Goal: Information Seeking & Learning: Learn about a topic

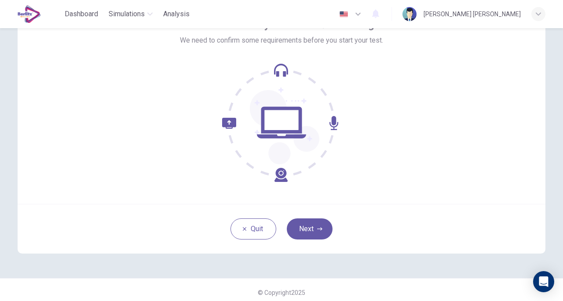
scroll to position [31, 0]
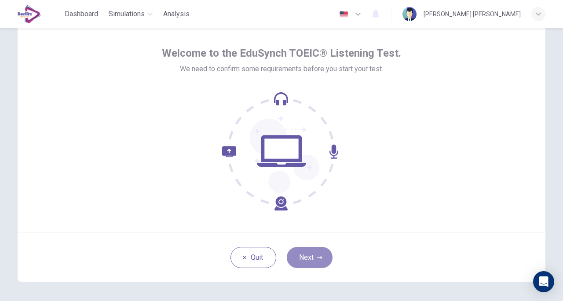
click at [318, 256] on icon "button" at bounding box center [319, 257] width 5 height 3
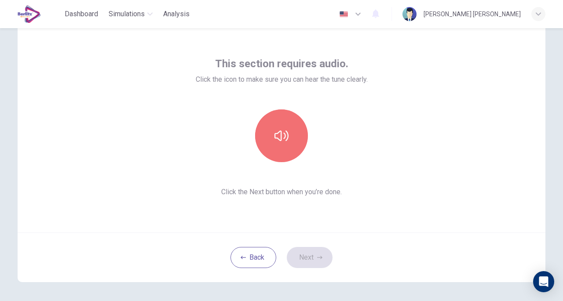
click at [282, 136] on icon "button" at bounding box center [281, 136] width 14 height 14
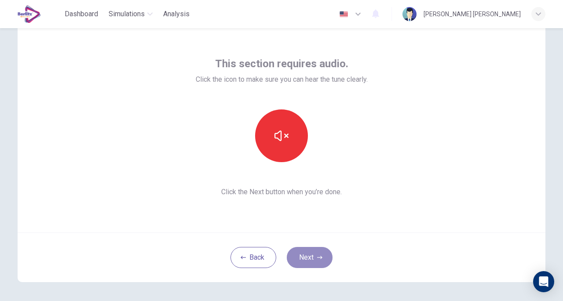
click at [311, 256] on button "Next" at bounding box center [310, 257] width 46 height 21
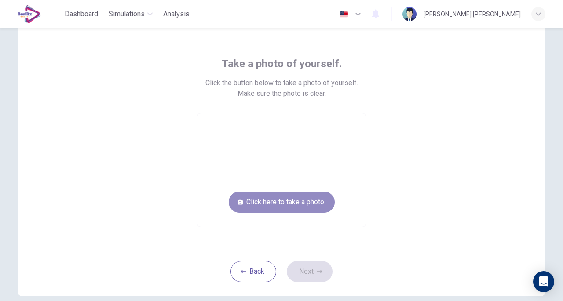
click at [295, 201] on button "Click here to take a photo" at bounding box center [282, 202] width 106 height 21
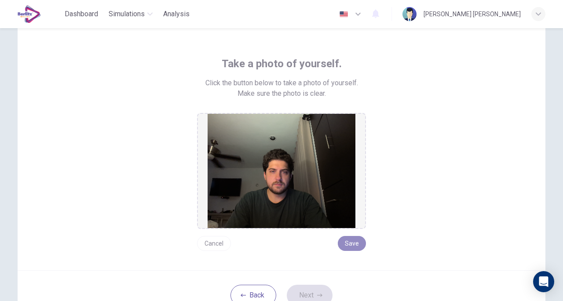
click at [357, 245] on button "Save" at bounding box center [352, 243] width 28 height 15
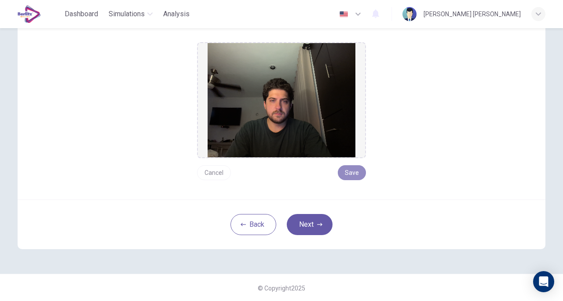
click at [351, 174] on button "Save" at bounding box center [352, 172] width 28 height 15
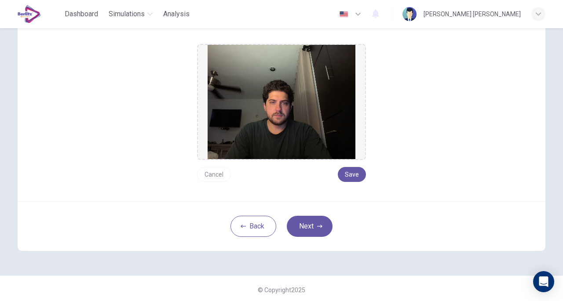
scroll to position [101, 0]
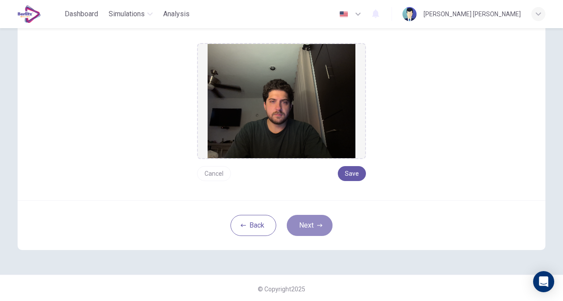
click at [317, 228] on button "Next" at bounding box center [310, 225] width 46 height 21
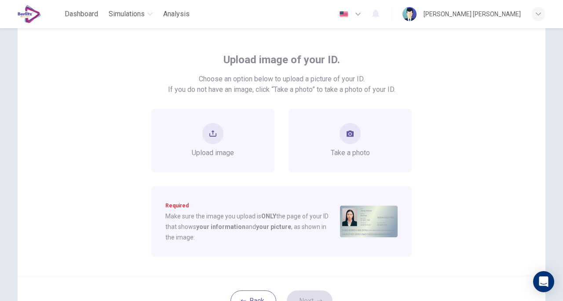
scroll to position [28, 0]
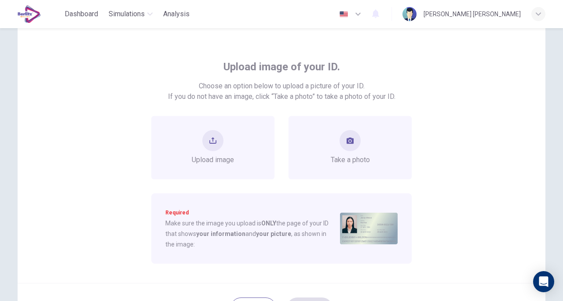
click at [377, 148] on div "Take a photo" at bounding box center [350, 147] width 123 height 63
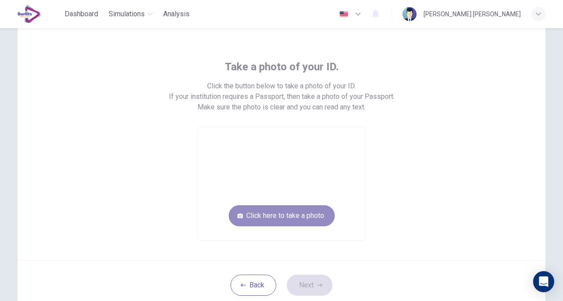
click at [308, 221] on button "Click here to take a photo" at bounding box center [282, 215] width 106 height 21
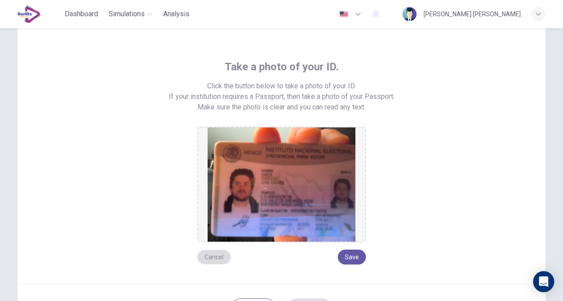
click at [210, 260] on button "Cancel" at bounding box center [214, 257] width 34 height 15
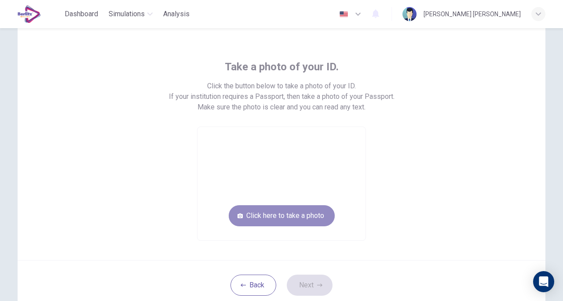
click at [305, 219] on button "Click here to take a photo" at bounding box center [282, 215] width 106 height 21
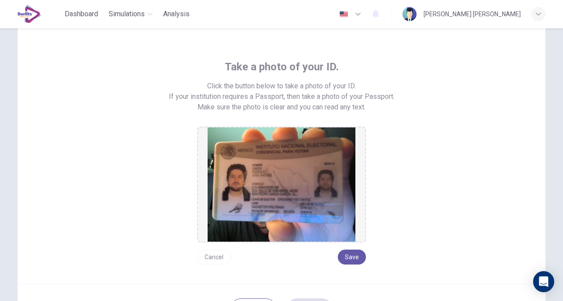
click at [351, 259] on button "Save" at bounding box center [352, 257] width 28 height 15
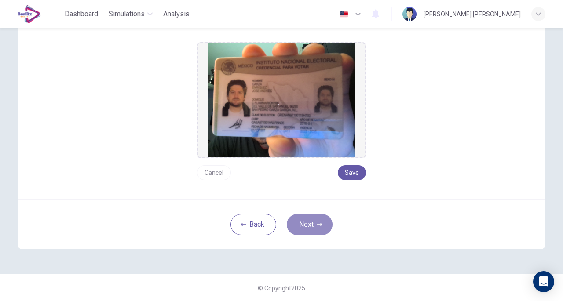
click at [309, 226] on button "Next" at bounding box center [310, 224] width 46 height 21
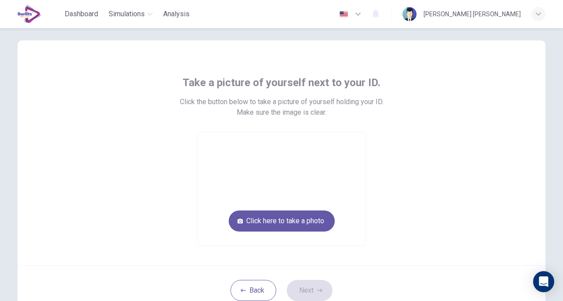
scroll to position [0, 0]
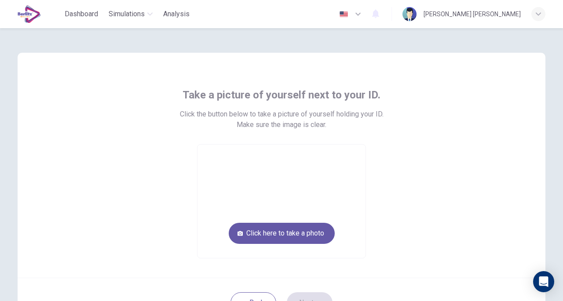
click at [282, 236] on button "Click here to take a photo" at bounding box center [282, 233] width 106 height 21
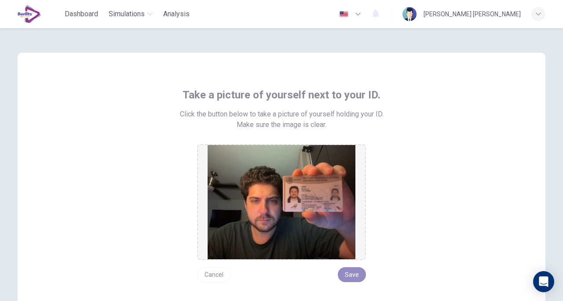
click at [350, 277] on button "Save" at bounding box center [352, 274] width 28 height 15
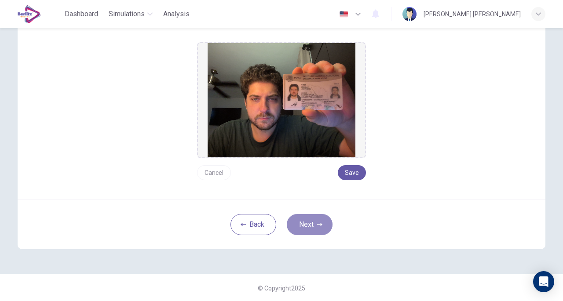
click at [311, 229] on button "Next" at bounding box center [310, 224] width 46 height 21
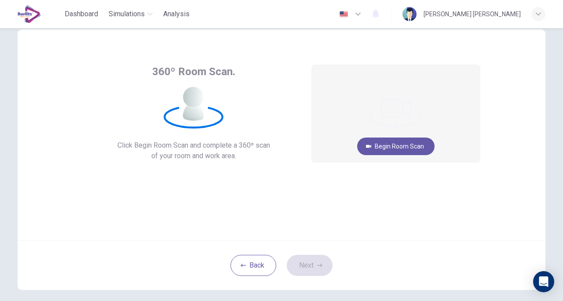
scroll to position [0, 0]
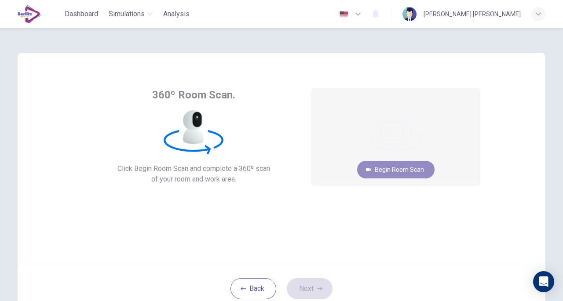
click at [394, 169] on button "Begin Room Scan" at bounding box center [395, 170] width 77 height 18
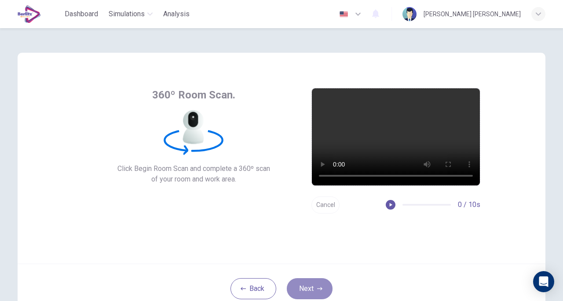
click at [310, 289] on button "Next" at bounding box center [310, 288] width 46 height 21
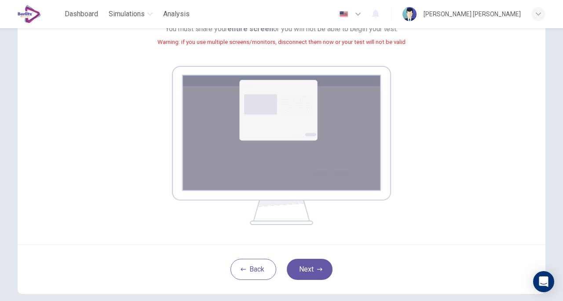
scroll to position [110, 0]
drag, startPoint x: 284, startPoint y: 300, endPoint x: 396, endPoint y: 240, distance: 127.1
click at [396, 240] on div "Your screen will also be recorded. Click the Next button to select your screen.…" at bounding box center [282, 93] width 528 height 301
click at [314, 267] on button "Next" at bounding box center [310, 269] width 46 height 21
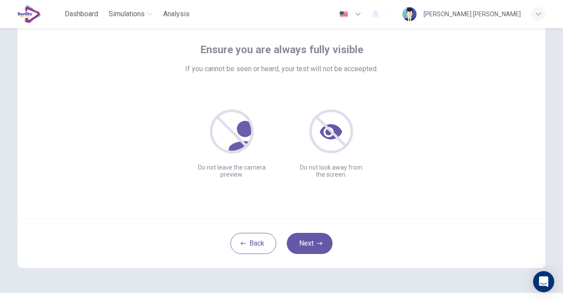
scroll to position [44, 0]
click at [309, 238] on button "Next" at bounding box center [310, 244] width 46 height 21
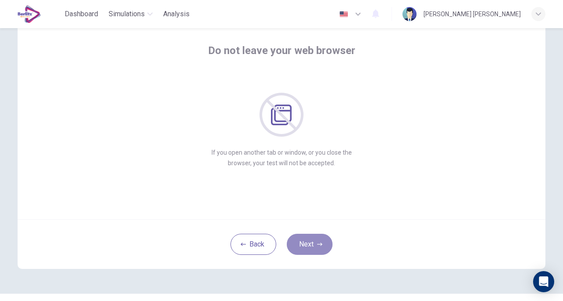
click at [318, 244] on icon "button" at bounding box center [319, 244] width 5 height 5
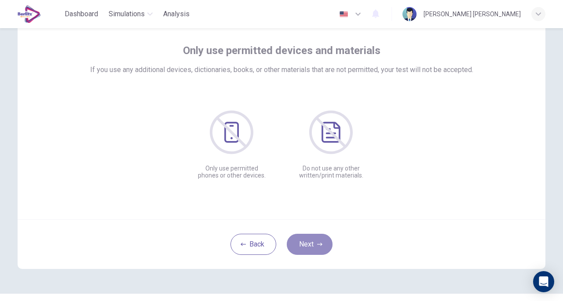
click at [318, 244] on icon "button" at bounding box center [319, 244] width 5 height 5
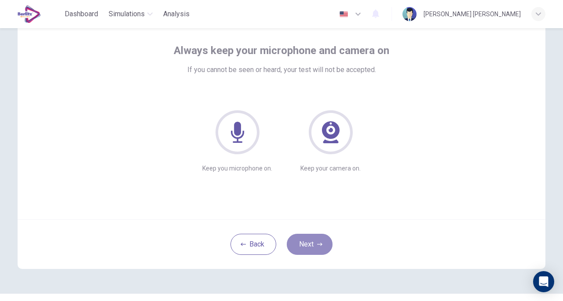
click at [318, 244] on icon "button" at bounding box center [319, 244] width 5 height 5
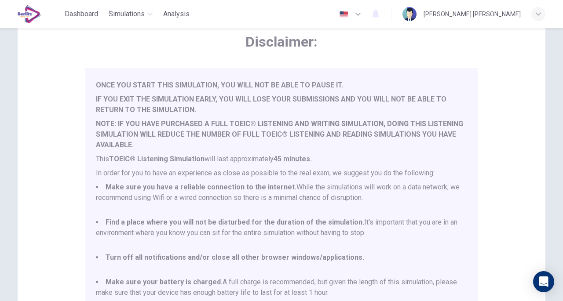
scroll to position [187, 0]
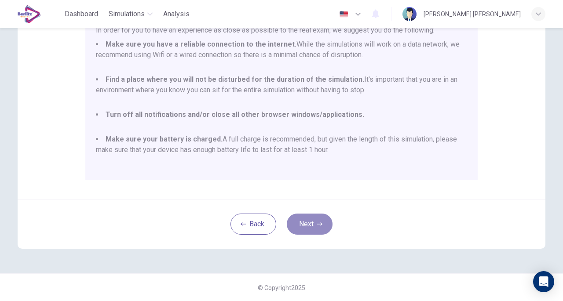
click at [310, 225] on button "Next" at bounding box center [310, 224] width 46 height 21
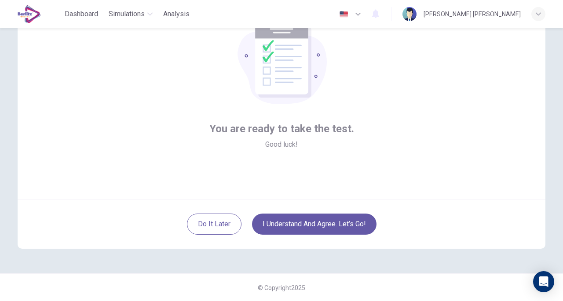
scroll to position [40, 0]
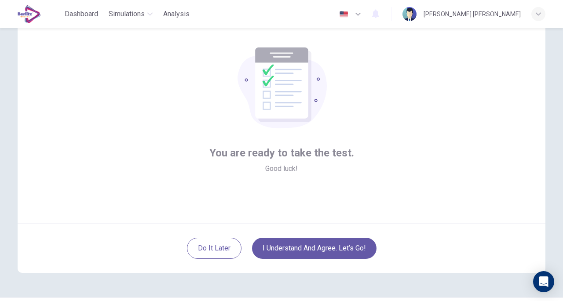
click at [289, 256] on button "I understand and agree. Let’s go!" at bounding box center [314, 248] width 124 height 21
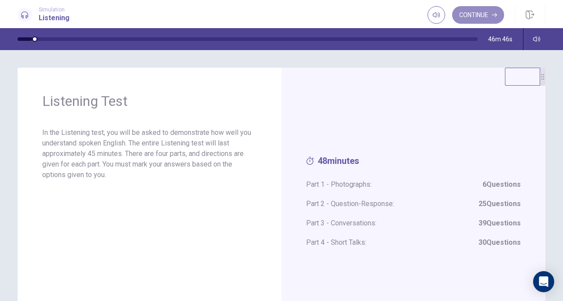
click at [472, 10] on button "Continue" at bounding box center [478, 15] width 52 height 18
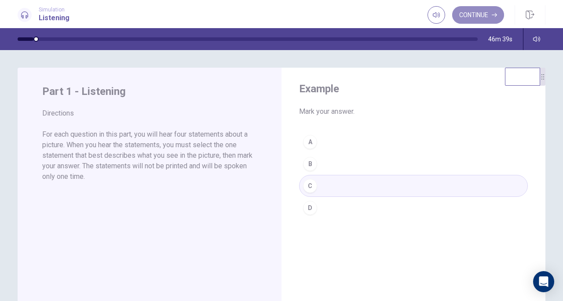
click at [477, 11] on button "Continue" at bounding box center [478, 15] width 52 height 18
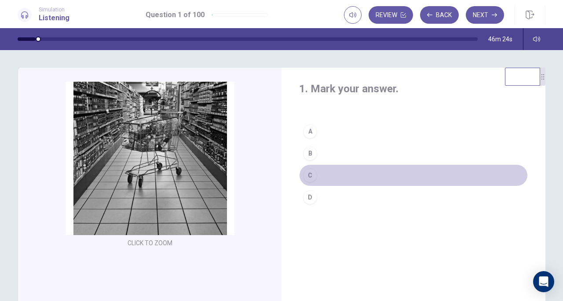
click at [314, 176] on div "C" at bounding box center [310, 175] width 14 height 14
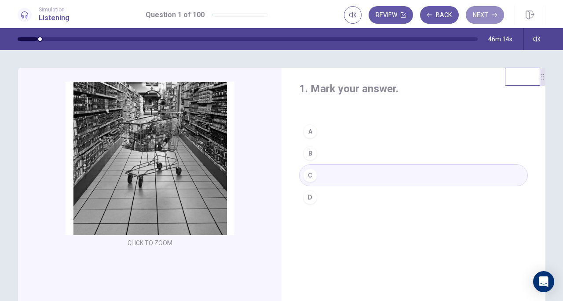
click at [497, 11] on button "Next" at bounding box center [485, 15] width 38 height 18
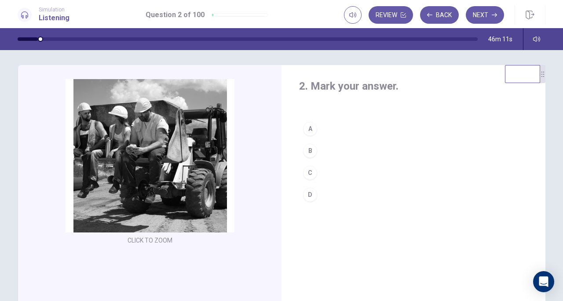
scroll to position [2, 0]
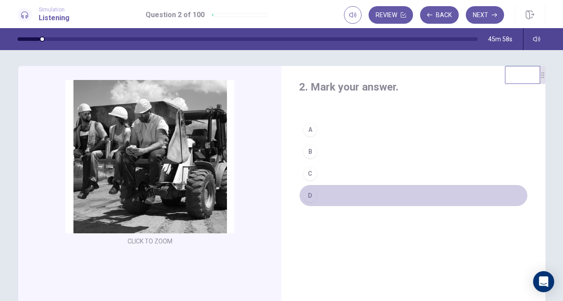
click at [331, 198] on button "D" at bounding box center [413, 196] width 229 height 22
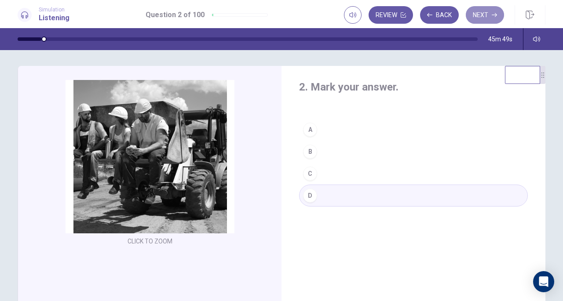
click at [492, 13] on icon "button" at bounding box center [494, 14] width 5 height 5
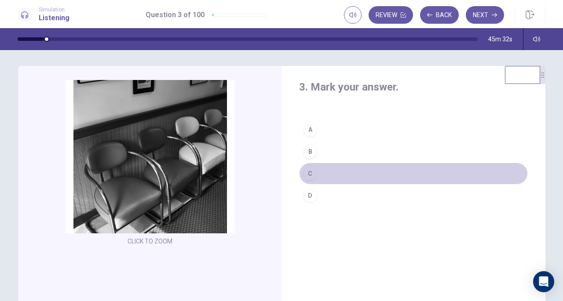
click at [328, 168] on button "C" at bounding box center [413, 174] width 229 height 22
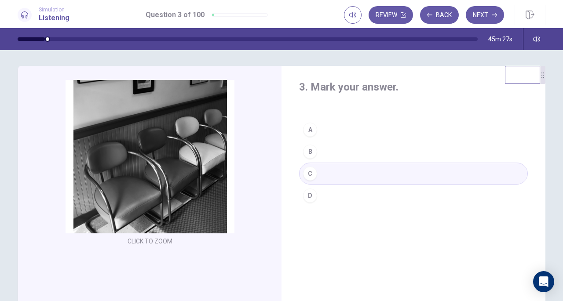
click at [485, 16] on button "Next" at bounding box center [485, 15] width 38 height 18
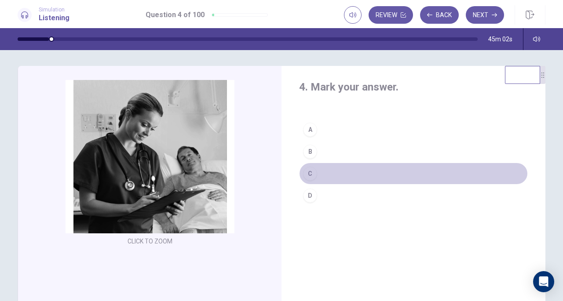
click at [332, 174] on button "C" at bounding box center [413, 174] width 229 height 22
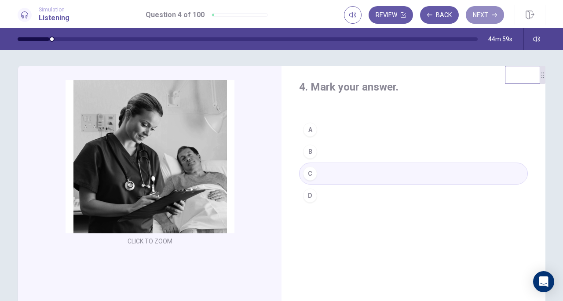
click at [493, 11] on button "Next" at bounding box center [485, 15] width 38 height 18
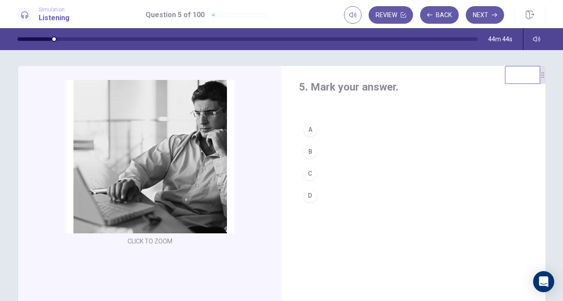
click at [311, 154] on div "B" at bounding box center [310, 152] width 14 height 14
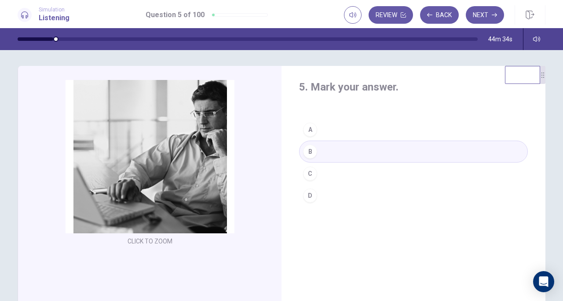
click at [494, 15] on icon "button" at bounding box center [494, 15] width 5 height 4
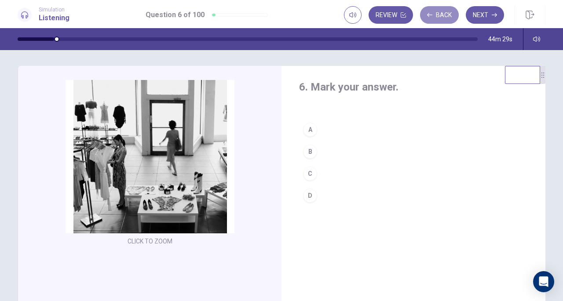
click at [438, 20] on button "Back" at bounding box center [439, 15] width 39 height 18
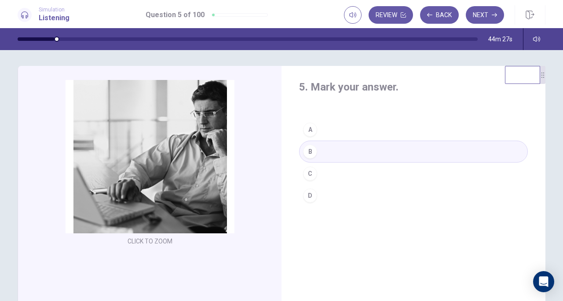
drag, startPoint x: 436, startPoint y: 4, endPoint x: 434, endPoint y: 8, distance: 4.9
click at [434, 8] on div "Simulation Listening Question 5 of 100 Review Back Next" at bounding box center [281, 14] width 563 height 28
click at [434, 8] on button "Back" at bounding box center [439, 15] width 39 height 18
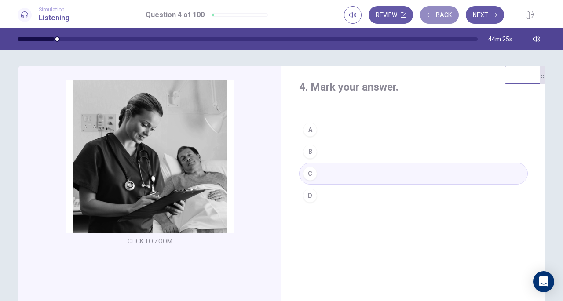
click at [434, 8] on button "Back" at bounding box center [439, 15] width 39 height 18
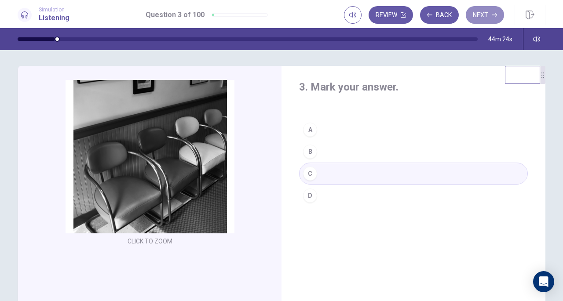
click at [479, 14] on button "Next" at bounding box center [485, 15] width 38 height 18
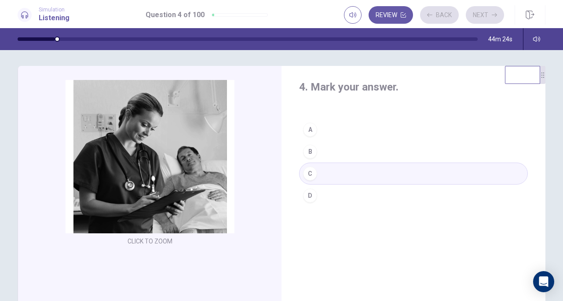
click at [479, 14] on div "Review Back Next" at bounding box center [424, 15] width 160 height 18
click at [481, 16] on button "Next" at bounding box center [485, 15] width 38 height 18
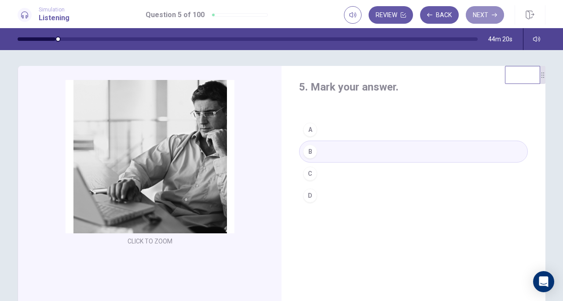
click at [486, 9] on button "Next" at bounding box center [485, 15] width 38 height 18
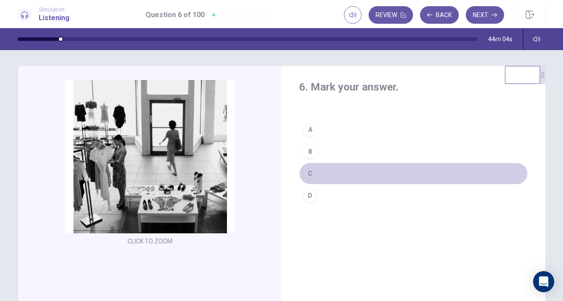
click at [325, 170] on button "C" at bounding box center [413, 174] width 229 height 22
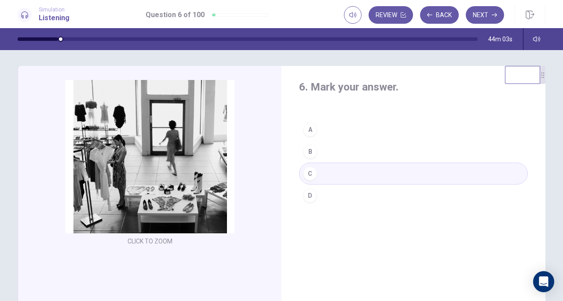
click at [344, 226] on div "6. Mark your answer. A B C D" at bounding box center [414, 219] width 264 height 306
click at [486, 15] on button "Next" at bounding box center [485, 15] width 38 height 18
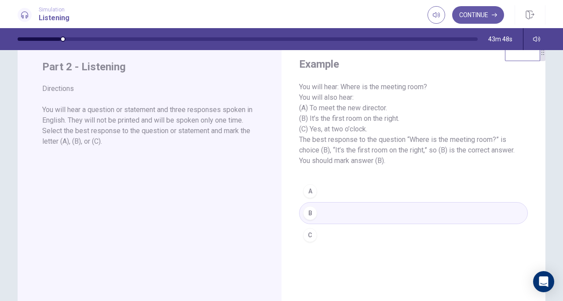
scroll to position [24, 0]
click at [477, 12] on button "Continue" at bounding box center [478, 15] width 52 height 18
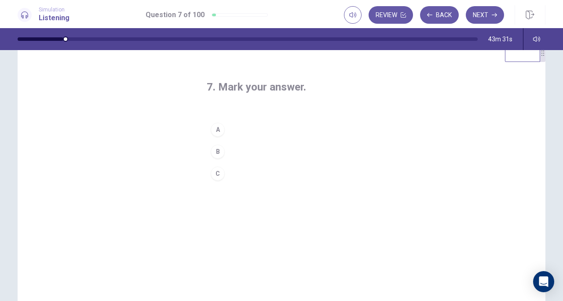
scroll to position [0, 0]
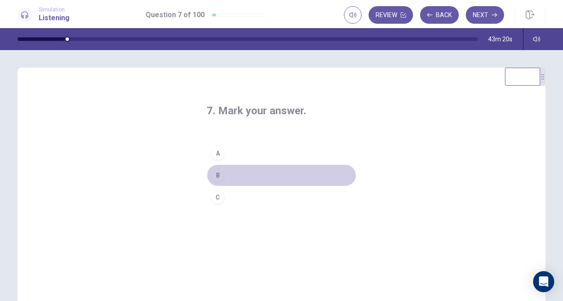
click at [232, 176] on button "B" at bounding box center [282, 176] width 150 height 22
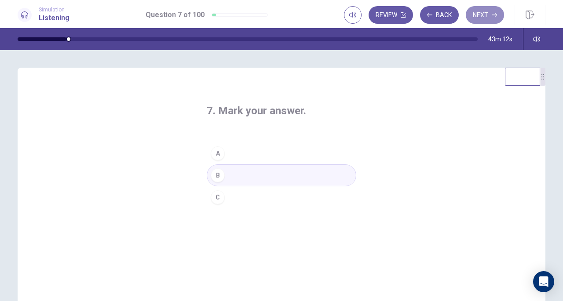
click at [491, 12] on button "Next" at bounding box center [485, 15] width 38 height 18
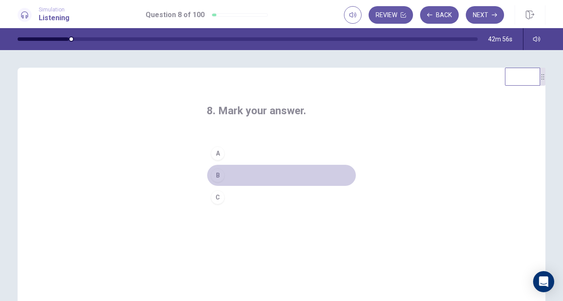
click at [240, 178] on button "B" at bounding box center [282, 176] width 150 height 22
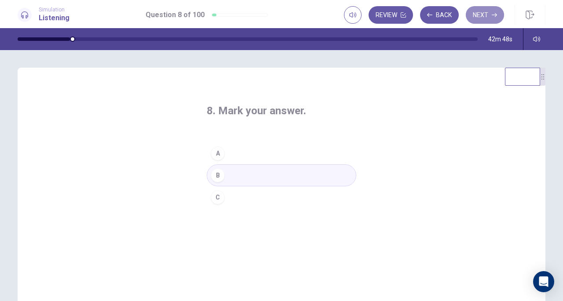
click at [484, 16] on button "Next" at bounding box center [485, 15] width 38 height 18
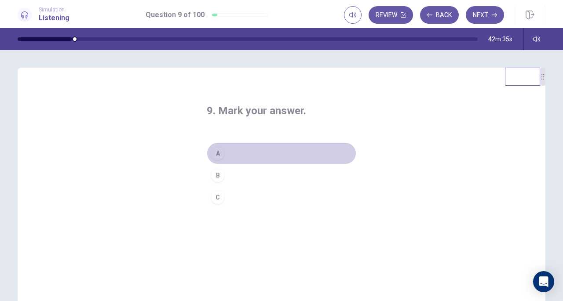
click at [252, 154] on button "A" at bounding box center [282, 154] width 150 height 22
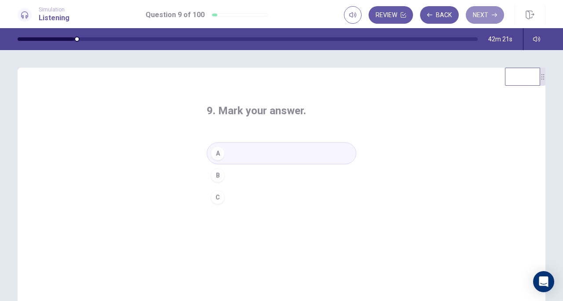
click at [488, 20] on button "Next" at bounding box center [485, 15] width 38 height 18
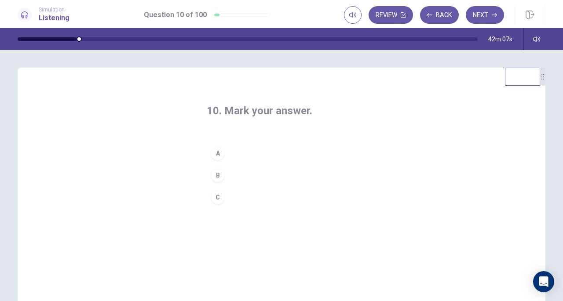
click at [240, 200] on button "C" at bounding box center [282, 198] width 150 height 22
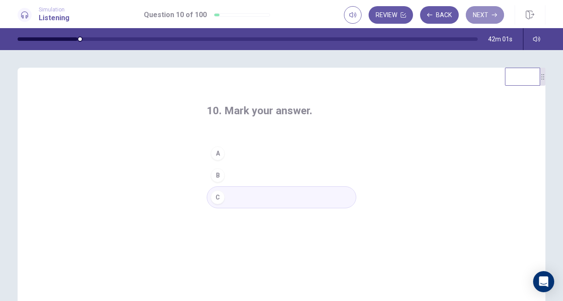
click at [481, 17] on button "Next" at bounding box center [485, 15] width 38 height 18
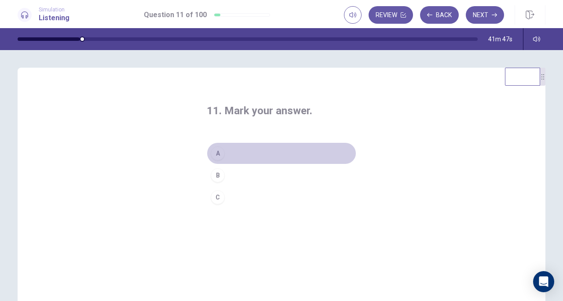
click at [252, 150] on button "A" at bounding box center [282, 154] width 150 height 22
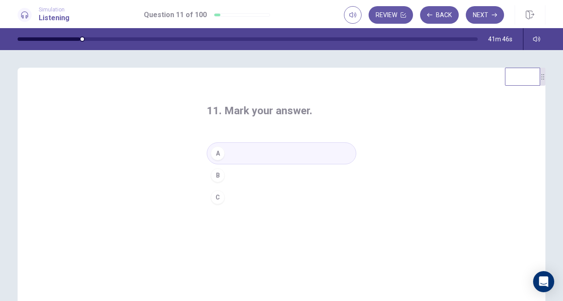
click at [172, 161] on div "11. Mark your answer. A B C" at bounding box center [282, 221] width 528 height 306
click at [496, 15] on icon "button" at bounding box center [494, 14] width 5 height 5
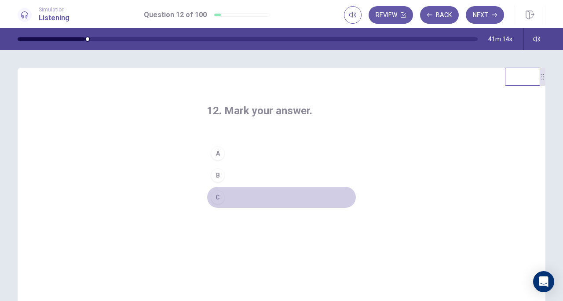
click at [234, 196] on button "C" at bounding box center [282, 198] width 150 height 22
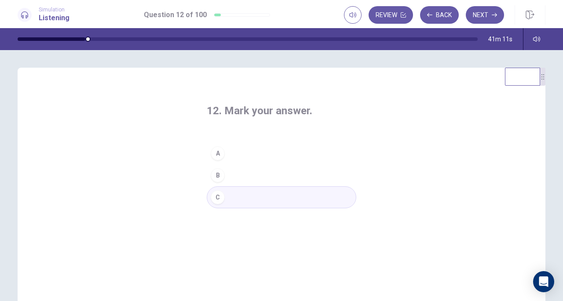
click at [478, 15] on button "Next" at bounding box center [485, 15] width 38 height 18
click at [237, 172] on button "B" at bounding box center [282, 176] width 150 height 22
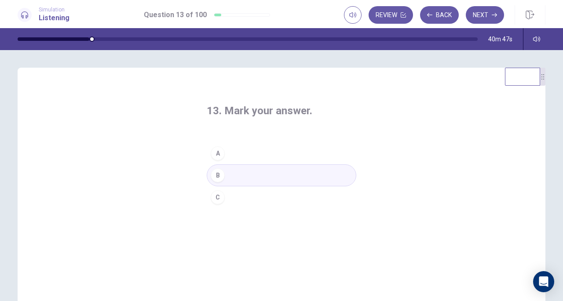
click at [479, 21] on button "Next" at bounding box center [485, 15] width 38 height 18
click at [269, 149] on button "A" at bounding box center [282, 154] width 150 height 22
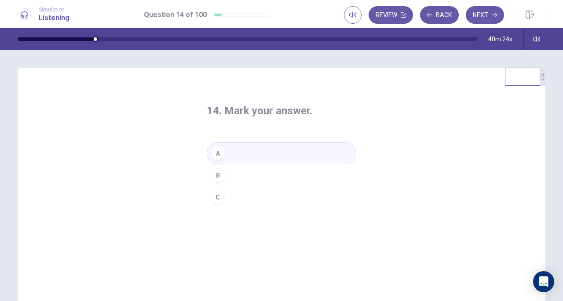
click at [487, 12] on button "Next" at bounding box center [485, 15] width 38 height 18
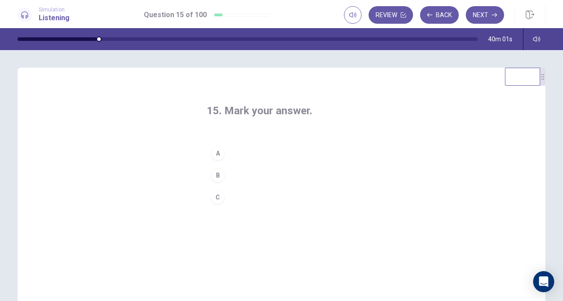
click at [247, 155] on button "A" at bounding box center [282, 154] width 150 height 22
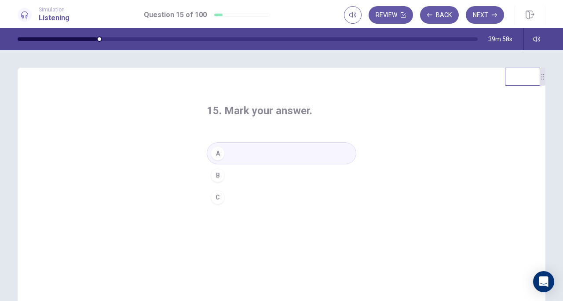
click at [493, 15] on icon "button" at bounding box center [494, 15] width 5 height 4
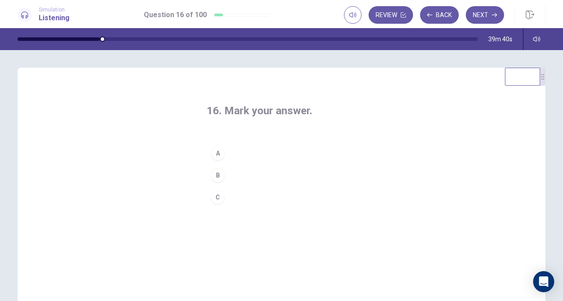
click at [230, 175] on button "B" at bounding box center [282, 176] width 150 height 22
click at [493, 16] on icon "button" at bounding box center [494, 14] width 5 height 5
click at [252, 202] on button "C" at bounding box center [282, 198] width 150 height 22
click at [493, 15] on icon "button" at bounding box center [494, 15] width 5 height 4
click at [259, 196] on button "C" at bounding box center [282, 198] width 150 height 22
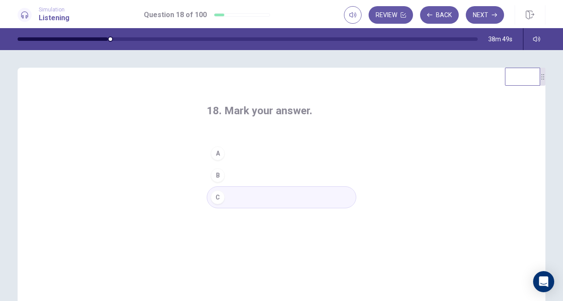
click at [493, 15] on icon "button" at bounding box center [494, 15] width 5 height 4
click at [295, 151] on button "A" at bounding box center [282, 154] width 150 height 22
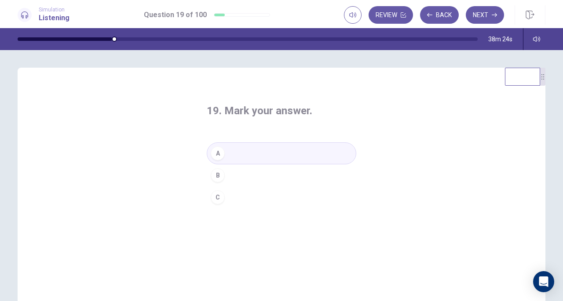
click at [486, 15] on button "Next" at bounding box center [485, 15] width 38 height 18
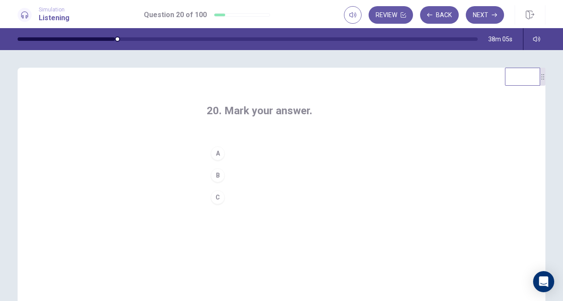
click at [282, 194] on button "C" at bounding box center [282, 198] width 150 height 22
click at [493, 15] on icon "button" at bounding box center [494, 15] width 5 height 4
click at [254, 154] on button "A" at bounding box center [282, 154] width 150 height 22
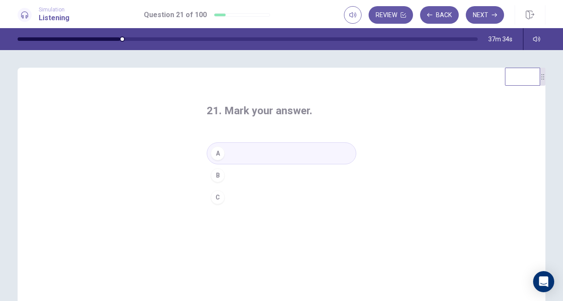
click at [486, 19] on button "Next" at bounding box center [485, 15] width 38 height 18
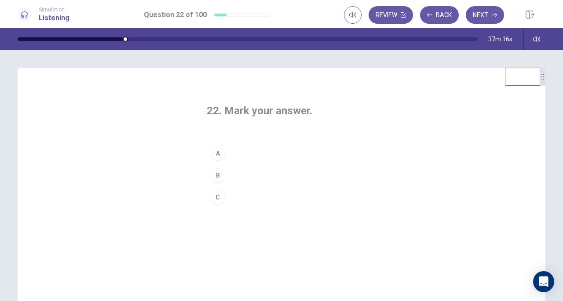
click at [235, 181] on button "B" at bounding box center [282, 176] width 150 height 22
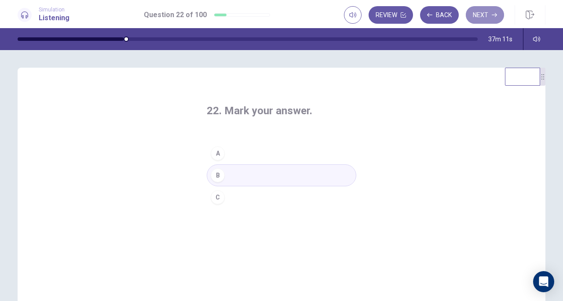
click at [483, 15] on button "Next" at bounding box center [485, 15] width 38 height 18
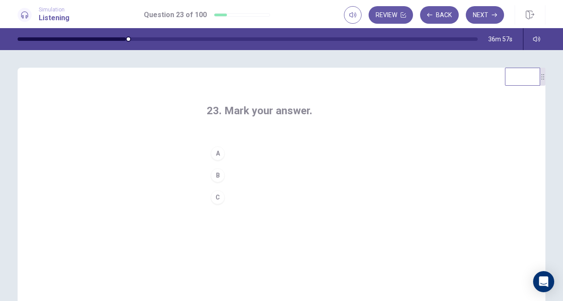
click at [219, 149] on div "A" at bounding box center [218, 153] width 14 height 14
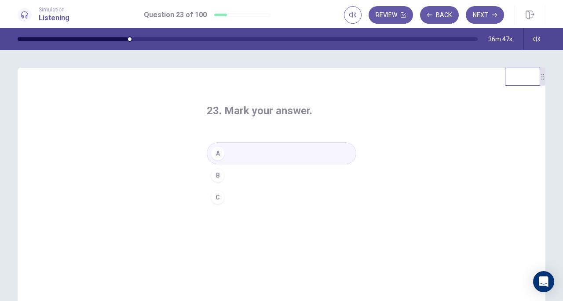
click at [482, 14] on button "Next" at bounding box center [485, 15] width 38 height 18
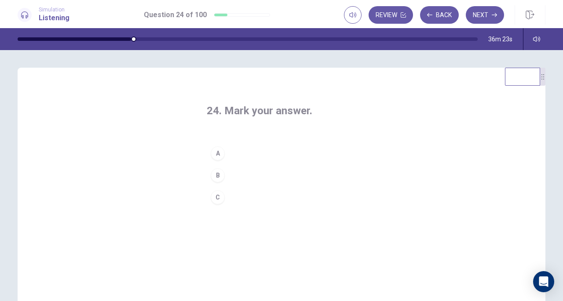
click at [233, 200] on button "C" at bounding box center [282, 198] width 150 height 22
click at [483, 22] on button "Next" at bounding box center [485, 15] width 38 height 18
click at [233, 155] on button "A" at bounding box center [282, 154] width 150 height 22
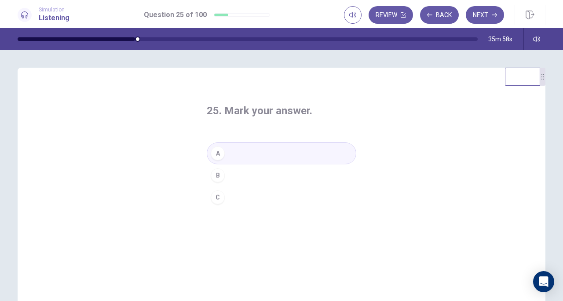
click at [486, 17] on button "Next" at bounding box center [485, 15] width 38 height 18
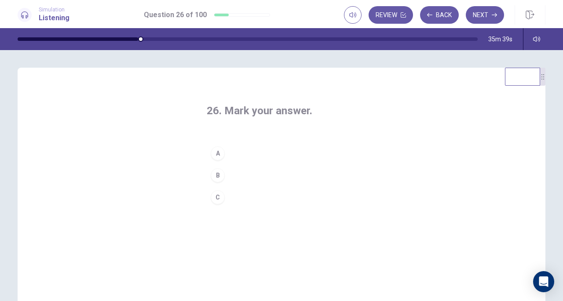
click at [285, 173] on button "B" at bounding box center [282, 176] width 150 height 22
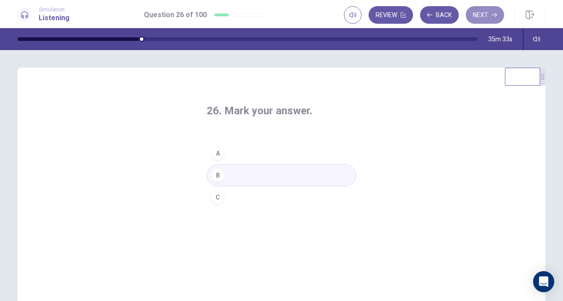
click at [491, 15] on button "Next" at bounding box center [485, 15] width 38 height 18
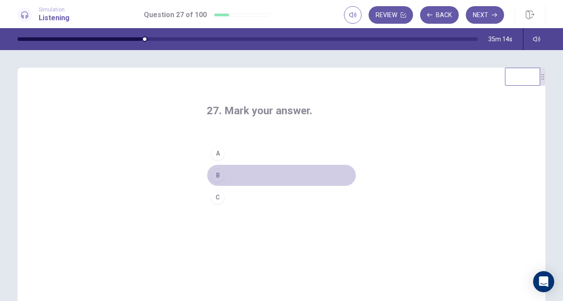
click at [279, 172] on button "B" at bounding box center [282, 176] width 150 height 22
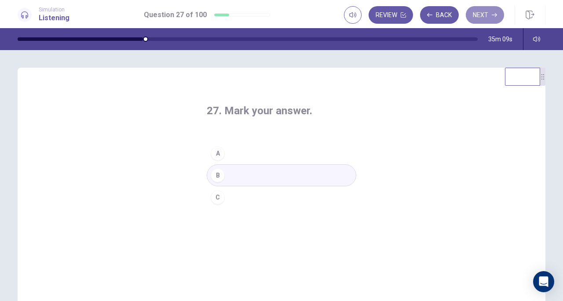
click at [482, 12] on button "Next" at bounding box center [485, 15] width 38 height 18
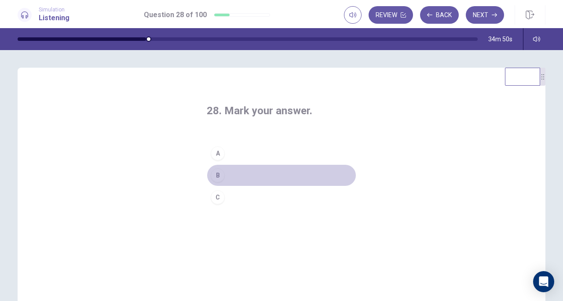
click at [237, 172] on button "B" at bounding box center [282, 176] width 150 height 22
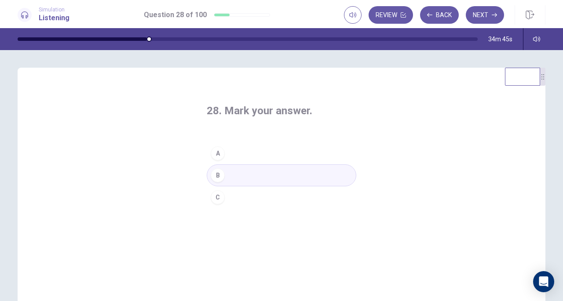
click at [492, 12] on button "Next" at bounding box center [485, 15] width 38 height 18
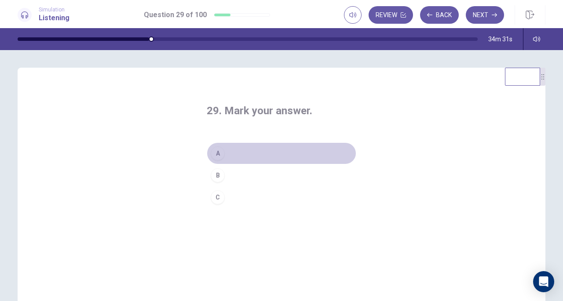
click at [257, 149] on button "A" at bounding box center [282, 154] width 150 height 22
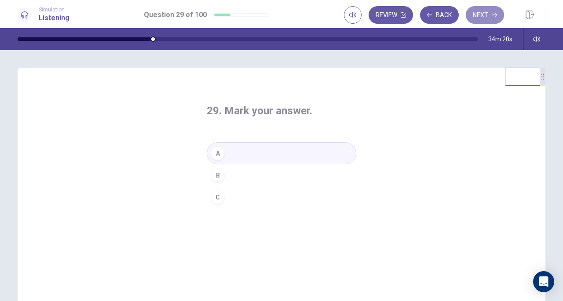
click at [488, 18] on button "Next" at bounding box center [485, 15] width 38 height 18
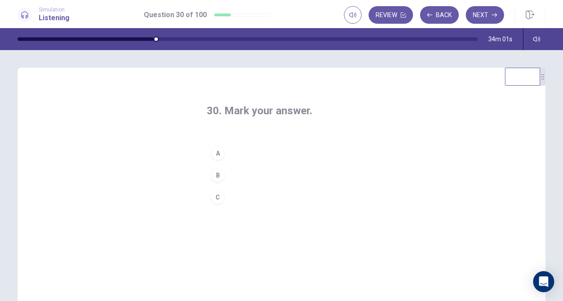
click at [275, 174] on button "B" at bounding box center [282, 176] width 150 height 22
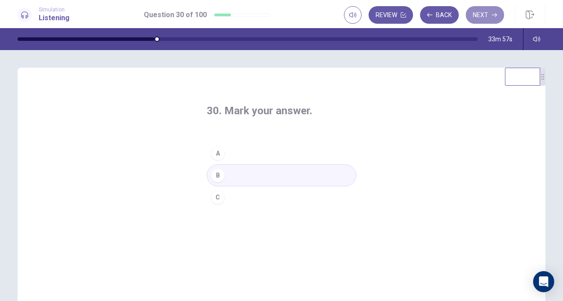
click at [489, 16] on button "Next" at bounding box center [485, 15] width 38 height 18
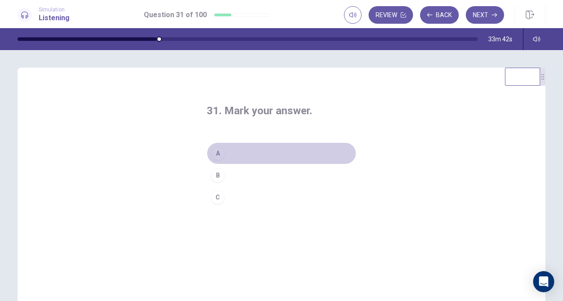
click at [266, 153] on button "A" at bounding box center [282, 154] width 150 height 22
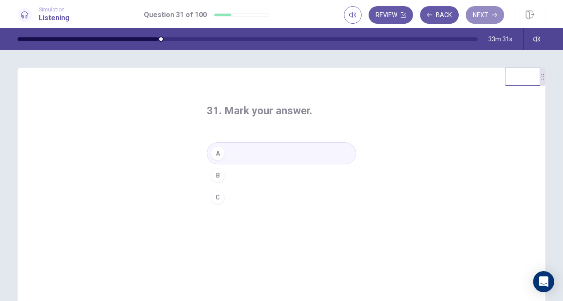
click at [488, 15] on button "Next" at bounding box center [485, 15] width 38 height 18
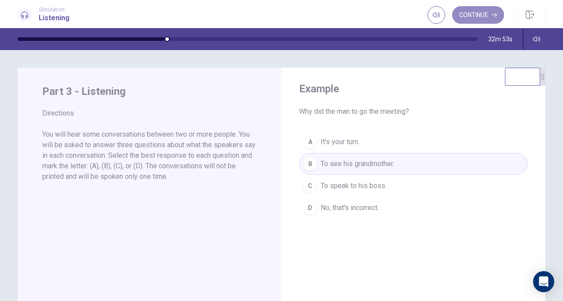
click at [476, 16] on button "Continue" at bounding box center [478, 15] width 52 height 18
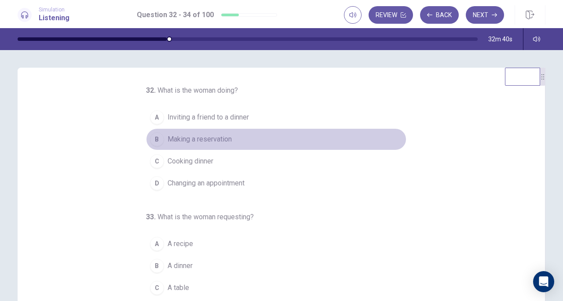
click at [179, 136] on span "Making a reservation" at bounding box center [200, 139] width 64 height 11
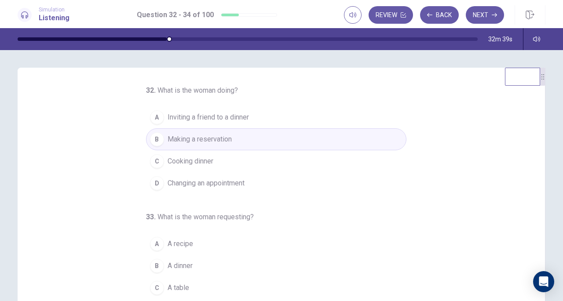
click at [120, 161] on div "32 . What is the woman doing? A Inviting a friend to a dinner B Making a reserv…" at bounding box center [285, 220] width 506 height 271
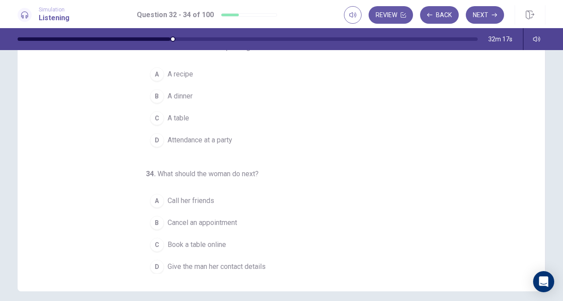
scroll to position [82, 0]
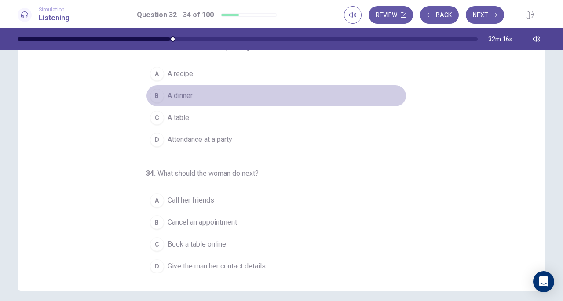
click at [177, 95] on span "A dinner" at bounding box center [180, 96] width 25 height 11
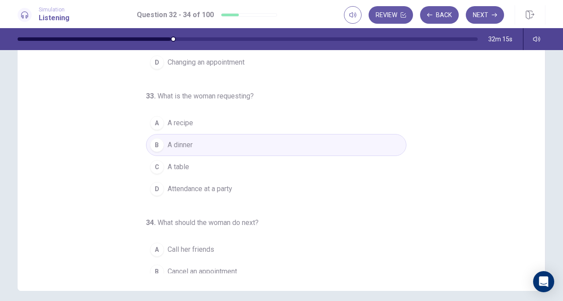
scroll to position [38, 0]
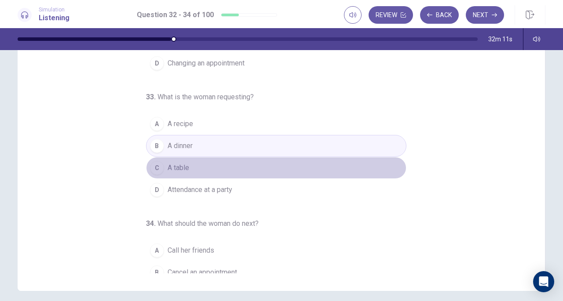
click at [190, 167] on button "C A table" at bounding box center [276, 168] width 260 height 22
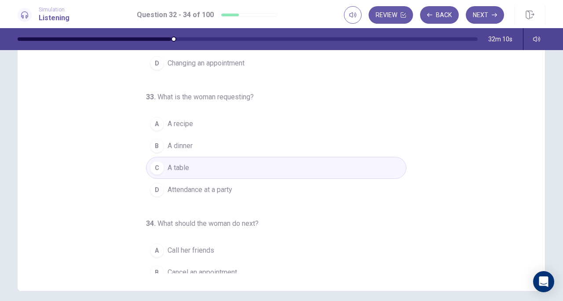
click at [106, 210] on div "32 . What is the woman doing? A Inviting a friend to a dinner B Making a reserv…" at bounding box center [285, 138] width 506 height 271
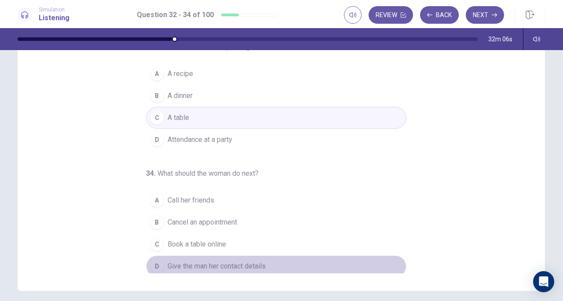
click at [182, 264] on span "Give the man her contact details" at bounding box center [217, 266] width 98 height 11
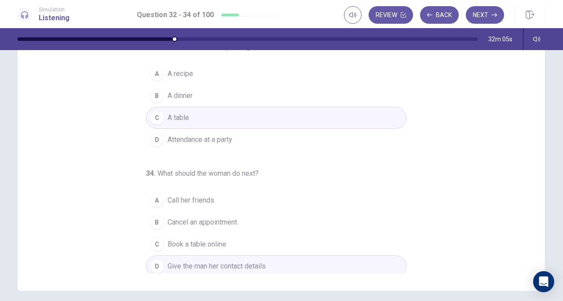
click at [110, 216] on div "32 . What is the woman doing? A Inviting a friend to a dinner B Making a reserv…" at bounding box center [285, 138] width 506 height 271
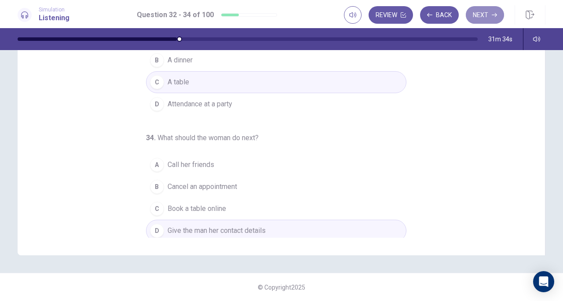
click at [491, 11] on button "Next" at bounding box center [485, 15] width 38 height 18
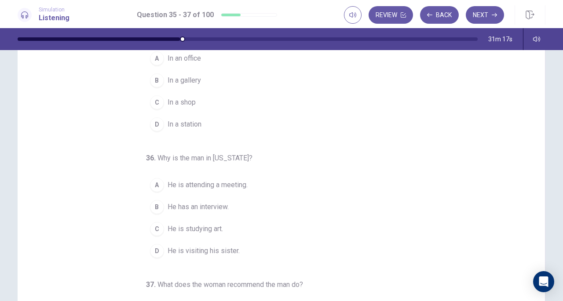
scroll to position [0, 0]
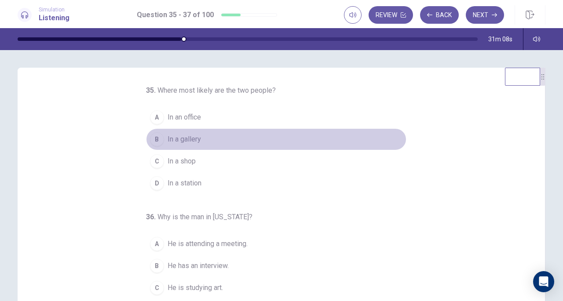
click at [154, 138] on div "B" at bounding box center [157, 139] width 14 height 14
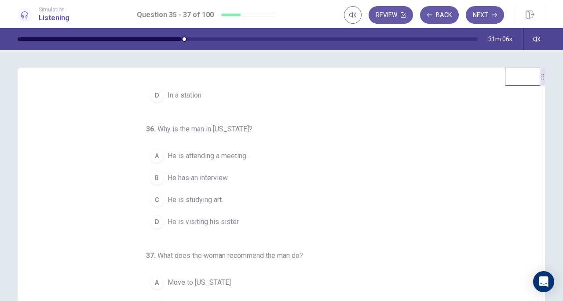
click at [116, 203] on div "35 . Where most likely are the two people? A In an office B In a gallery C In a…" at bounding box center [285, 220] width 506 height 271
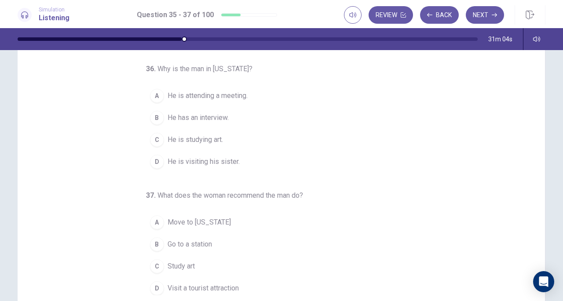
scroll to position [65, 0]
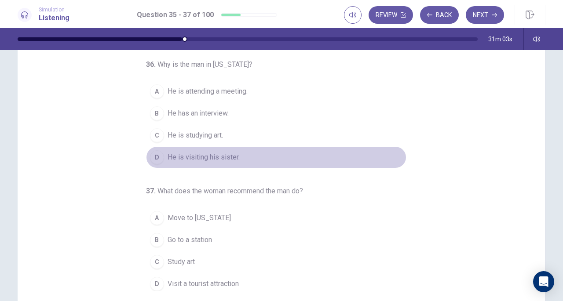
click at [176, 152] on span "He is visiting his sister." at bounding box center [204, 157] width 72 height 11
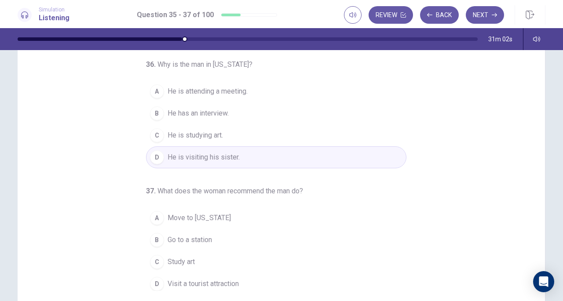
scroll to position [118, 0]
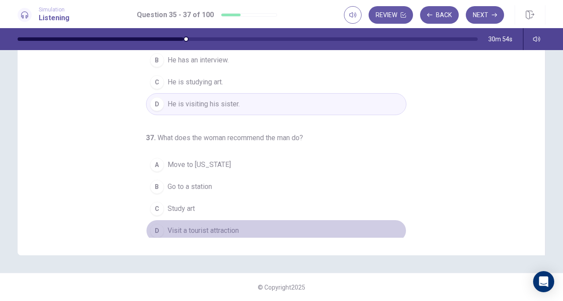
click at [194, 227] on span "Visit a tourist attraction" at bounding box center [203, 231] width 71 height 11
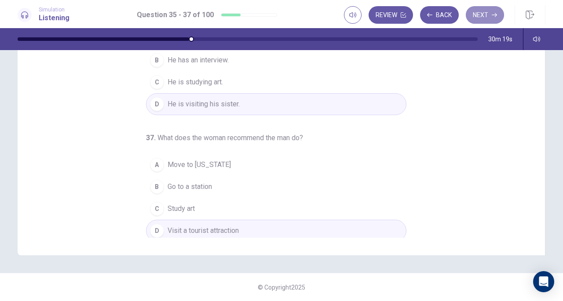
click at [479, 14] on button "Next" at bounding box center [485, 15] width 38 height 18
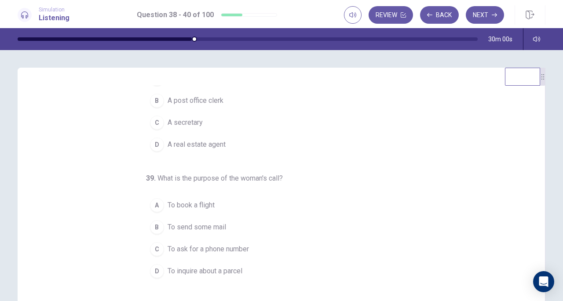
scroll to position [0, 0]
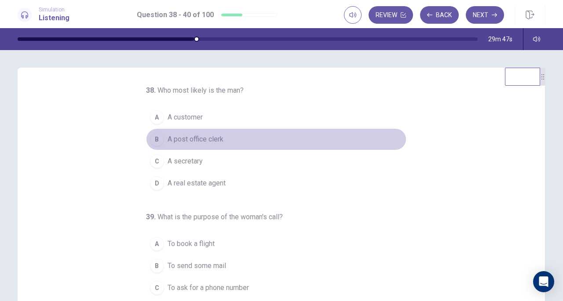
click at [155, 138] on div "B" at bounding box center [157, 139] width 14 height 14
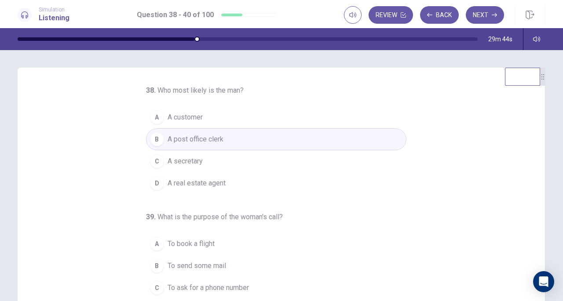
click at [102, 218] on div "38 . Who most likely is the man? A A customer B A post office clerk C A secreta…" at bounding box center [285, 220] width 506 height 271
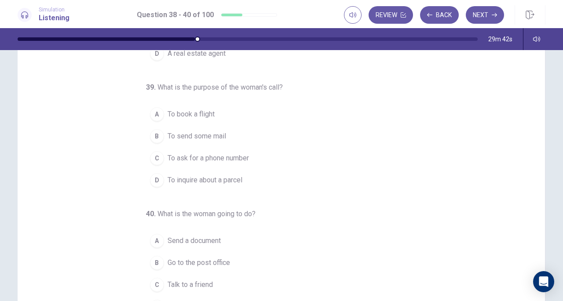
scroll to position [42, 0]
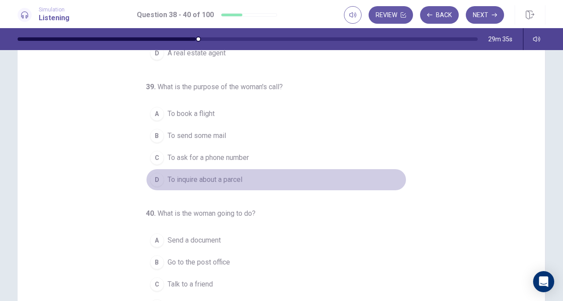
click at [154, 176] on div "D" at bounding box center [157, 180] width 14 height 14
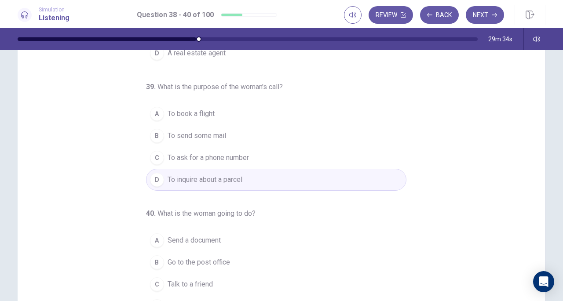
click at [89, 212] on div "38 . Who most likely is the man? A A customer B A post office clerk C A secreta…" at bounding box center [285, 178] width 506 height 271
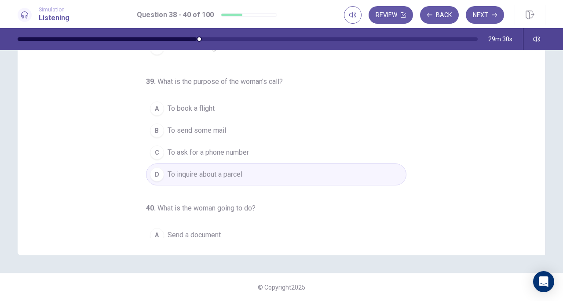
scroll to position [88, 0]
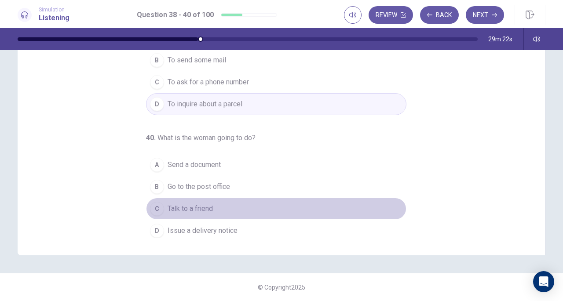
click at [152, 206] on div "C" at bounding box center [157, 209] width 14 height 14
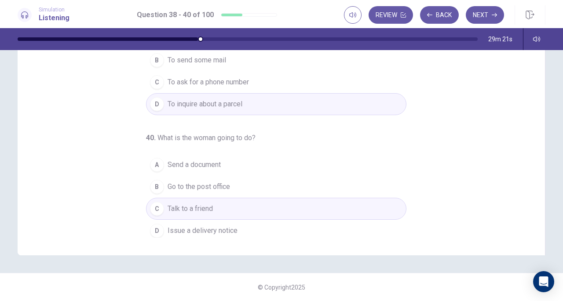
click at [112, 169] on div "38 . Who most likely is the man? A A customer B A post office clerk C A secreta…" at bounding box center [285, 102] width 506 height 271
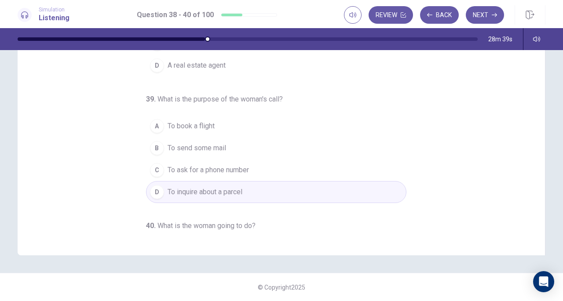
scroll to position [0, 0]
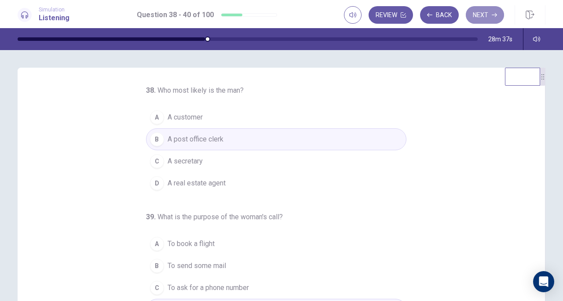
click at [481, 16] on button "Next" at bounding box center [485, 15] width 38 height 18
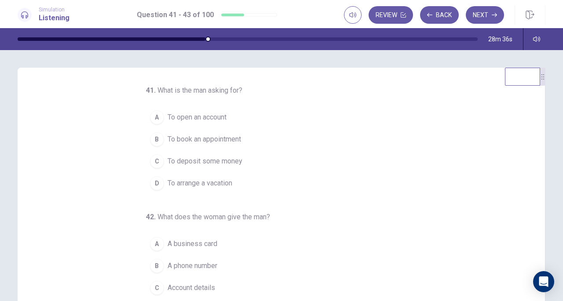
click at [83, 195] on div "41 . What is the man asking for? A To open an account B To book an appointment …" at bounding box center [285, 220] width 506 height 271
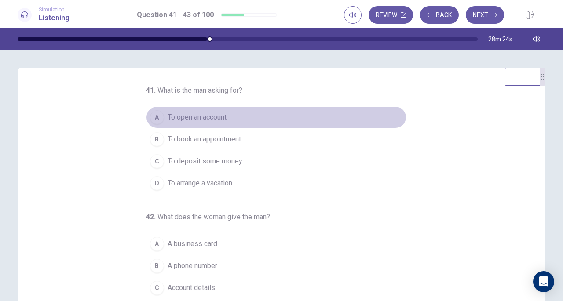
click at [150, 117] on div "A" at bounding box center [157, 117] width 14 height 14
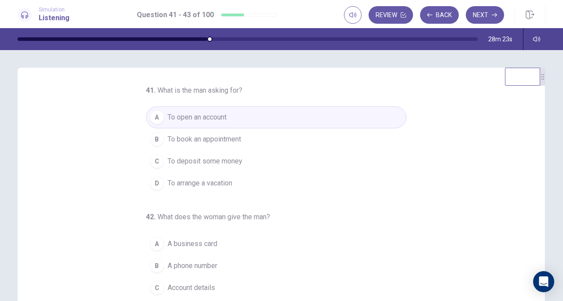
click at [103, 190] on div "41 . What is the man asking for? A To open an account B To book an appointment …" at bounding box center [285, 220] width 506 height 271
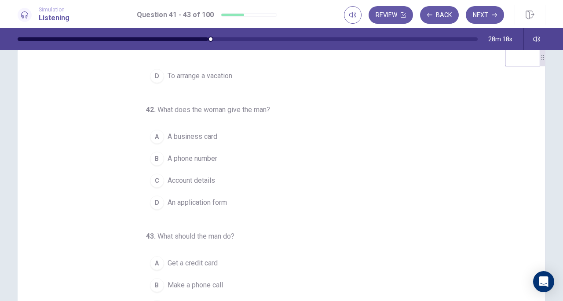
scroll to position [39, 0]
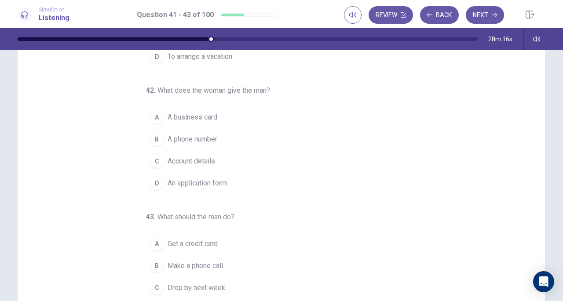
click at [154, 183] on div "D" at bounding box center [157, 183] width 14 height 14
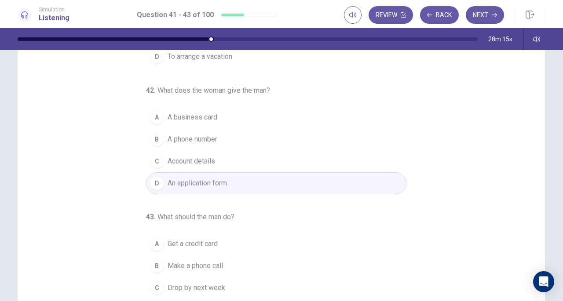
click at [92, 209] on div "41 . What is the man asking for? A To open an account B To book an appointment …" at bounding box center [285, 182] width 506 height 271
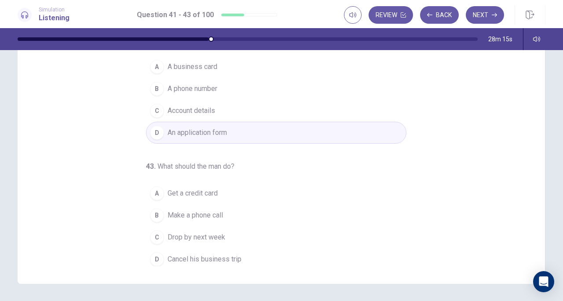
scroll to position [118, 0]
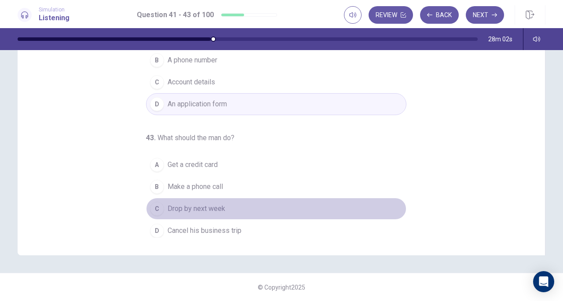
click at [153, 206] on div "C" at bounding box center [157, 209] width 14 height 14
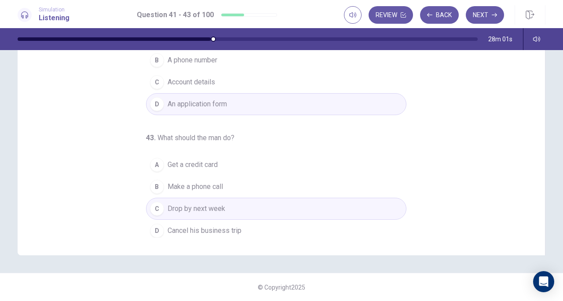
click at [120, 155] on div "41 . What is the man asking for? A To open an account B To book an appointment …" at bounding box center [285, 102] width 506 height 271
click at [493, 12] on icon "button" at bounding box center [494, 14] width 5 height 5
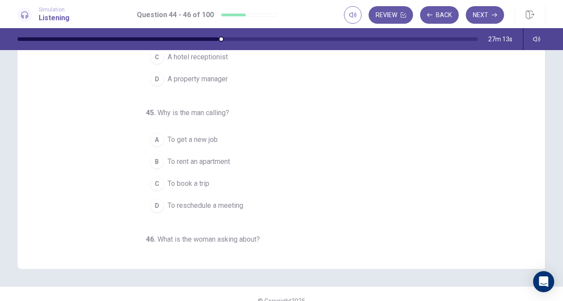
scroll to position [0, 0]
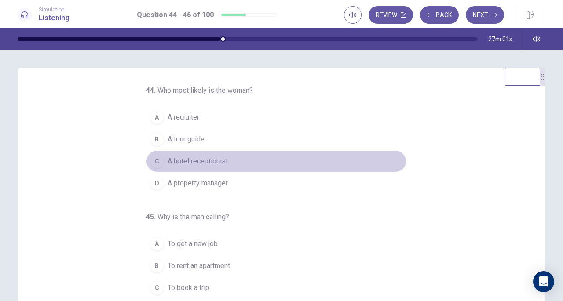
click at [179, 162] on span "A hotel receptionist" at bounding box center [198, 161] width 60 height 11
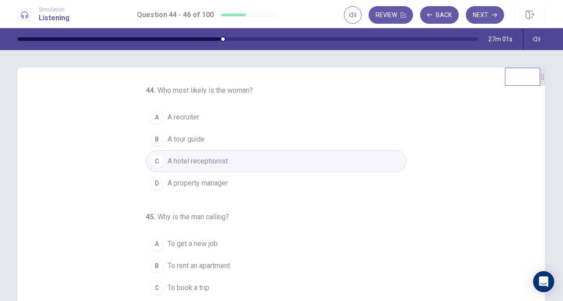
click at [87, 240] on div "44 . Who most likely is the woman? A A recruiter B A tour guide C A hotel recep…" at bounding box center [285, 220] width 506 height 271
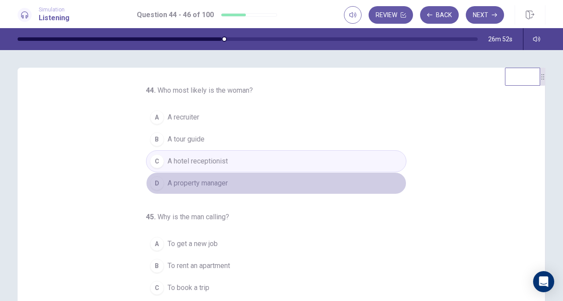
click at [182, 185] on span "A property manager" at bounding box center [198, 183] width 60 height 11
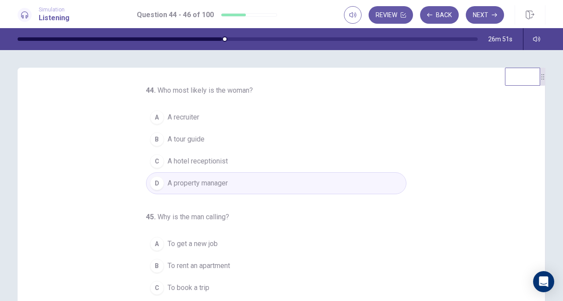
click at [116, 226] on div "44 . Who most likely is the woman? A A recruiter B A tour guide C A hotel recep…" at bounding box center [285, 220] width 506 height 271
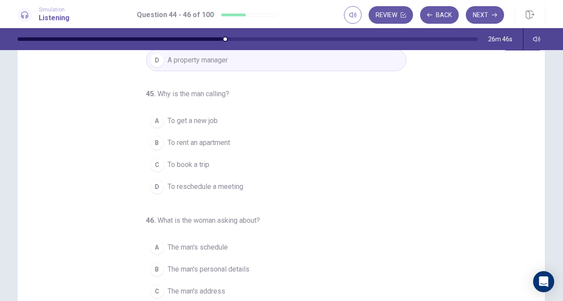
scroll to position [58, 0]
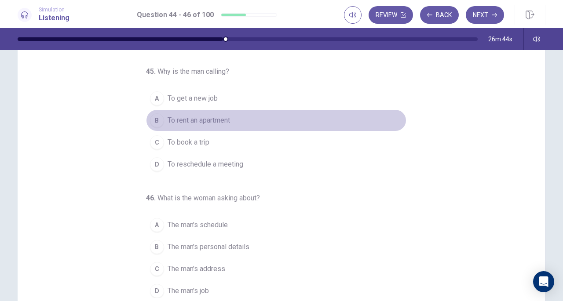
click at [198, 118] on span "To rent an apartment" at bounding box center [199, 120] width 62 height 11
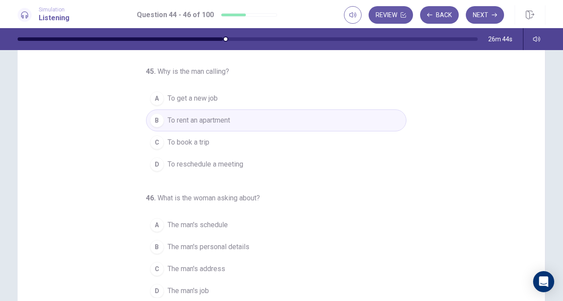
click at [99, 201] on div "44 . Who most likely is the woman? A A recruiter B A tour guide C A hotel recep…" at bounding box center [285, 163] width 506 height 271
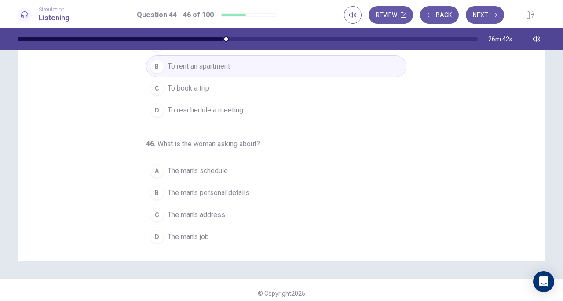
scroll to position [118, 0]
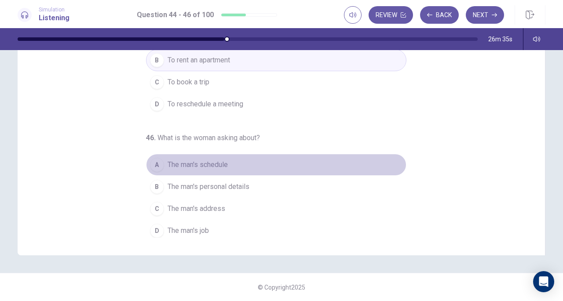
click at [194, 160] on span "The man's schedule" at bounding box center [198, 165] width 60 height 11
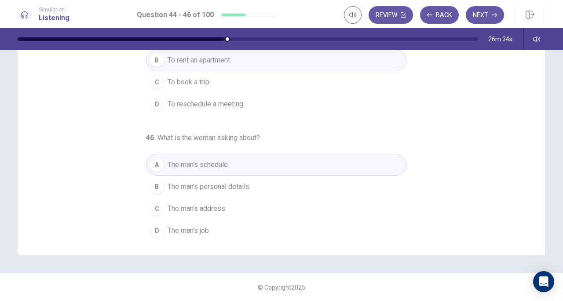
click at [91, 179] on div "44 . Who most likely is the woman? A A recruiter B A tour guide C A hotel recep…" at bounding box center [285, 102] width 506 height 271
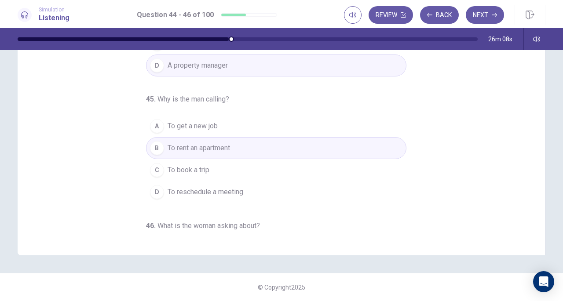
scroll to position [0, 0]
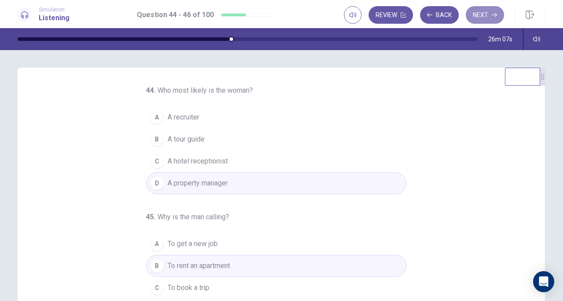
click at [486, 11] on button "Next" at bounding box center [485, 15] width 38 height 18
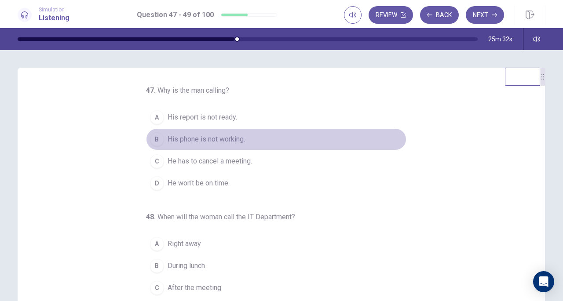
click at [172, 141] on span "His phone is not working." at bounding box center [206, 139] width 77 height 11
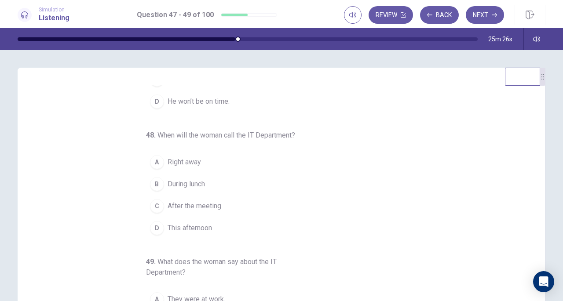
scroll to position [99, 0]
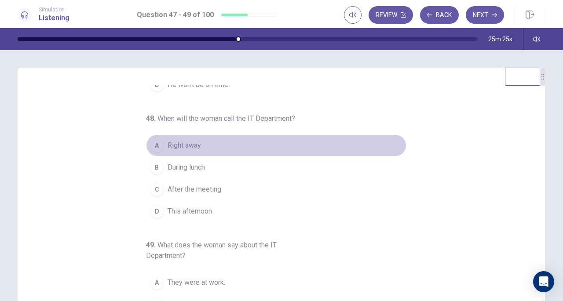
click at [179, 140] on span "Right away" at bounding box center [184, 145] width 33 height 11
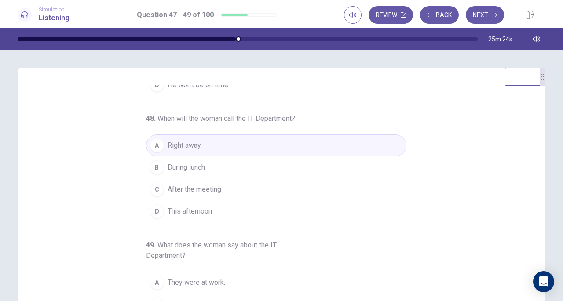
click at [95, 224] on div "47 . Why is the man calling? A His report is not ready. B His phone is not work…" at bounding box center [285, 220] width 506 height 271
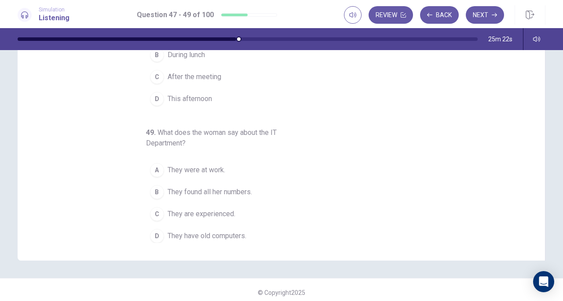
scroll to position [113, 0]
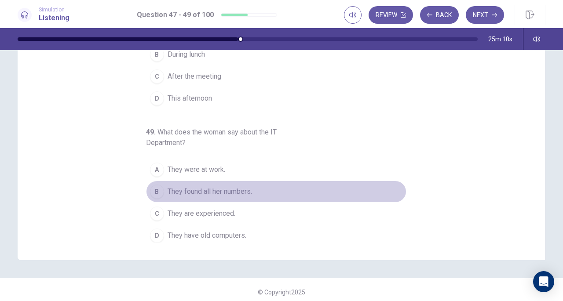
click at [196, 189] on span "They found all her numbers." at bounding box center [210, 192] width 84 height 11
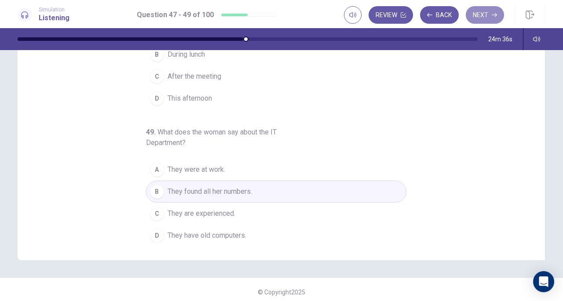
click at [483, 12] on button "Next" at bounding box center [485, 15] width 38 height 18
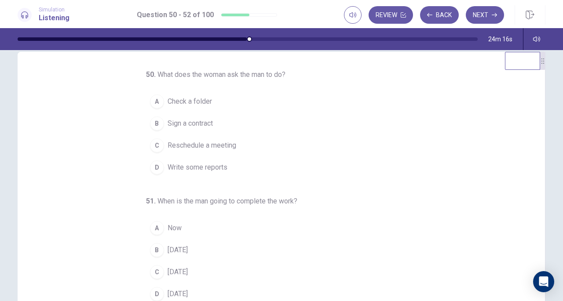
scroll to position [0, 0]
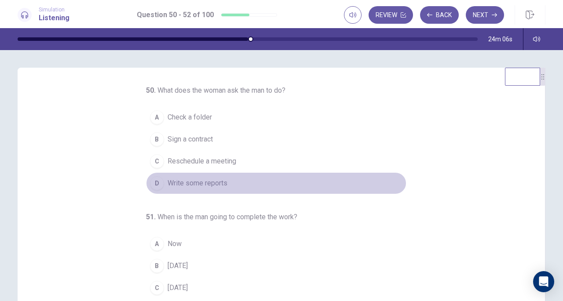
click at [184, 187] on span "Write some reports" at bounding box center [198, 183] width 60 height 11
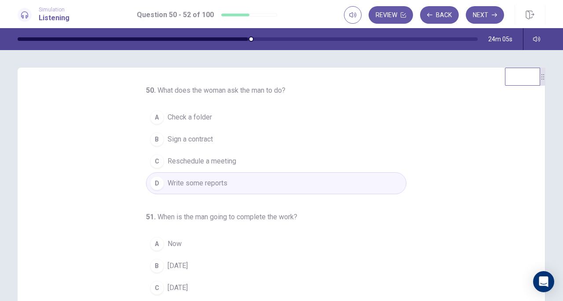
click at [99, 203] on div "50 . What does the woman ask the man to do? A Check a folder B Sign a contract …" at bounding box center [285, 220] width 506 height 271
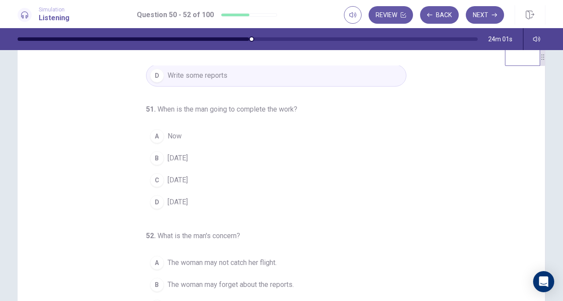
scroll to position [20, 0]
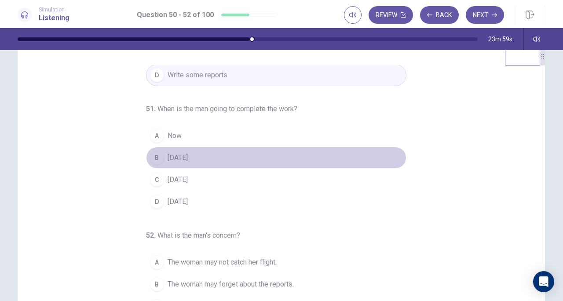
click at [176, 160] on span "[DATE]" at bounding box center [178, 158] width 20 height 11
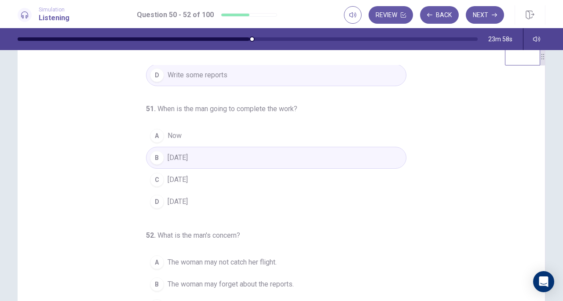
click at [109, 188] on div "50 . What does the woman ask the man to do? A Check a folder B Sign a contract …" at bounding box center [285, 200] width 506 height 271
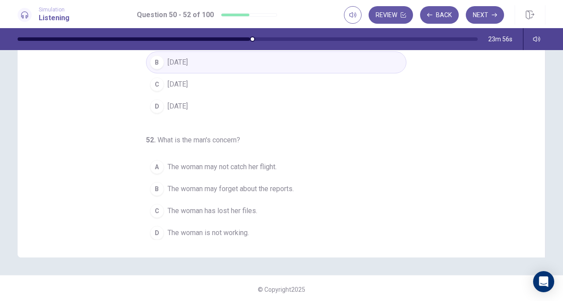
scroll to position [118, 0]
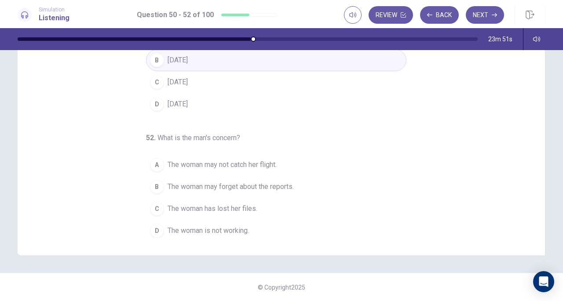
click at [109, 188] on div "50 . What does the woman ask the man to do? A Check a folder B Sign a contract …" at bounding box center [285, 102] width 506 height 271
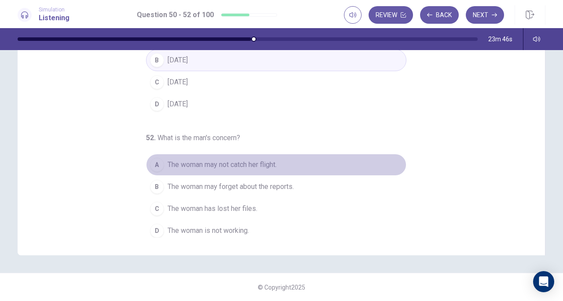
click at [201, 160] on span "The woman may not catch her flight." at bounding box center [222, 165] width 109 height 11
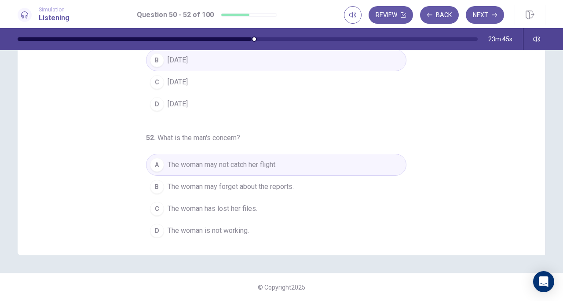
click at [114, 146] on div "50 . What does the woman ask the man to do? A Check a folder B Sign a contract …" at bounding box center [285, 102] width 506 height 271
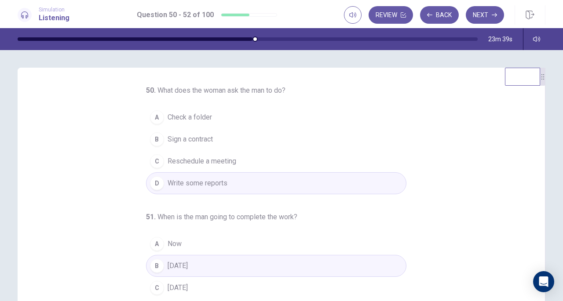
scroll to position [88, 0]
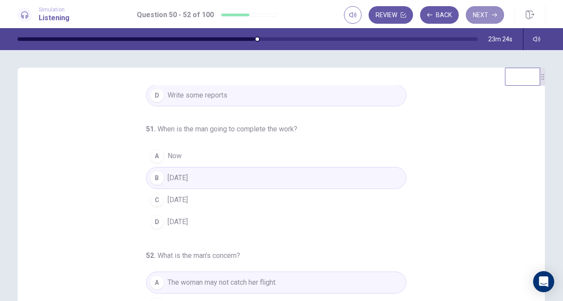
click at [486, 17] on button "Next" at bounding box center [485, 15] width 38 height 18
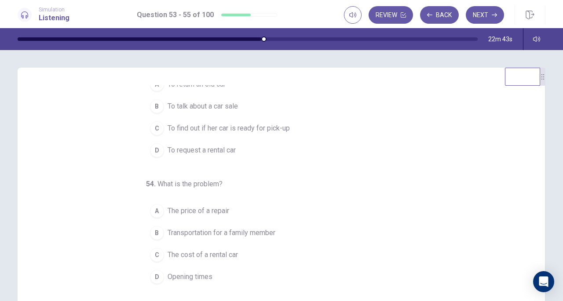
scroll to position [33, 0]
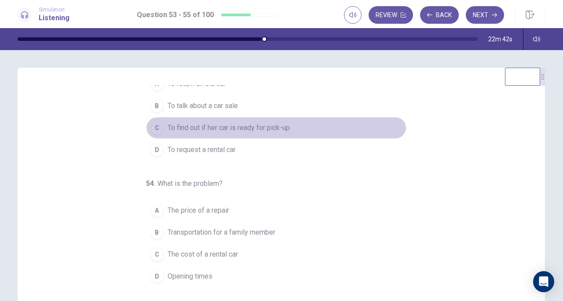
click at [195, 131] on span "To find out if her car is ready for pick-up" at bounding box center [229, 128] width 122 height 11
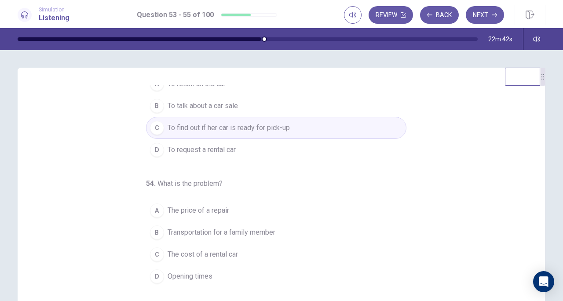
click at [69, 219] on div "53 . Why is the woman calling? A To return an old car B To talk about a car sal…" at bounding box center [285, 220] width 506 height 271
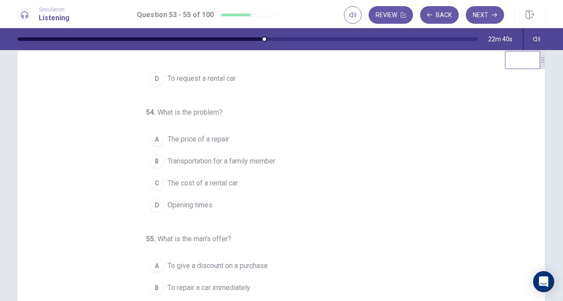
scroll to position [18, 0]
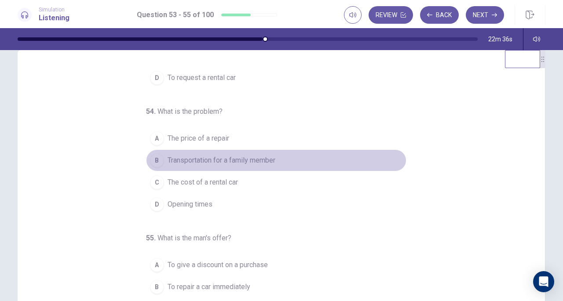
click at [197, 157] on span "Transportation for a family member" at bounding box center [222, 160] width 108 height 11
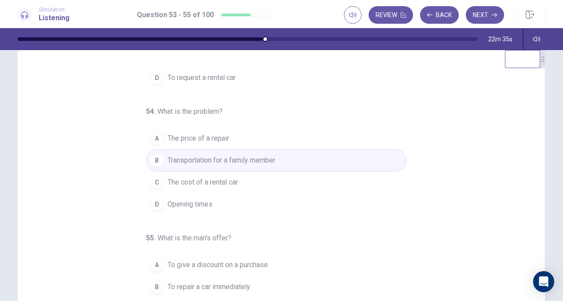
click at [92, 207] on div "53 . Why is the woman calling? A To return an old car B To talk about a car sal…" at bounding box center [285, 203] width 506 height 271
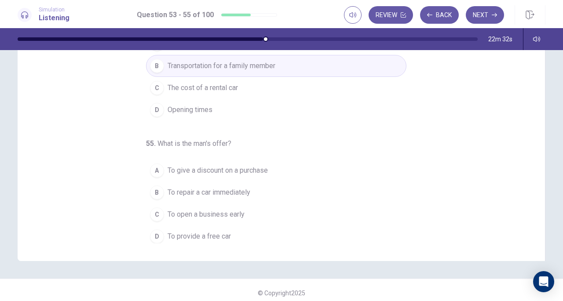
scroll to position [118, 0]
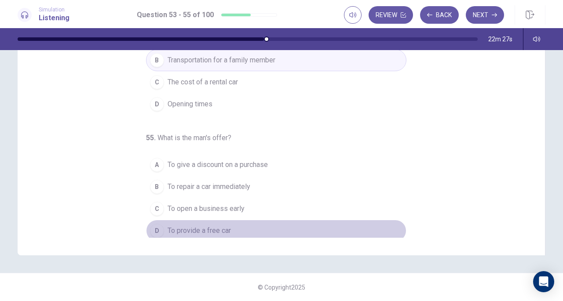
click at [191, 228] on span "To provide a free car" at bounding box center [199, 231] width 63 height 11
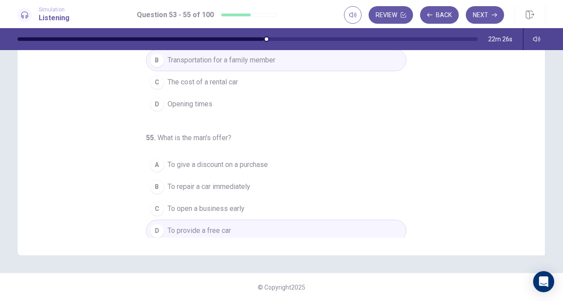
click at [135, 196] on div "53 . Why is the woman calling? A To return an old car B To talk about a car sal…" at bounding box center [285, 102] width 506 height 271
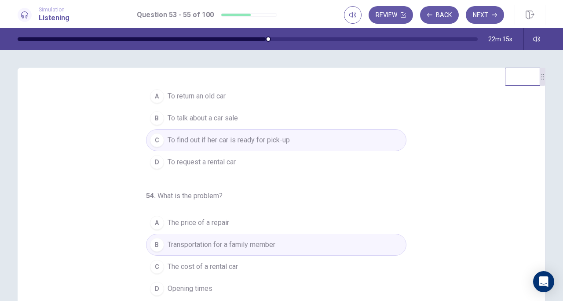
scroll to position [0, 0]
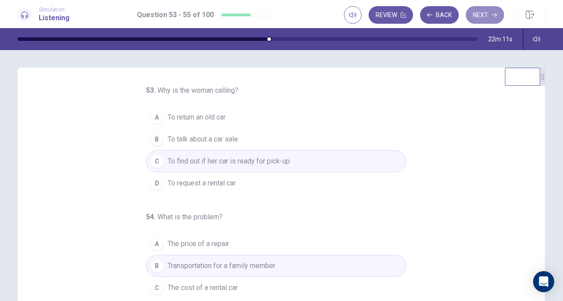
click at [490, 10] on button "Next" at bounding box center [485, 15] width 38 height 18
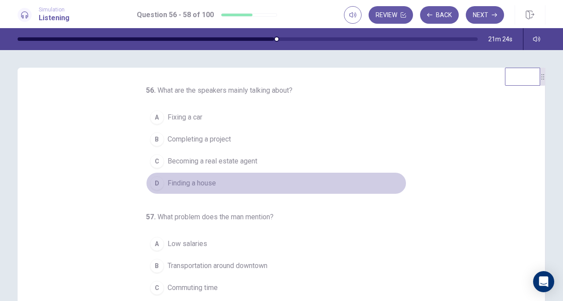
click at [188, 188] on button "D Finding a house" at bounding box center [276, 183] width 260 height 22
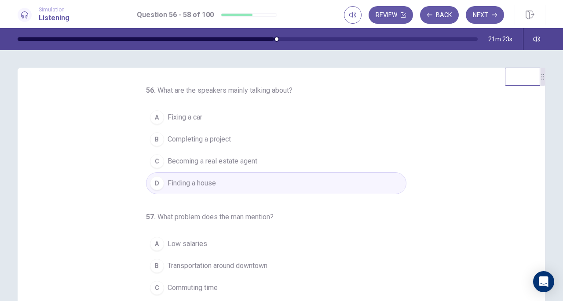
click at [115, 172] on div "56 . What are the speakers mainly talking about? A Fixing a car B Completing a …" at bounding box center [285, 220] width 506 height 271
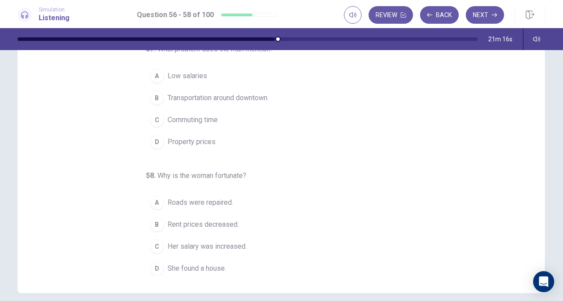
scroll to position [87, 0]
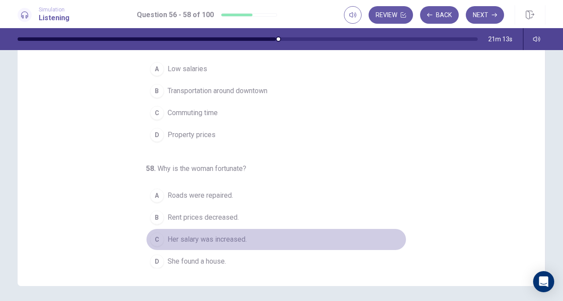
click at [188, 239] on span "Her salary was increased." at bounding box center [207, 239] width 79 height 11
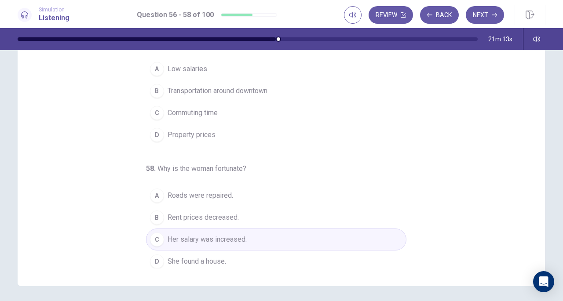
click at [127, 187] on div "56 . What are the speakers mainly talking about? A Fixing a car B Completing a …" at bounding box center [285, 133] width 506 height 271
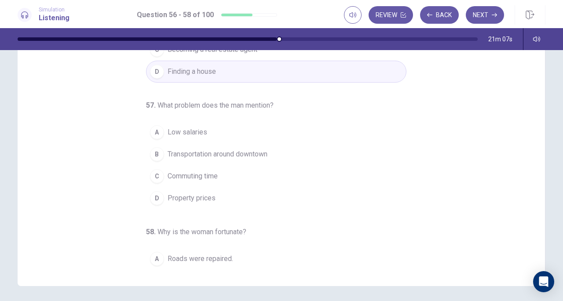
scroll to position [18, 0]
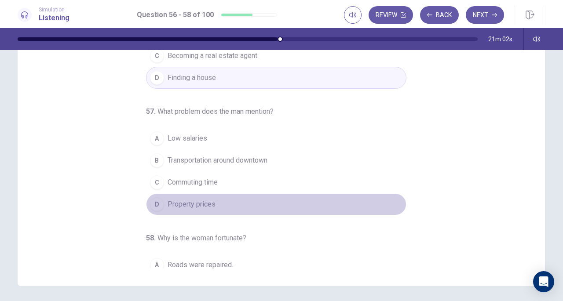
click at [180, 199] on span "Property prices" at bounding box center [192, 204] width 48 height 11
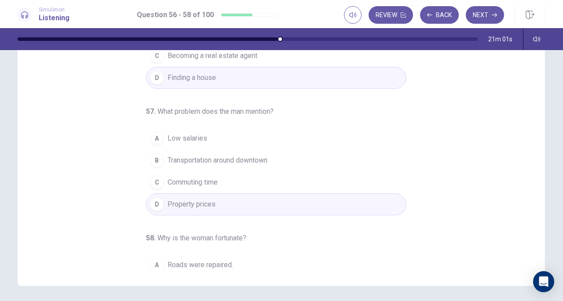
click at [86, 188] on div "56 . What are the speakers mainly talking about? A Fixing a car B Completing a …" at bounding box center [285, 133] width 506 height 271
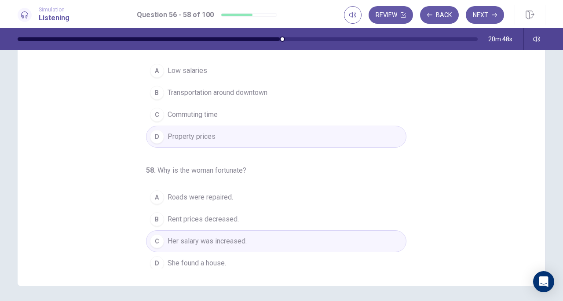
scroll to position [88, 0]
click at [490, 19] on button "Next" at bounding box center [485, 15] width 38 height 18
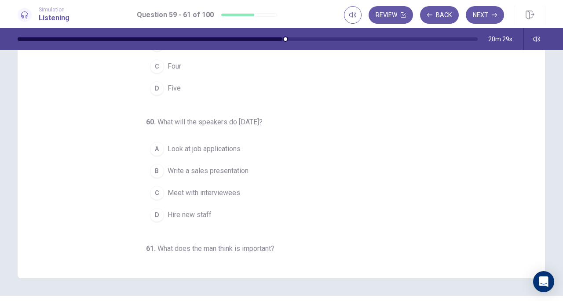
scroll to position [0, 0]
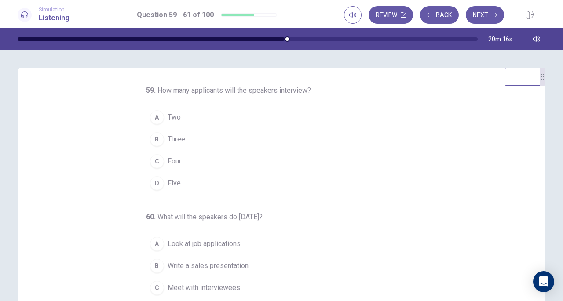
click at [119, 124] on div "59 . How many applicants will the speakers interview? A Two B Three C Four D Fi…" at bounding box center [285, 220] width 506 height 271
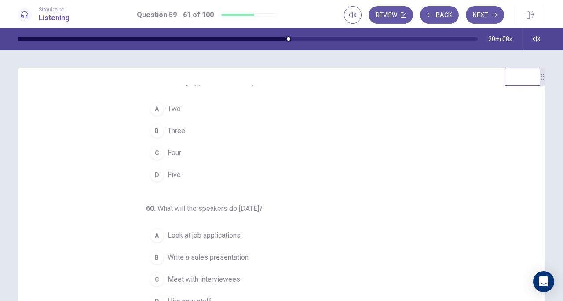
scroll to position [11, 0]
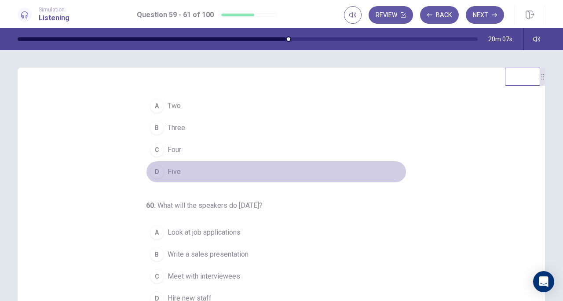
click at [153, 168] on div "D" at bounding box center [157, 172] width 14 height 14
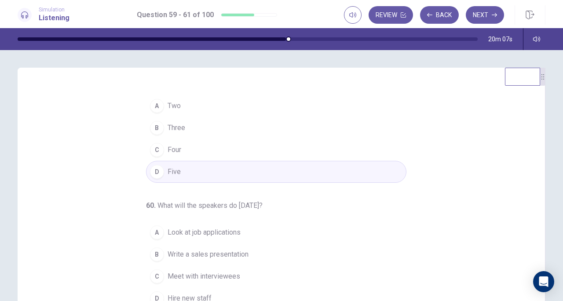
click at [103, 189] on div "59 . How many applicants will the speakers interview? A Two B Three C Four D Fi…" at bounding box center [285, 220] width 506 height 271
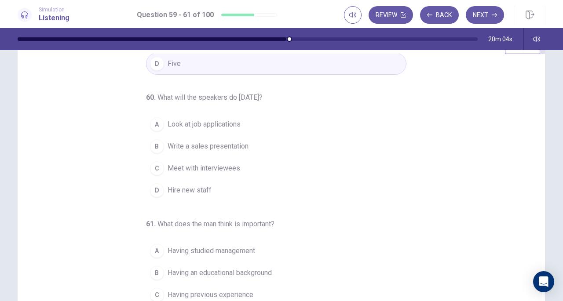
scroll to position [32, 0]
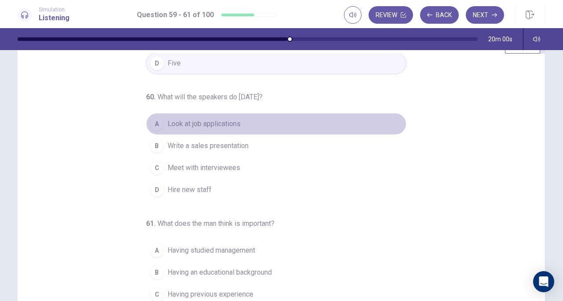
click at [210, 124] on span "Look at job applications" at bounding box center [204, 124] width 73 height 11
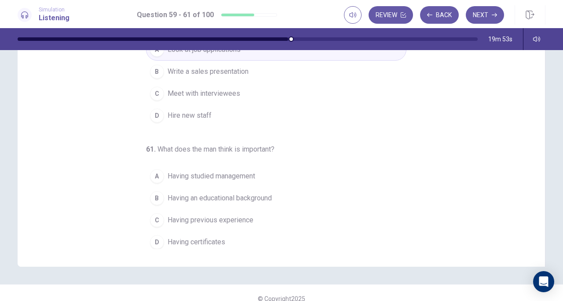
scroll to position [118, 0]
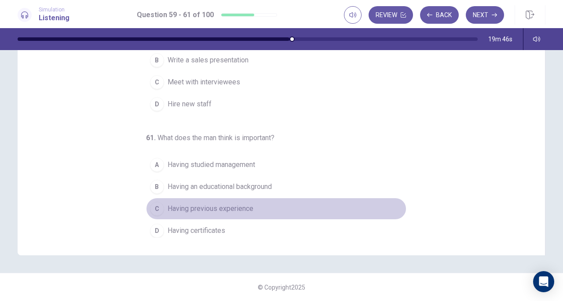
click at [199, 210] on span "Having previous experience" at bounding box center [211, 209] width 86 height 11
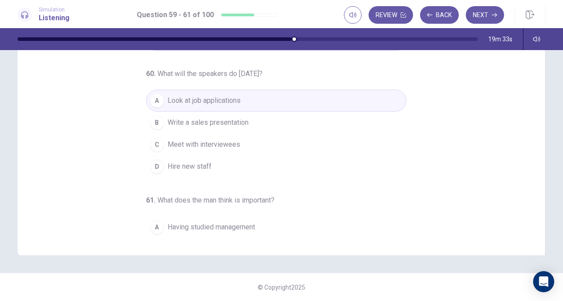
scroll to position [88, 0]
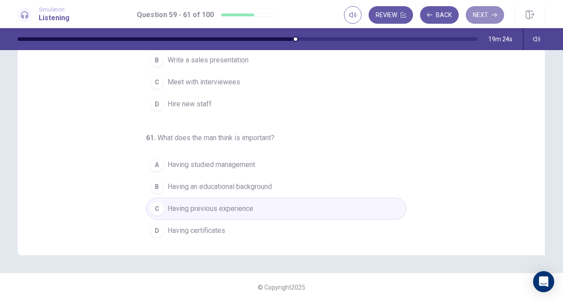
click at [493, 20] on button "Next" at bounding box center [485, 15] width 38 height 18
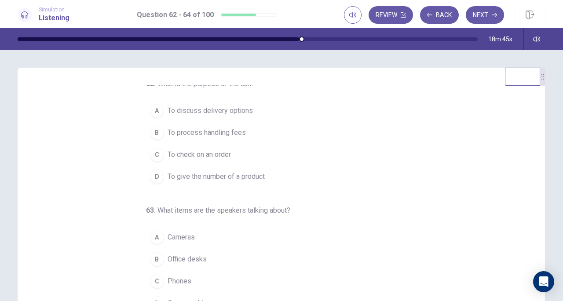
scroll to position [2, 0]
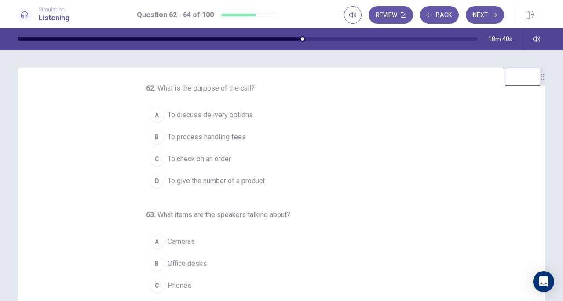
click at [207, 161] on span "To check on an order" at bounding box center [199, 159] width 63 height 11
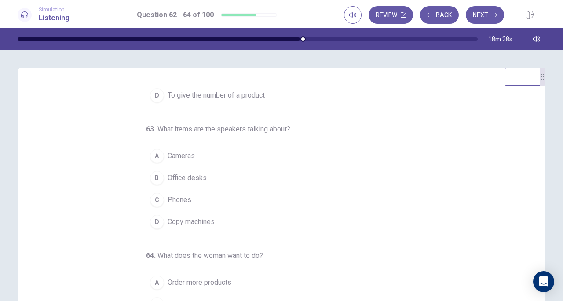
scroll to position [26, 0]
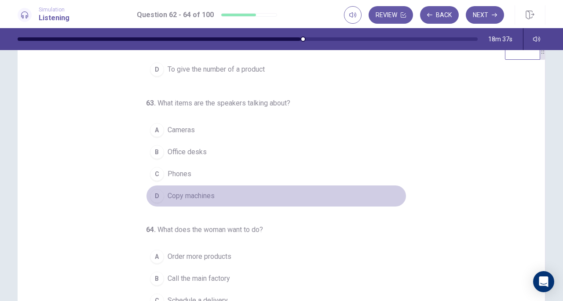
click at [180, 200] on button "D Copy machines" at bounding box center [276, 196] width 260 height 22
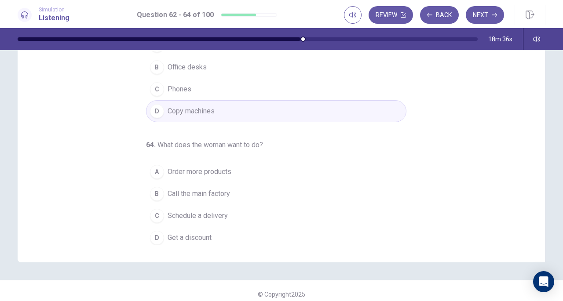
scroll to position [111, 0]
click at [109, 208] on div "62 . What is the purpose of the call? A To discuss delivery options B To proces…" at bounding box center [285, 109] width 506 height 271
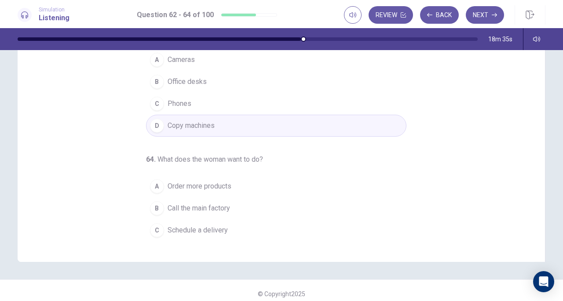
scroll to position [88, 0]
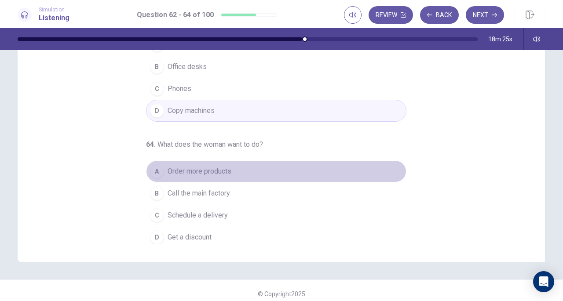
click at [189, 171] on span "Order more products" at bounding box center [200, 171] width 64 height 11
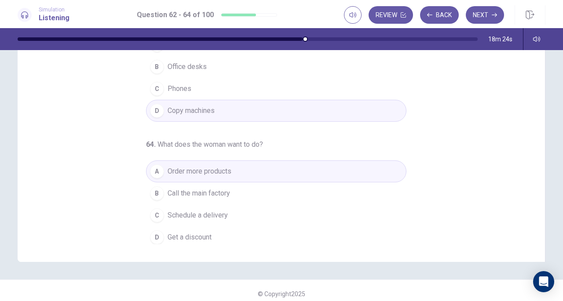
click at [95, 171] on div "62 . What is the purpose of the call? A To discuss delivery options B To proces…" at bounding box center [285, 109] width 506 height 271
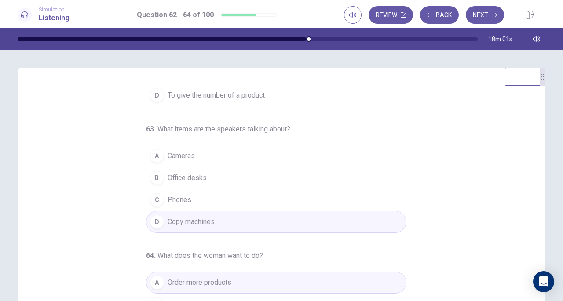
scroll to position [118, 0]
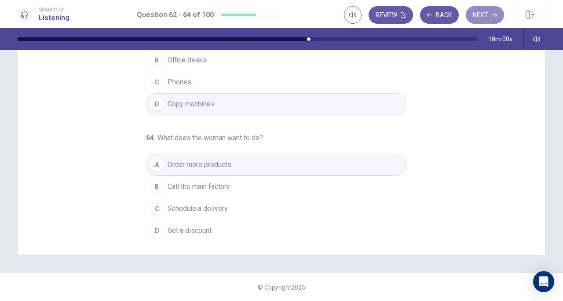
click at [494, 15] on icon "button" at bounding box center [494, 15] width 5 height 4
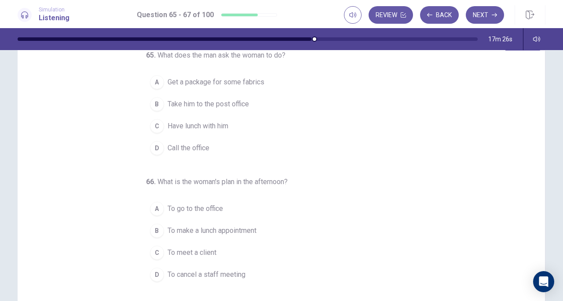
scroll to position [0, 0]
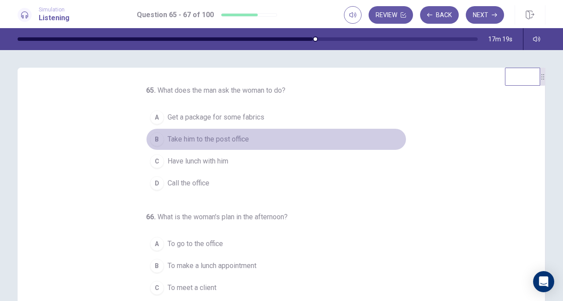
click at [197, 139] on span "Take him to the post office" at bounding box center [208, 139] width 81 height 11
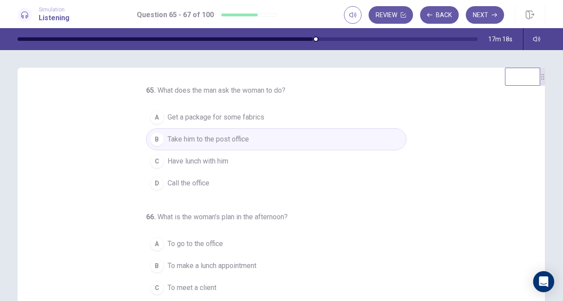
click at [101, 199] on div "65 . What does the man ask the woman to do? A Get a package for some fabrics B …" at bounding box center [285, 220] width 506 height 271
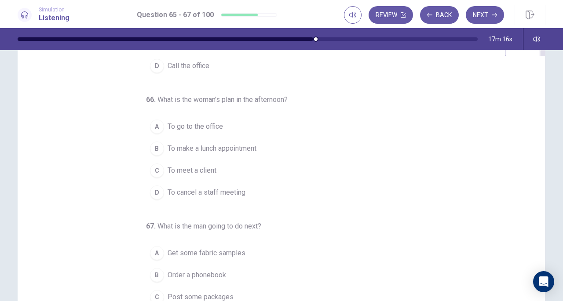
scroll to position [30, 0]
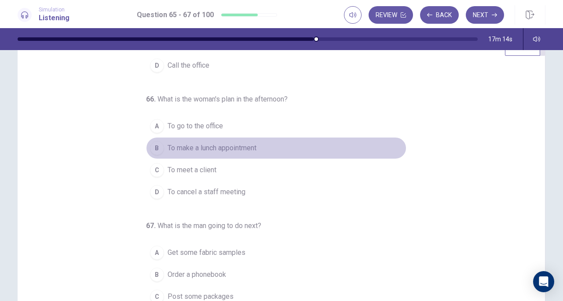
click at [179, 146] on span "To make a lunch appointment" at bounding box center [212, 148] width 89 height 11
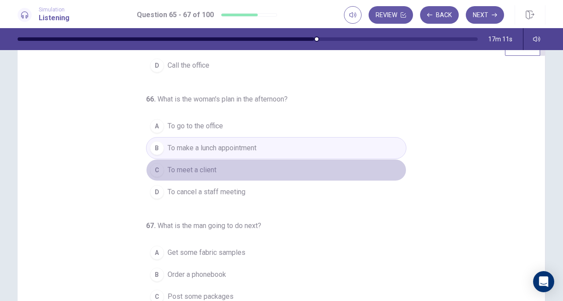
click at [187, 170] on span "To meet a client" at bounding box center [192, 170] width 49 height 11
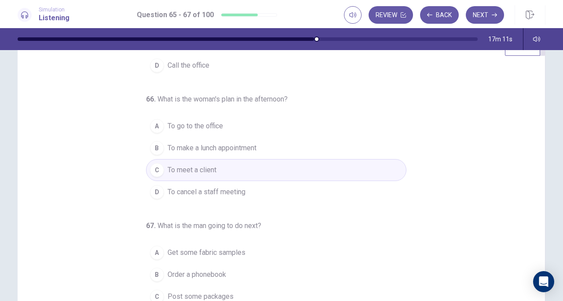
click at [103, 186] on div "65 . What does the man ask the woman to do? A Get a package for some fabrics B …" at bounding box center [285, 190] width 506 height 271
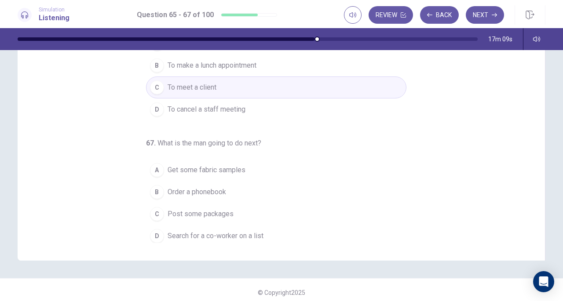
scroll to position [114, 0]
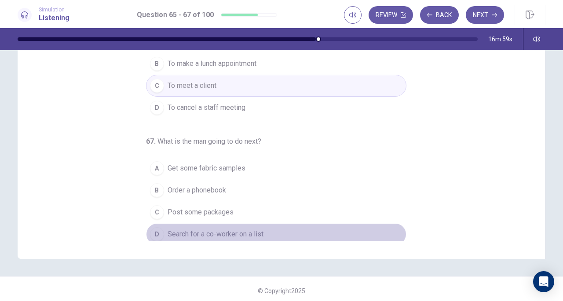
click at [186, 229] on span "Search for a co-worker on a list" at bounding box center [216, 234] width 96 height 11
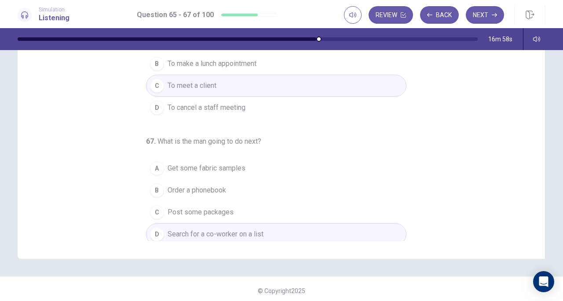
click at [114, 178] on div "65 . What does the man ask the woman to do? A Get a package for some fabrics B …" at bounding box center [285, 106] width 506 height 271
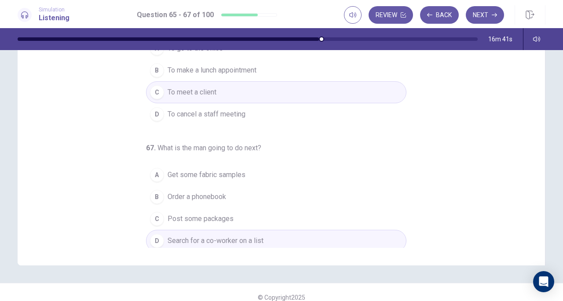
scroll to position [108, 0]
click at [489, 13] on button "Next" at bounding box center [485, 15] width 38 height 18
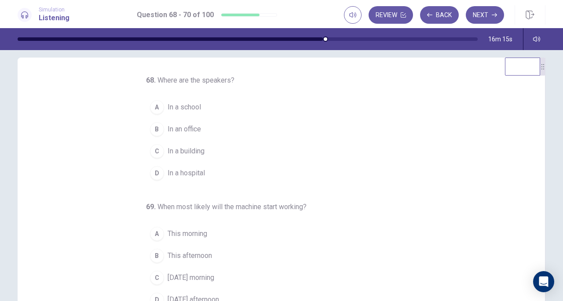
scroll to position [0, 0]
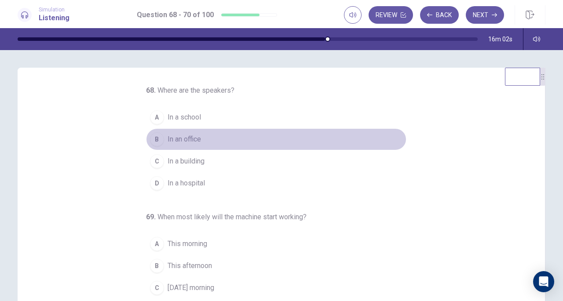
click at [175, 135] on span "In an office" at bounding box center [184, 139] width 33 height 11
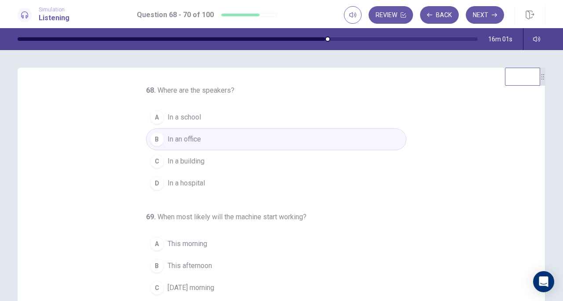
click at [112, 181] on div "68 . Where are the speakers? A In a school B In an office C In a building D In …" at bounding box center [285, 220] width 506 height 271
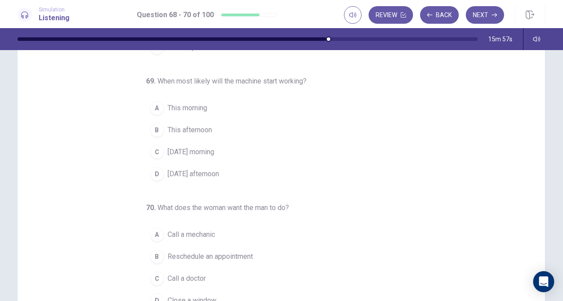
scroll to position [49, 0]
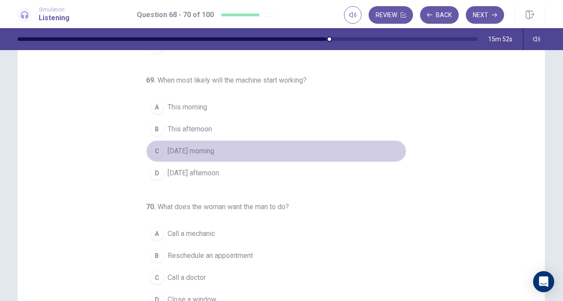
click at [183, 150] on span "[DATE] morning" at bounding box center [191, 151] width 47 height 11
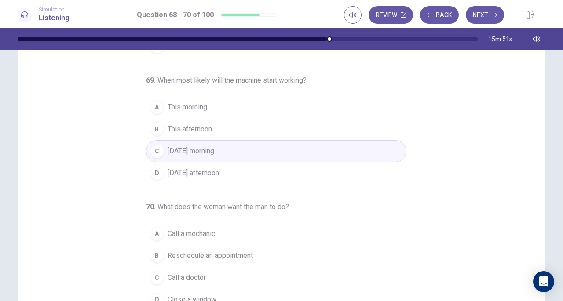
click at [85, 223] on div "68 . Where are the speakers? A In a school B In an office C In a building D In …" at bounding box center [285, 172] width 506 height 271
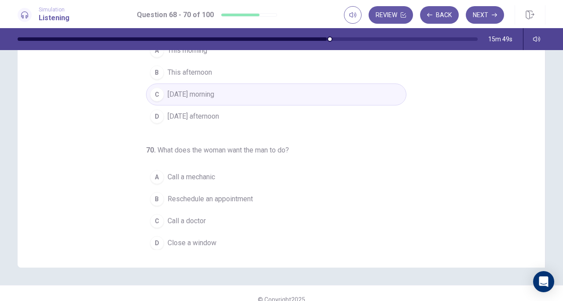
scroll to position [118, 0]
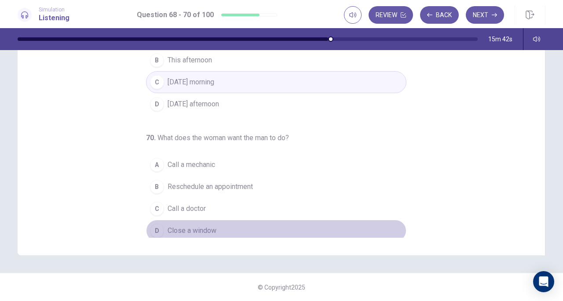
click at [168, 226] on span "Close a window" at bounding box center [192, 231] width 49 height 11
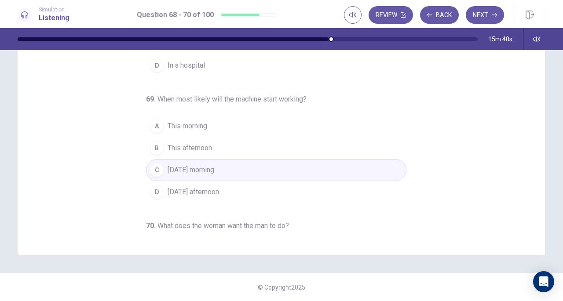
scroll to position [0, 0]
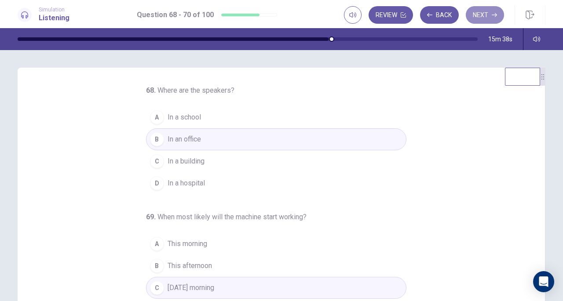
click at [486, 11] on button "Next" at bounding box center [485, 15] width 38 height 18
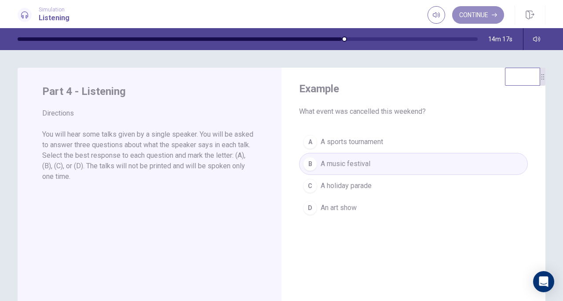
click at [485, 11] on button "Continue" at bounding box center [478, 15] width 52 height 18
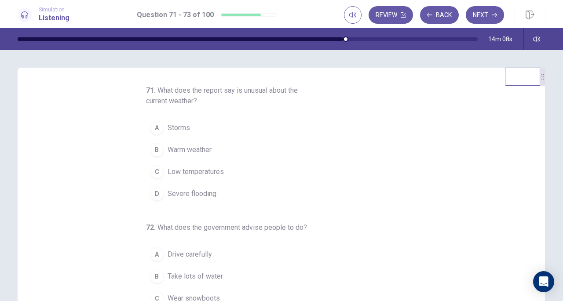
scroll to position [7, 0]
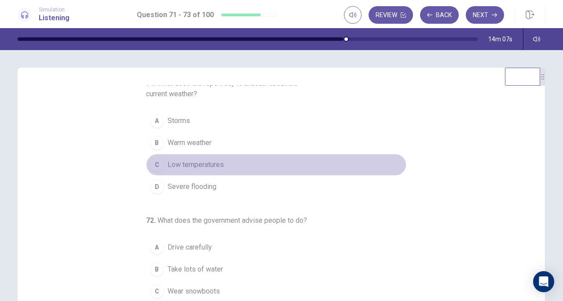
click at [175, 163] on span "Low temperatures" at bounding box center [196, 165] width 56 height 11
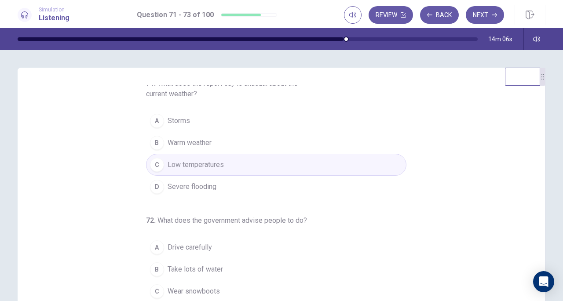
click at [101, 190] on div "71 . What does the report say is unusual about the current weather? A Storms B …" at bounding box center [285, 220] width 506 height 271
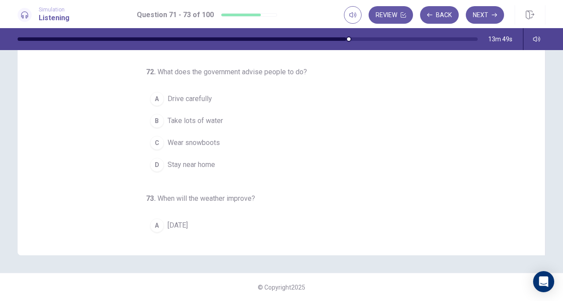
scroll to position [37, 0]
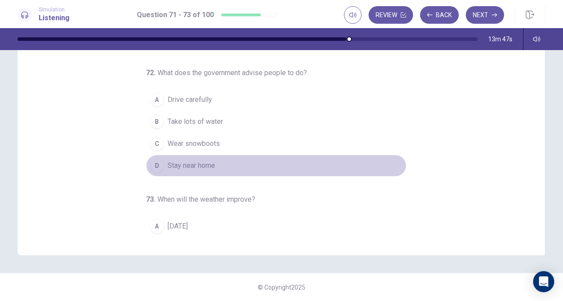
click at [179, 165] on span "Stay near home" at bounding box center [192, 166] width 48 height 11
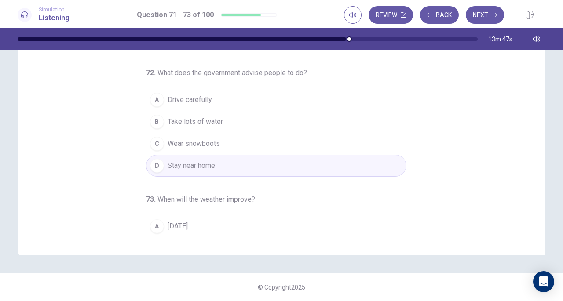
click at [122, 168] on div "71 . What does the report say is unusual about the current weather? A Storms B …" at bounding box center [285, 102] width 506 height 271
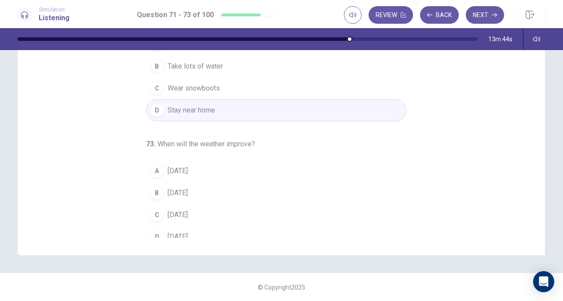
scroll to position [99, 0]
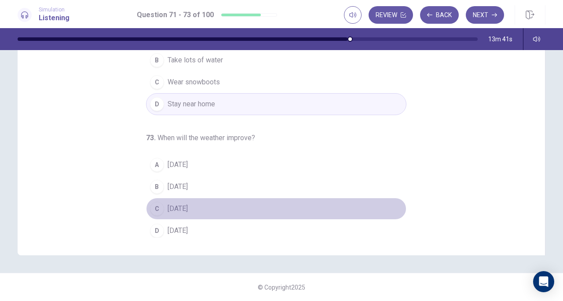
click at [188, 206] on span "[DATE]" at bounding box center [178, 209] width 20 height 11
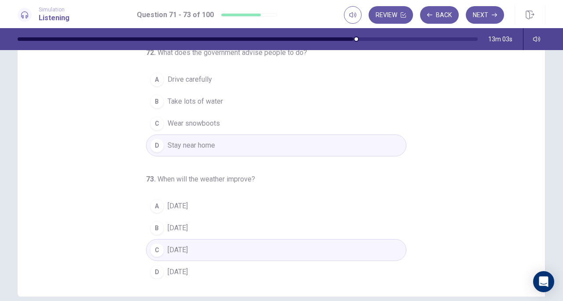
scroll to position [118, 0]
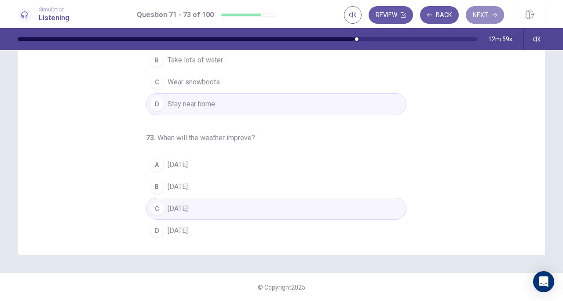
click at [485, 11] on button "Next" at bounding box center [485, 15] width 38 height 18
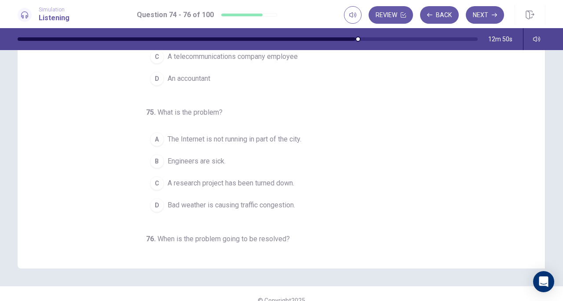
scroll to position [0, 0]
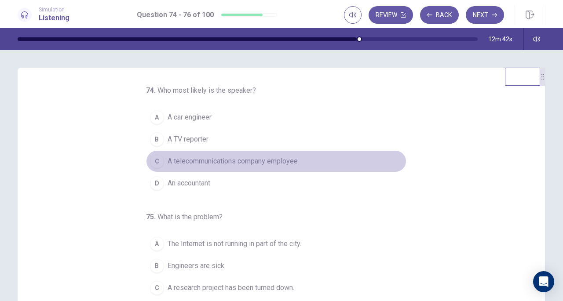
click at [200, 166] on button "C A telecommunications company employee" at bounding box center [276, 161] width 260 height 22
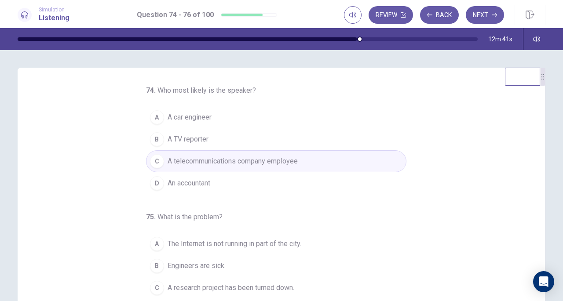
click at [80, 185] on div "74 . Who most likely is the speaker? A A car engineer B A TV reporter C A telec…" at bounding box center [285, 220] width 506 height 271
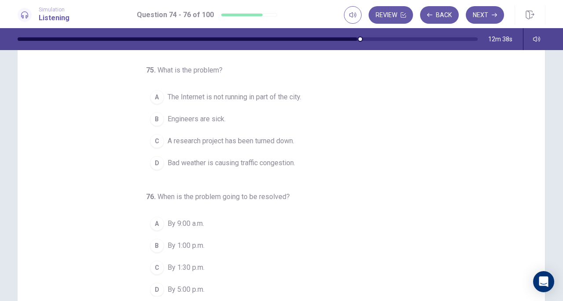
scroll to position [60, 0]
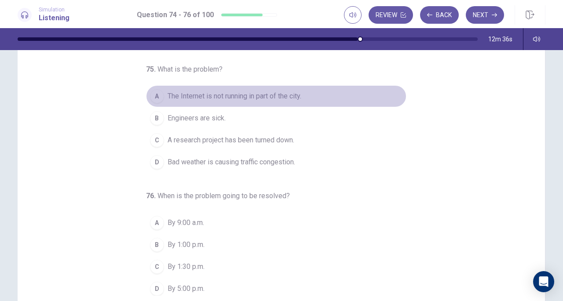
click at [217, 97] on span "The Internet is not running in part of the city." at bounding box center [235, 96] width 134 height 11
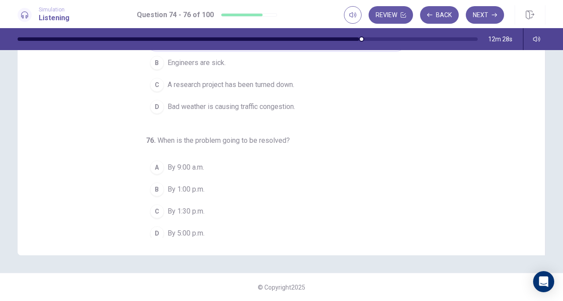
scroll to position [88, 0]
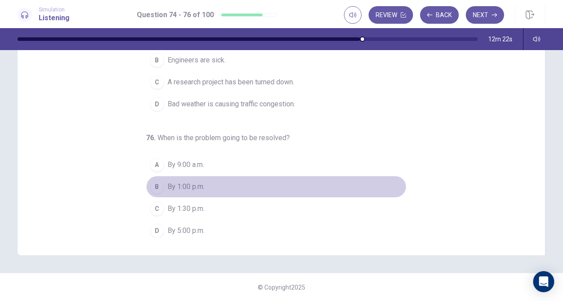
click at [151, 186] on div "B" at bounding box center [157, 187] width 14 height 14
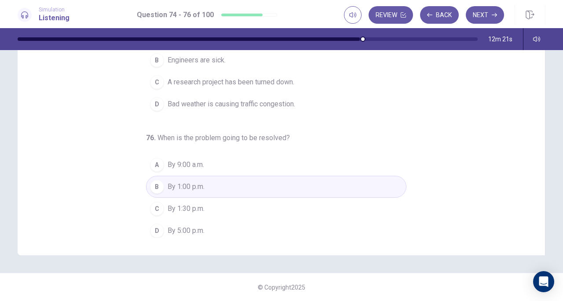
click at [99, 174] on div "74 . Who most likely is the speaker? A A car engineer B A TV reporter C A telec…" at bounding box center [285, 102] width 506 height 271
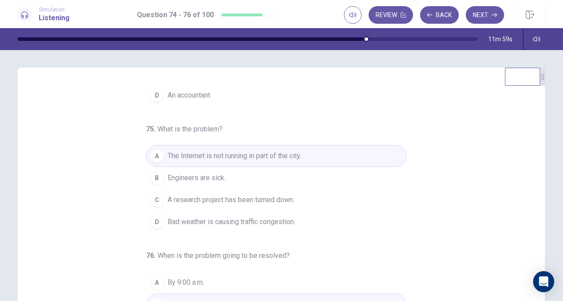
scroll to position [118, 0]
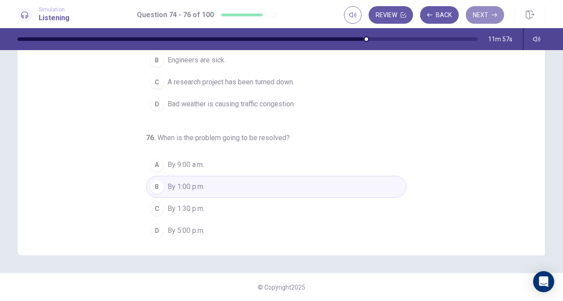
click at [488, 15] on button "Next" at bounding box center [485, 15] width 38 height 18
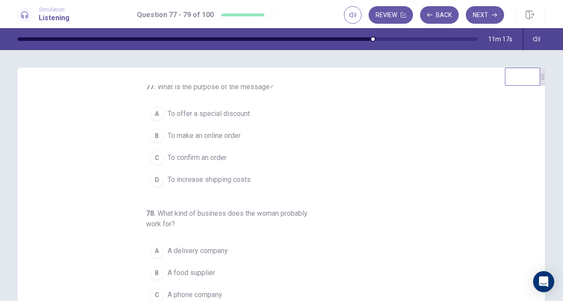
scroll to position [0, 0]
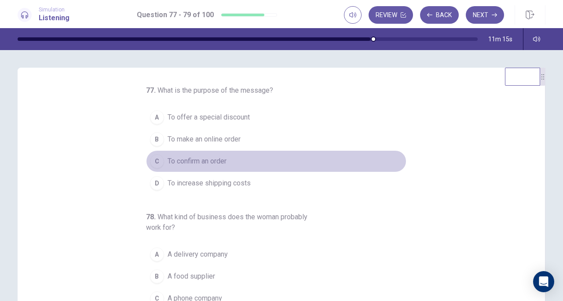
click at [183, 165] on span "To confirm an order" at bounding box center [197, 161] width 59 height 11
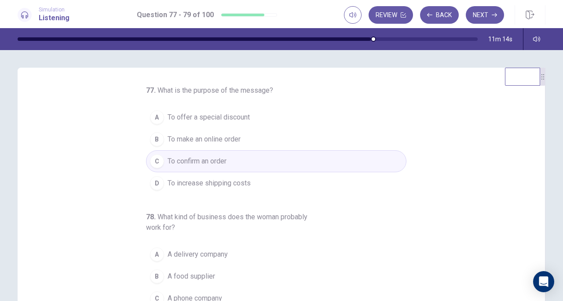
click at [88, 197] on div "77 . What is the purpose of the message? A To offer a special discount B To mak…" at bounding box center [285, 220] width 506 height 271
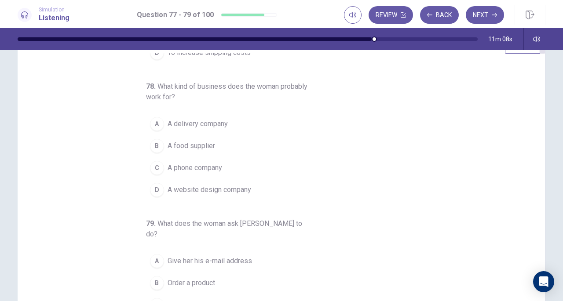
scroll to position [33, 0]
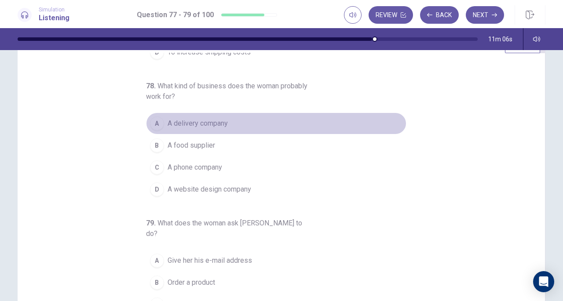
click at [187, 124] on span "A delivery company" at bounding box center [198, 123] width 60 height 11
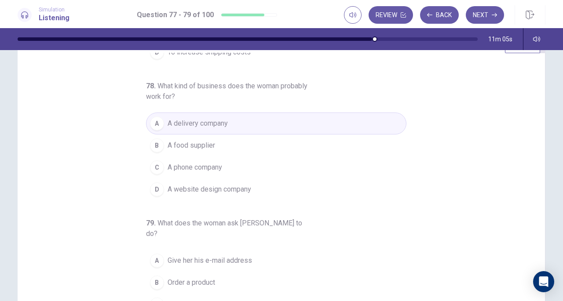
click at [77, 217] on div "77 . What is the purpose of the message? A To offer a special discount B To mak…" at bounding box center [285, 188] width 506 height 271
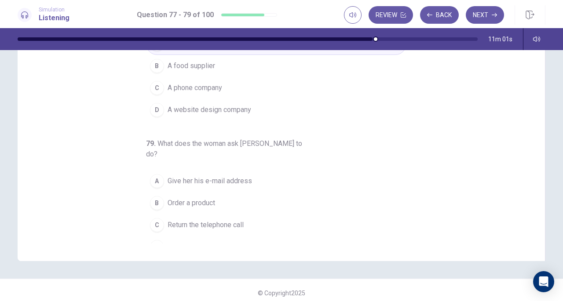
scroll to position [118, 0]
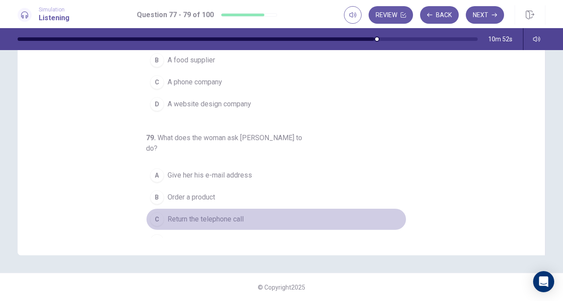
click at [212, 214] on span "Return the telephone call" at bounding box center [206, 219] width 76 height 11
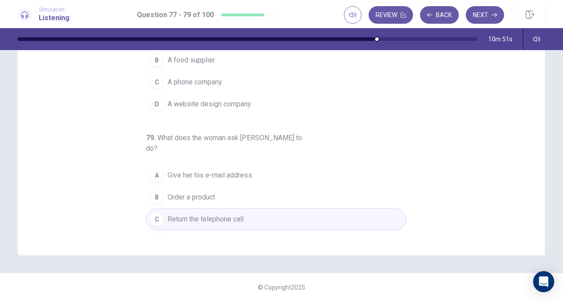
click at [100, 160] on div "77 . What is the purpose of the message? A To offer a special discount B To mak…" at bounding box center [285, 102] width 506 height 271
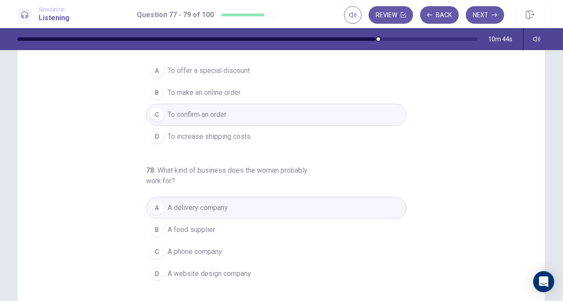
scroll to position [0, 0]
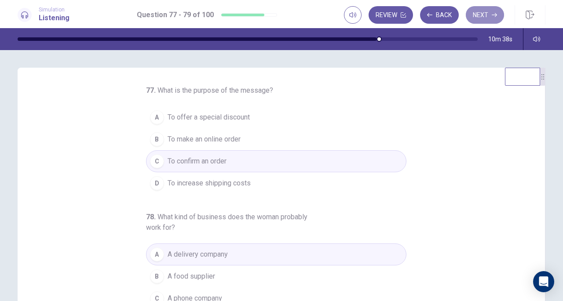
click at [489, 17] on button "Next" at bounding box center [485, 15] width 38 height 18
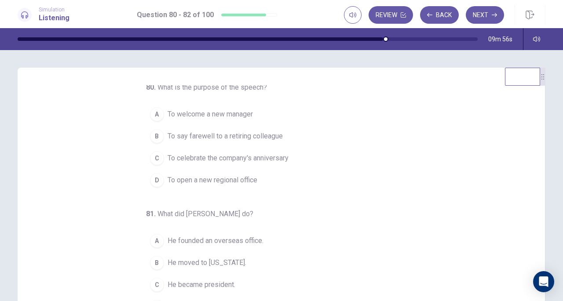
scroll to position [3, 0]
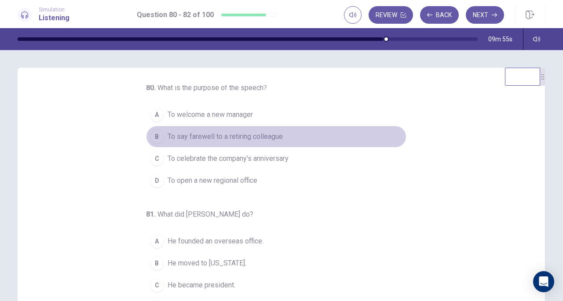
click at [196, 138] on span "To say farewell to a retiring colleague" at bounding box center [225, 137] width 115 height 11
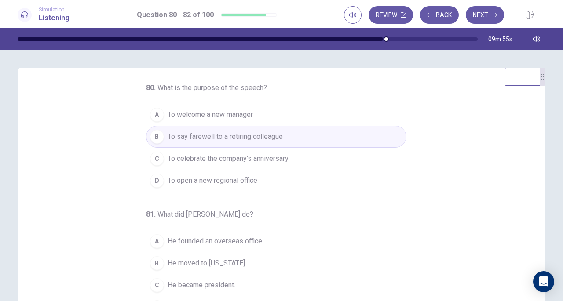
click at [93, 166] on div "80 . What is the purpose of the speech? A To welcome a new manager B To say far…" at bounding box center [285, 220] width 506 height 271
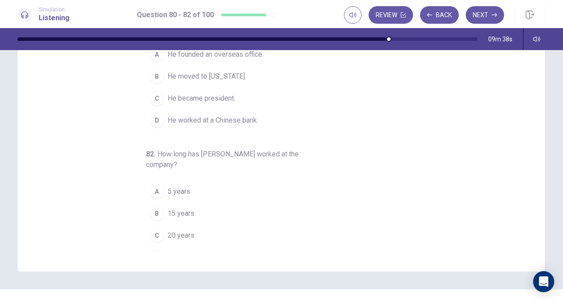
scroll to position [99, 0]
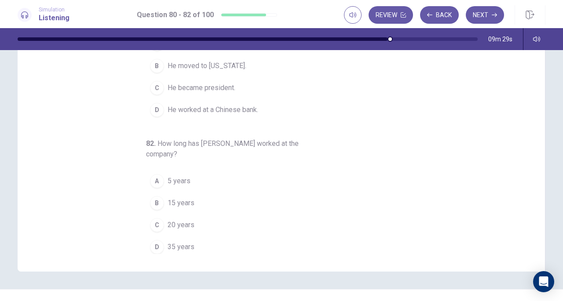
click at [155, 245] on div "D" at bounding box center [157, 247] width 14 height 14
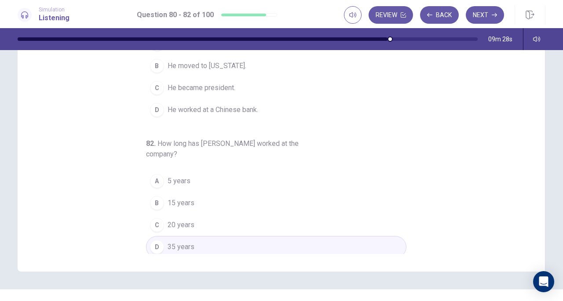
click at [132, 125] on div "80 . What is the purpose of the speech? A To welcome a new manager B To say far…" at bounding box center [285, 119] width 506 height 271
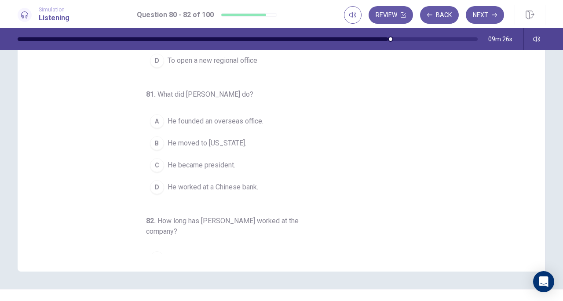
scroll to position [11, 0]
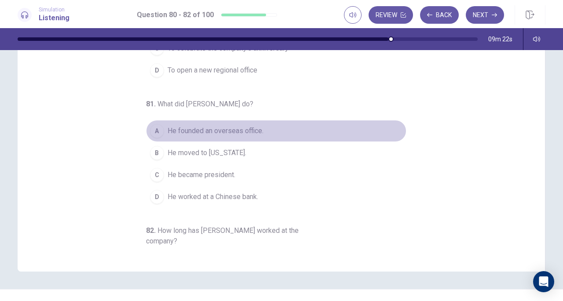
click at [179, 130] on span "He founded an overseas office." at bounding box center [216, 131] width 96 height 11
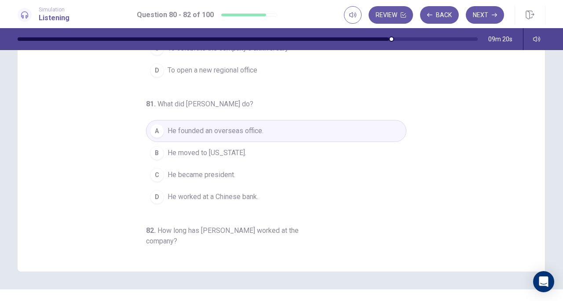
click at [107, 167] on div "80 . What is the purpose of the speech? A To welcome a new manager B To say far…" at bounding box center [285, 119] width 506 height 271
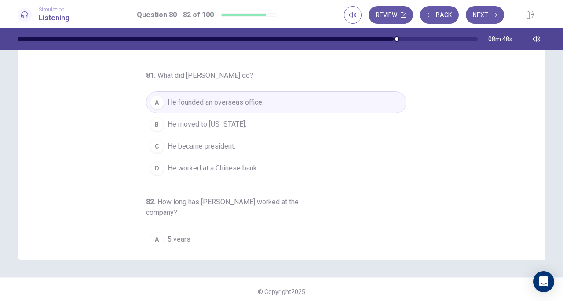
scroll to position [99, 0]
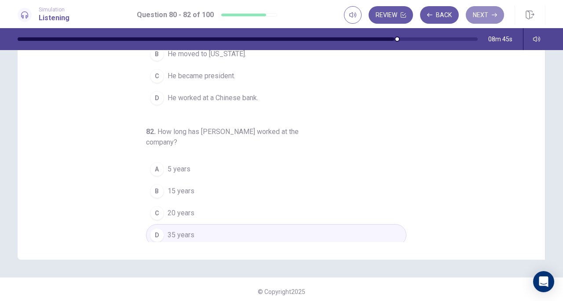
click at [490, 12] on button "Next" at bounding box center [485, 15] width 38 height 18
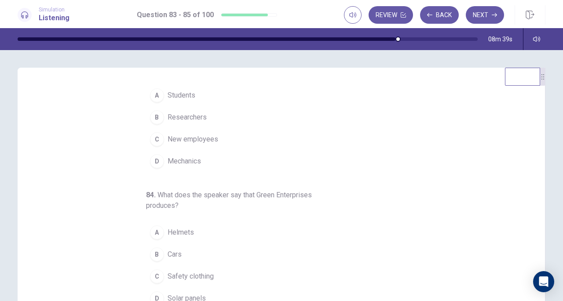
scroll to position [23, 0]
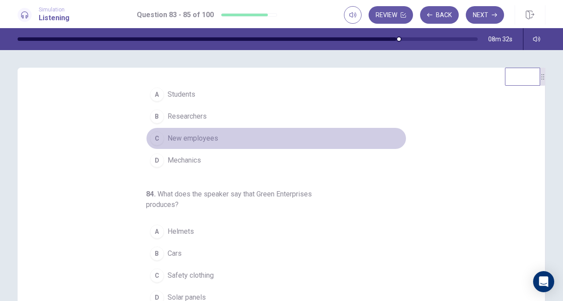
click at [205, 131] on button "C New employees" at bounding box center [276, 139] width 260 height 22
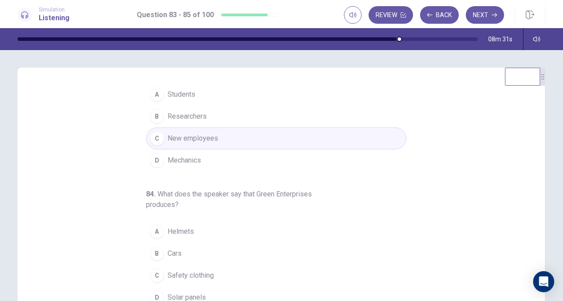
click at [89, 161] on div "83 . Who is the audience? A Students B Researchers C New employees D Mechanics …" at bounding box center [285, 220] width 506 height 271
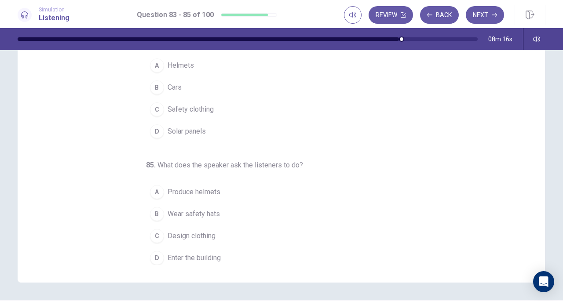
scroll to position [81, 0]
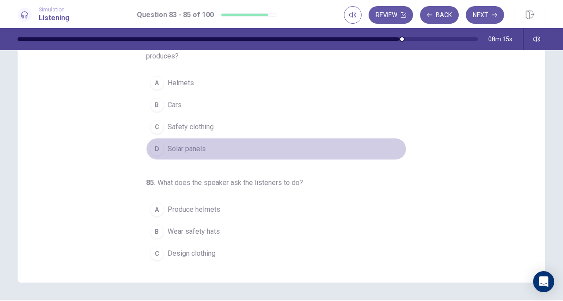
click at [178, 144] on span "Solar panels" at bounding box center [187, 149] width 38 height 11
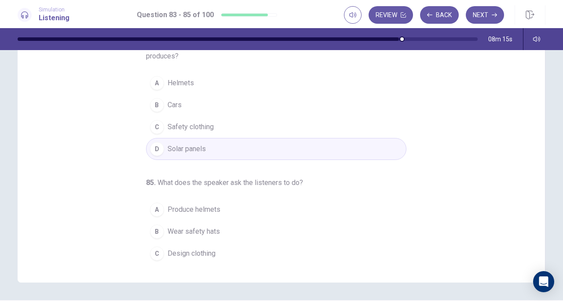
click at [80, 150] on div "83 . Who is the audience? A Students B Researchers C New employees D Mechanics …" at bounding box center [285, 130] width 506 height 271
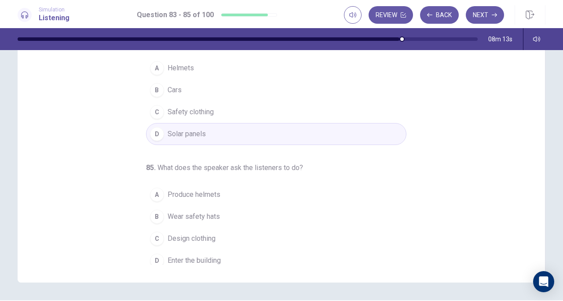
scroll to position [99, 0]
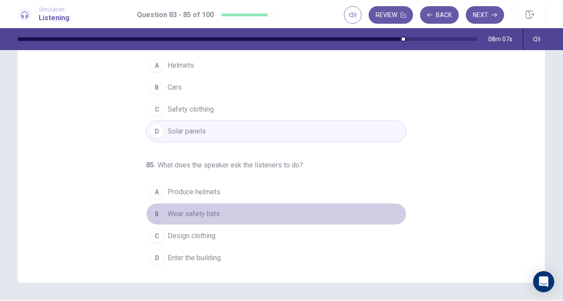
click at [180, 209] on span "Wear safety hats" at bounding box center [194, 214] width 52 height 11
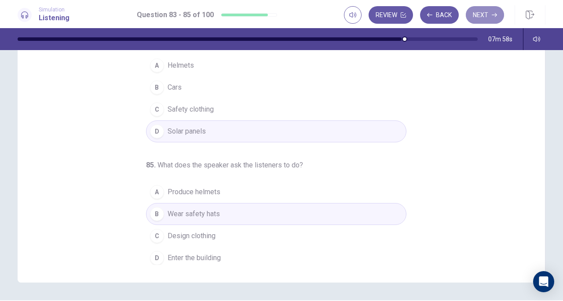
click at [485, 11] on button "Next" at bounding box center [485, 15] width 38 height 18
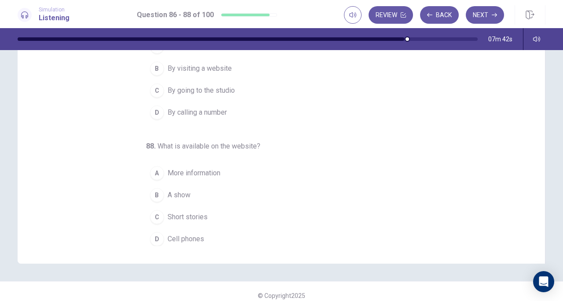
scroll to position [118, 0]
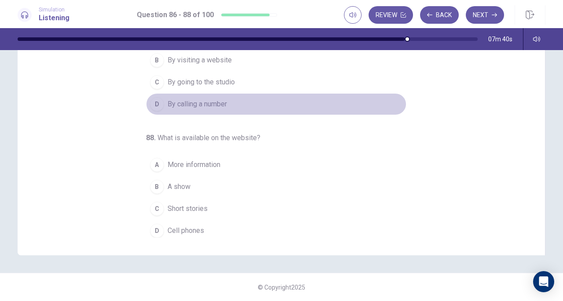
click at [205, 99] on span "By calling a number" at bounding box center [197, 104] width 59 height 11
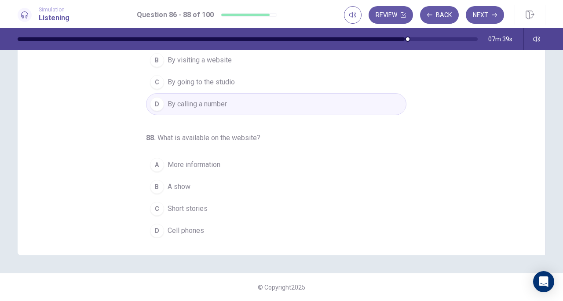
click at [85, 142] on div "86 . What is being promoted? A A new book B A radio show C A website D A new ph…" at bounding box center [285, 102] width 506 height 271
click at [171, 161] on span "More information" at bounding box center [194, 165] width 53 height 11
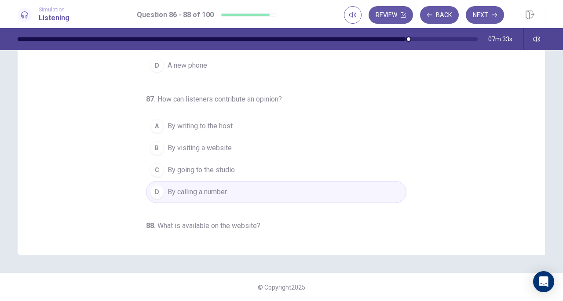
scroll to position [0, 0]
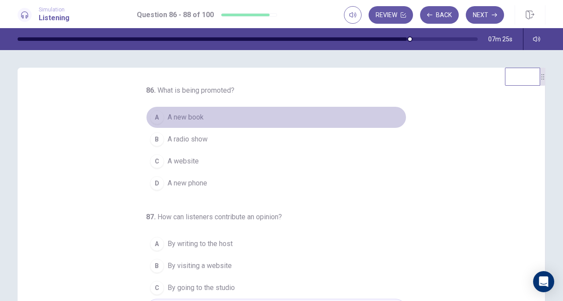
click at [209, 117] on button "A A new book" at bounding box center [276, 117] width 260 height 22
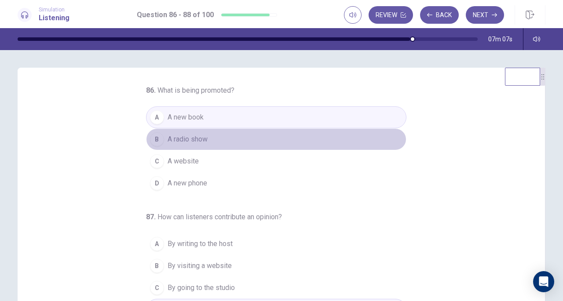
click at [182, 138] on span "A radio show" at bounding box center [188, 139] width 40 height 11
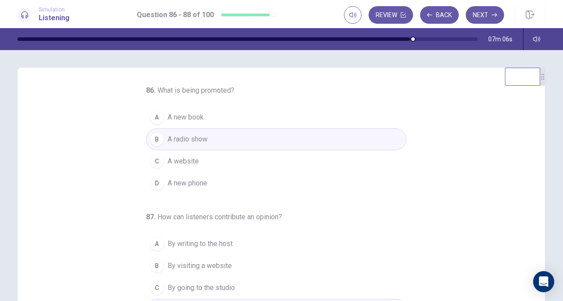
click at [73, 183] on div "86 . What is being promoted? A A new book B A radio show C A website D A new ph…" at bounding box center [285, 220] width 506 height 271
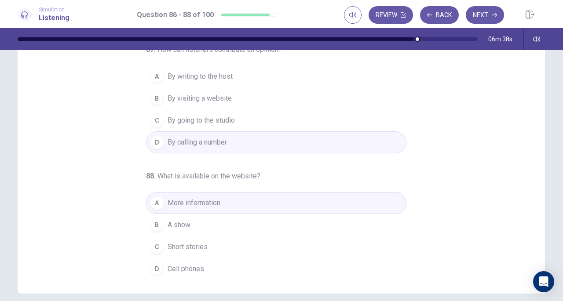
scroll to position [118, 0]
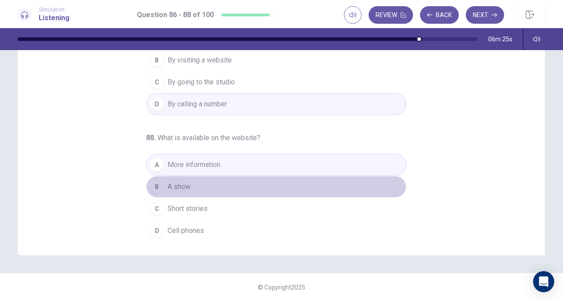
click at [197, 182] on button "B A show" at bounding box center [276, 187] width 260 height 22
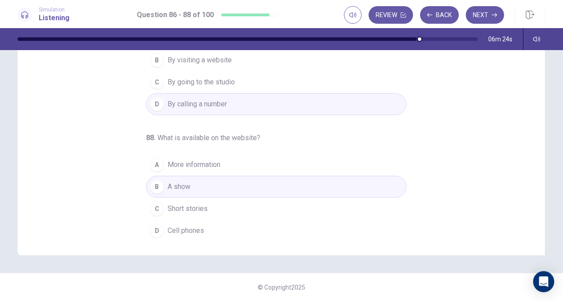
click at [83, 162] on div "86 . What is being promoted? A A new book B A radio show C A website D A new ph…" at bounding box center [285, 102] width 506 height 271
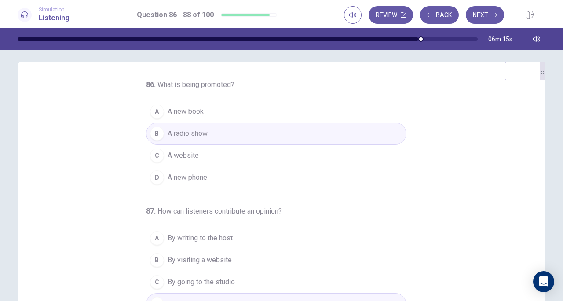
scroll to position [0, 0]
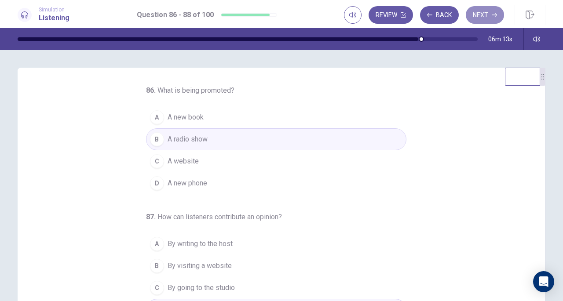
click at [492, 9] on button "Next" at bounding box center [485, 15] width 38 height 18
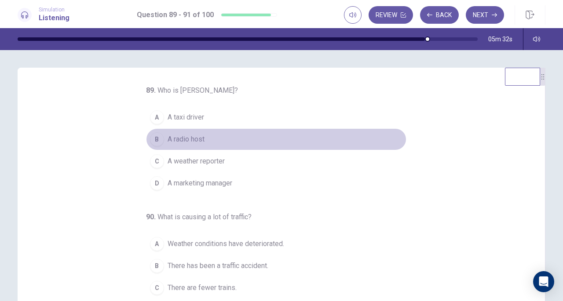
click at [180, 139] on span "A radio host" at bounding box center [186, 139] width 37 height 11
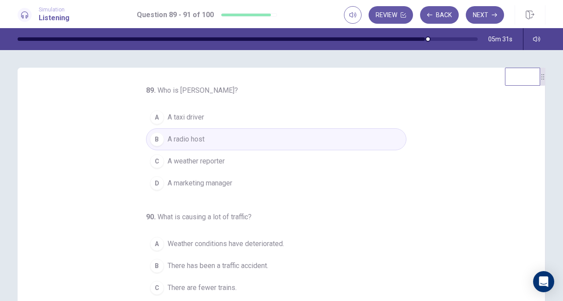
click at [80, 194] on div "89 . Who is [PERSON_NAME]? A A taxi driver B A radio host C A weather reporter …" at bounding box center [285, 220] width 506 height 271
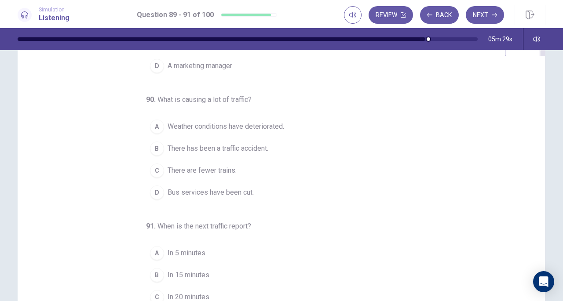
scroll to position [30, 0]
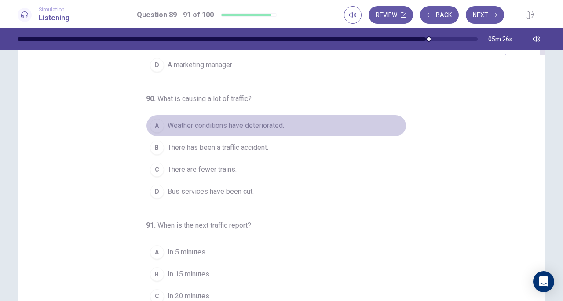
click at [186, 127] on span "Weather conditions have deteriorated." at bounding box center [226, 126] width 117 height 11
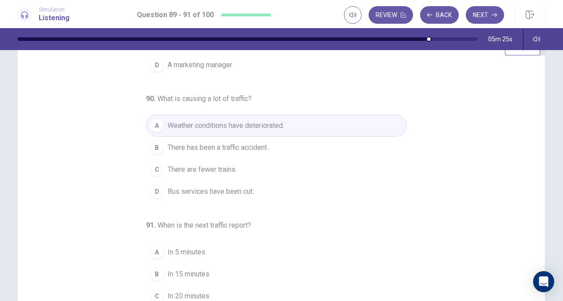
click at [110, 221] on div "89 . Who is [PERSON_NAME]? A A taxi driver B A radio host C A weather reporter …" at bounding box center [285, 190] width 506 height 271
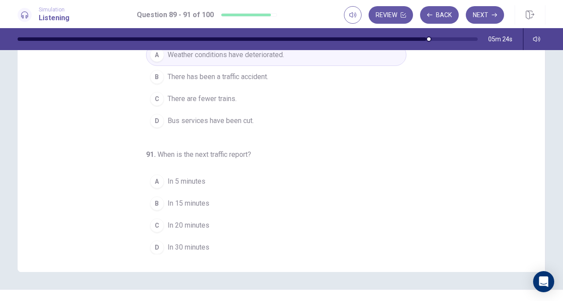
scroll to position [103, 0]
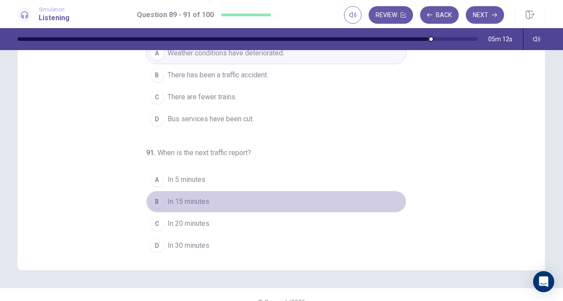
click at [176, 205] on button "B In 15 minutes" at bounding box center [276, 202] width 260 height 22
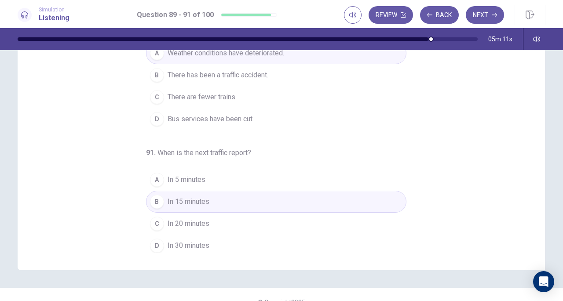
click at [119, 172] on div "89 . Who is [PERSON_NAME]? A A taxi driver B A radio host C A weather reporter …" at bounding box center [285, 117] width 506 height 271
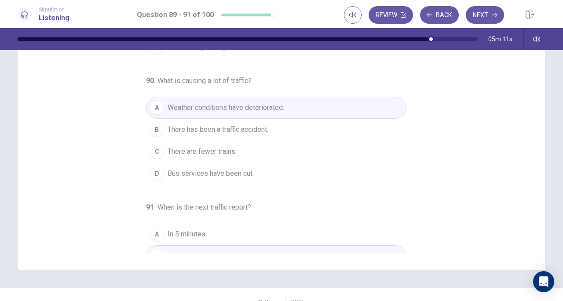
scroll to position [10, 0]
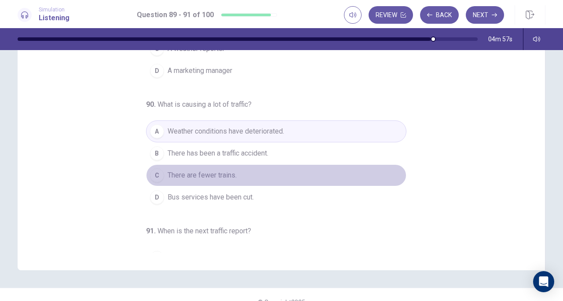
click at [190, 180] on button "C There are fewer trains." at bounding box center [276, 176] width 260 height 22
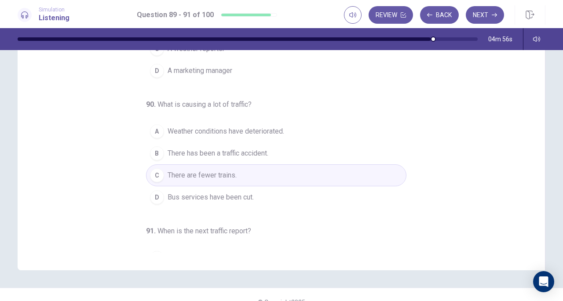
click at [91, 159] on div "89 . Who is [PERSON_NAME]? A A taxi driver B A radio host C A weather reporter …" at bounding box center [285, 117] width 506 height 271
click at [212, 130] on span "Weather conditions have deteriorated." at bounding box center [226, 131] width 117 height 11
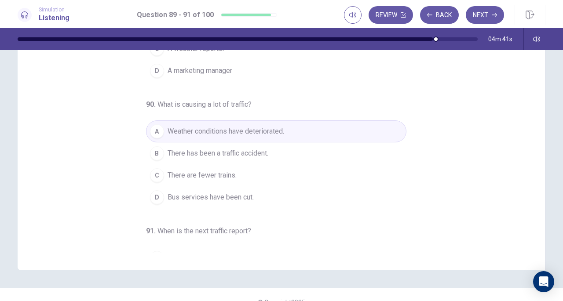
click at [113, 148] on div "89 . Who is [PERSON_NAME]? A A taxi driver B A radio host C A weather reporter …" at bounding box center [285, 117] width 506 height 271
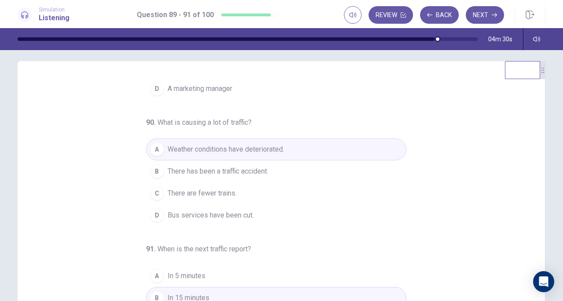
scroll to position [118, 0]
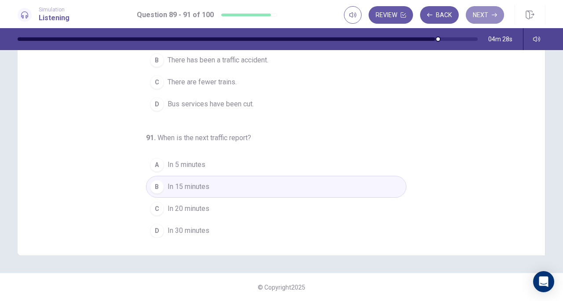
click at [483, 15] on button "Next" at bounding box center [485, 15] width 38 height 18
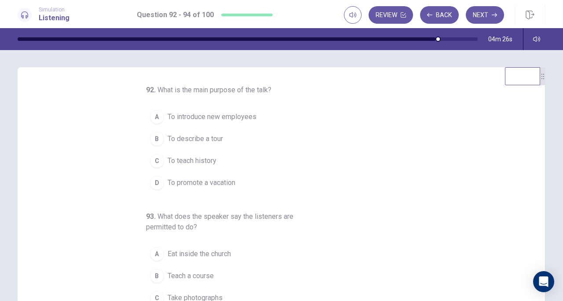
scroll to position [0, 0]
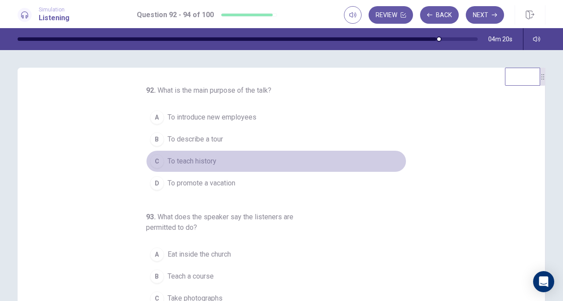
click at [180, 165] on span "To teach history" at bounding box center [192, 161] width 49 height 11
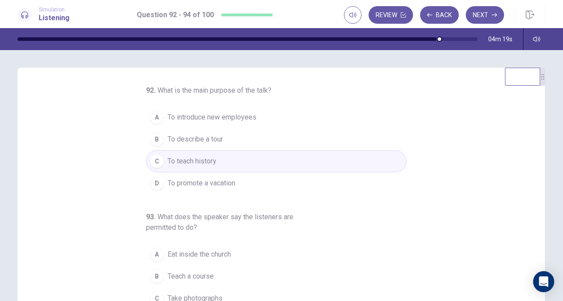
click at [116, 184] on div "92 . What is the main purpose of the talk? A To introduce new employees B To de…" at bounding box center [285, 220] width 506 height 271
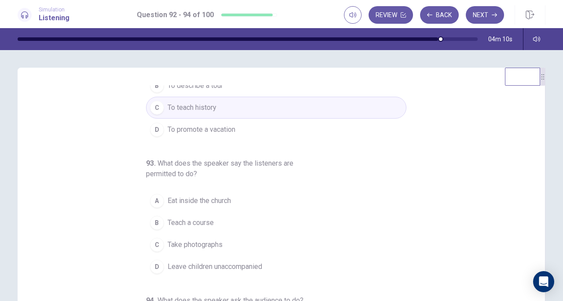
scroll to position [40, 0]
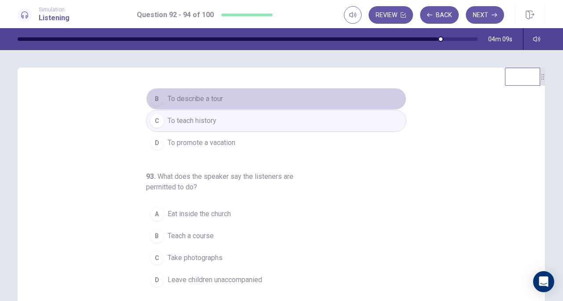
click at [200, 103] on span "To describe a tour" at bounding box center [195, 99] width 55 height 11
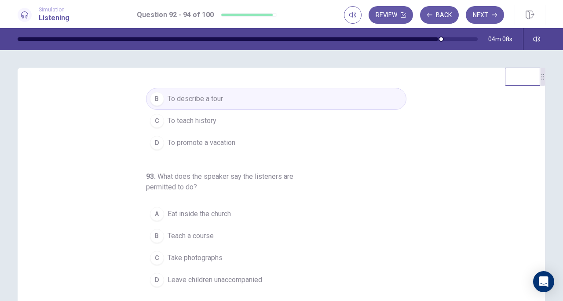
click at [99, 226] on div "92 . What is the main purpose of the talk? A To introduce new employees B To de…" at bounding box center [285, 220] width 506 height 271
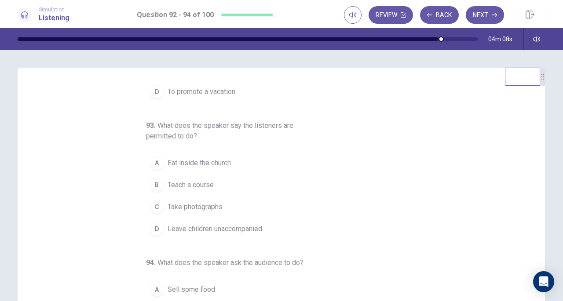
scroll to position [99, 0]
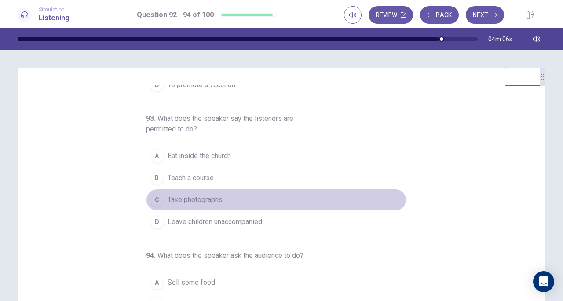
click at [191, 200] on span "Take photographs" at bounding box center [195, 200] width 55 height 11
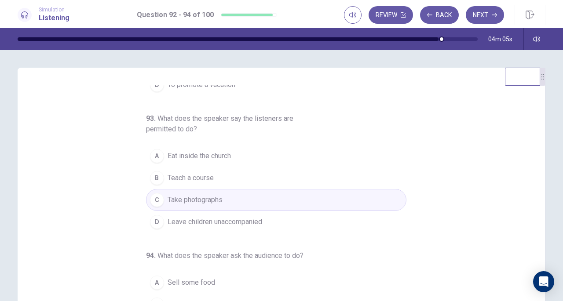
click at [93, 227] on div "92 . What is the main purpose of the talk? A To introduce new employees B To de…" at bounding box center [285, 220] width 506 height 271
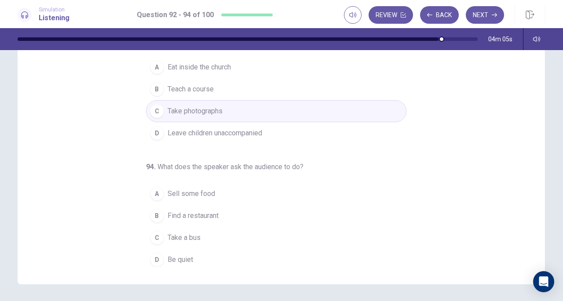
scroll to position [118, 0]
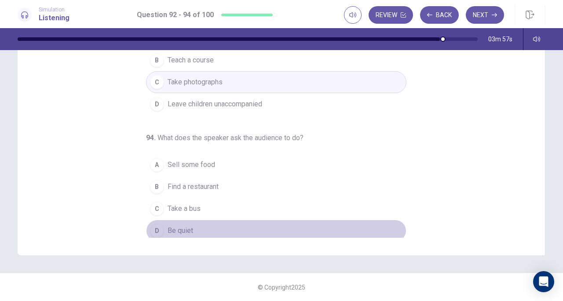
click at [194, 227] on button "D Be quiet" at bounding box center [276, 231] width 260 height 22
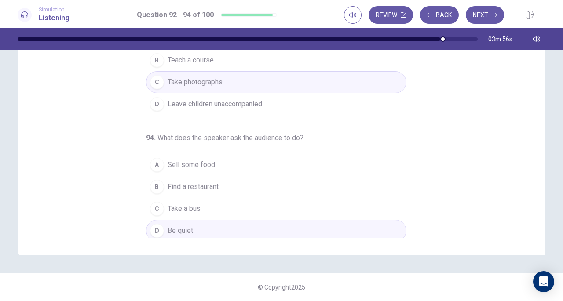
click at [96, 129] on div "92 . What is the main purpose of the talk? A To introduce new employees B To de…" at bounding box center [285, 102] width 506 height 271
click at [494, 11] on button "Next" at bounding box center [485, 15] width 38 height 18
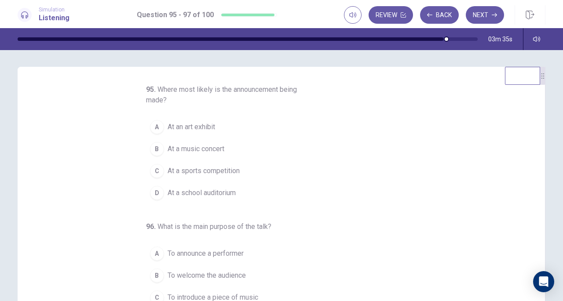
scroll to position [0, 0]
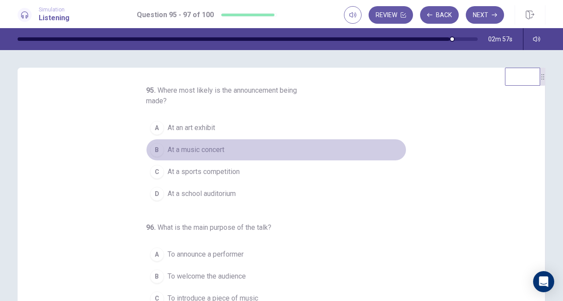
click at [200, 154] on span "At a music concert" at bounding box center [196, 150] width 57 height 11
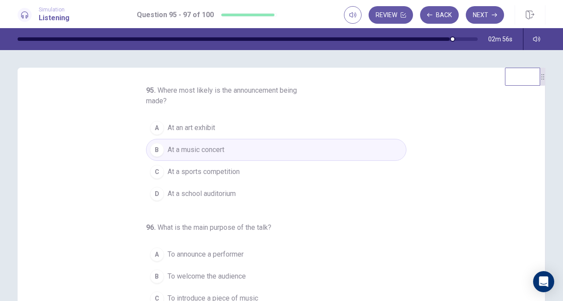
click at [97, 180] on div "95 . Where most likely is the announcement being made? A At an art exhibit B At…" at bounding box center [285, 220] width 506 height 271
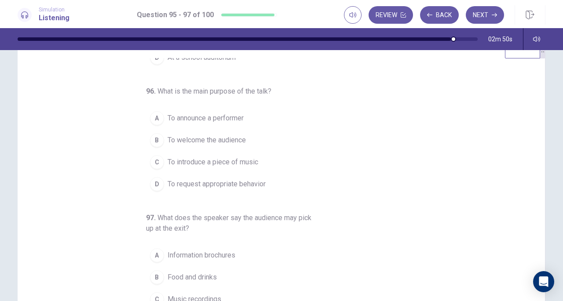
scroll to position [28, 0]
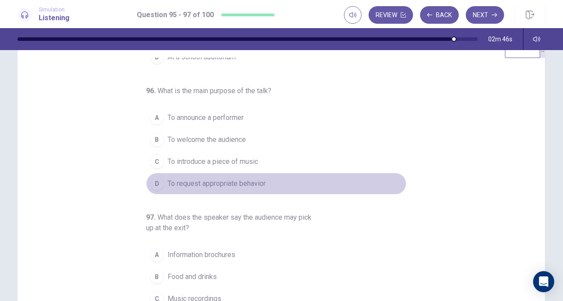
click at [229, 183] on span "To request appropriate behavior" at bounding box center [217, 184] width 98 height 11
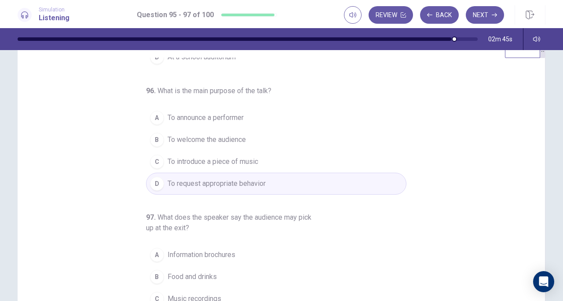
click at [62, 213] on div "95 . Where most likely is the announcement being made? A At an art exhibit B At…" at bounding box center [285, 193] width 506 height 271
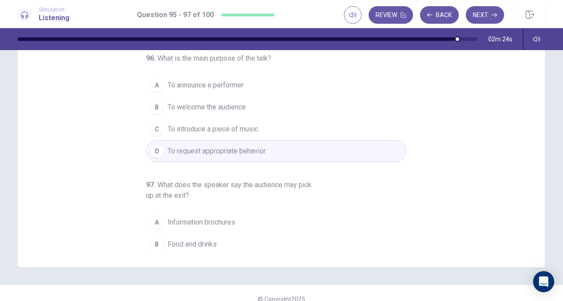
scroll to position [109, 0]
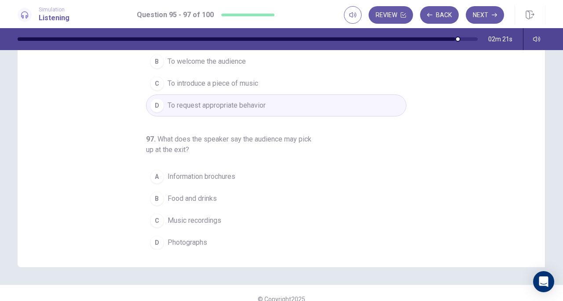
click at [202, 172] on span "Information brochures" at bounding box center [202, 177] width 68 height 11
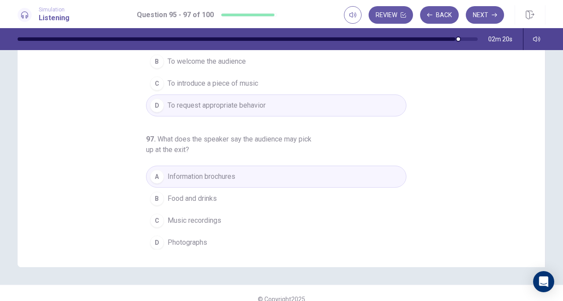
click at [368, 134] on div "97 . What does the speaker say the audience may pick up at the exit? A Informat…" at bounding box center [276, 194] width 260 height 120
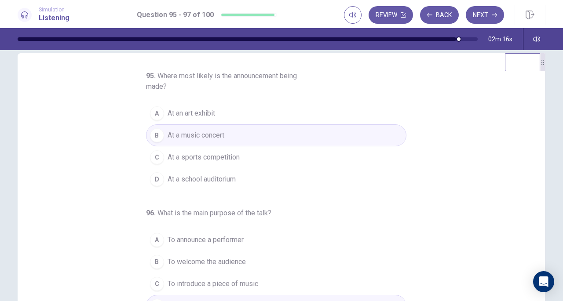
scroll to position [0, 0]
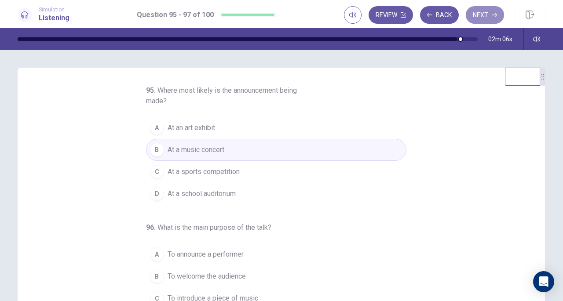
click at [485, 14] on button "Next" at bounding box center [485, 15] width 38 height 18
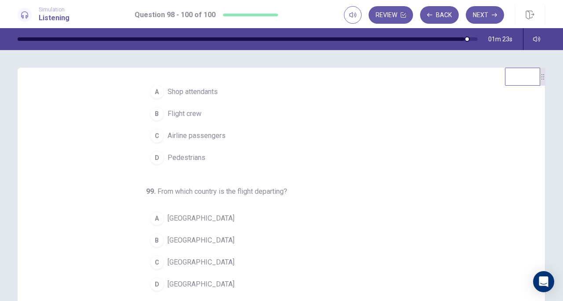
scroll to position [26, 0]
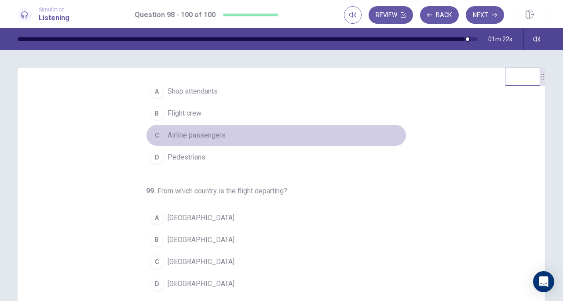
click at [196, 138] on span "Airline passengers" at bounding box center [197, 135] width 58 height 11
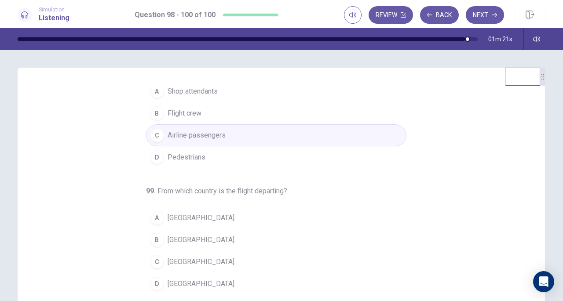
click at [51, 187] on div "98 . Who is the man talking to? A Shop attendants B Flight crew C Airline passe…" at bounding box center [285, 220] width 506 height 271
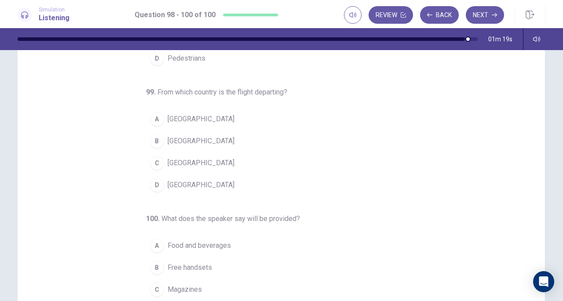
scroll to position [40, 0]
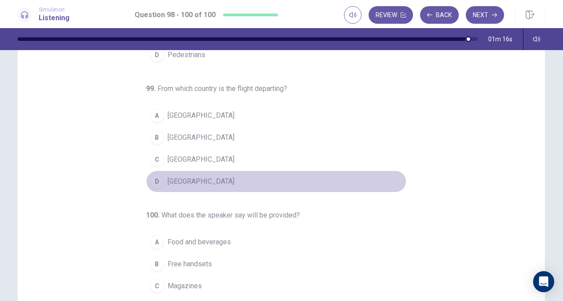
click at [183, 179] on span "[GEOGRAPHIC_DATA]" at bounding box center [201, 181] width 67 height 11
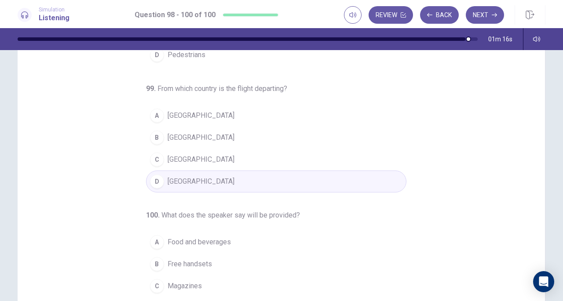
click at [97, 201] on div "98 . Who is the man talking to? A Shop attendants B Flight crew C Airline passe…" at bounding box center [285, 180] width 506 height 271
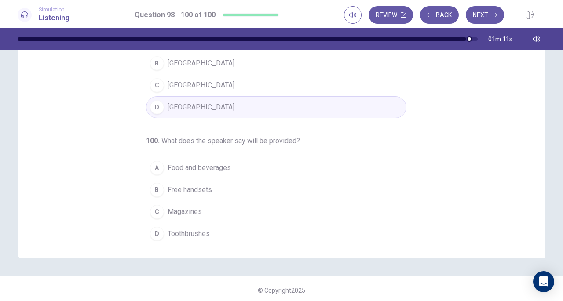
scroll to position [118, 0]
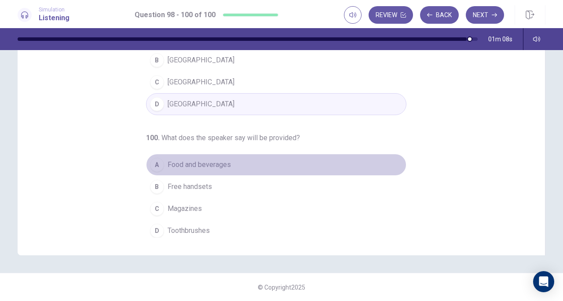
click at [201, 163] on span "Food and beverages" at bounding box center [199, 165] width 63 height 11
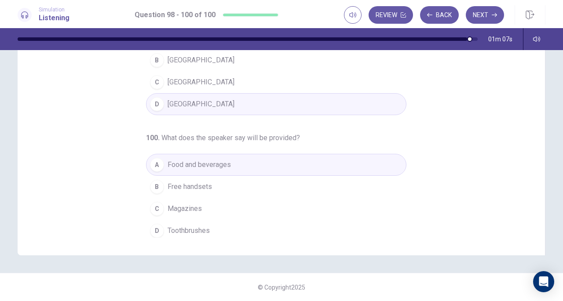
click at [91, 185] on div "98 . Who is the man talking to? A Shop attendants B Flight crew C Airline passe…" at bounding box center [285, 102] width 506 height 271
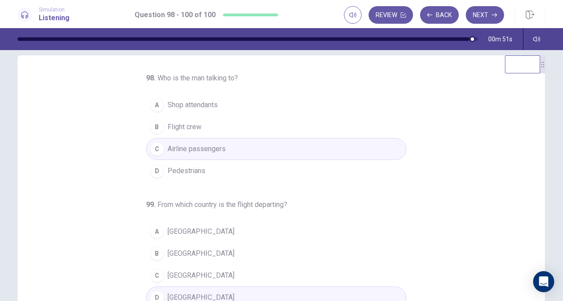
scroll to position [0, 0]
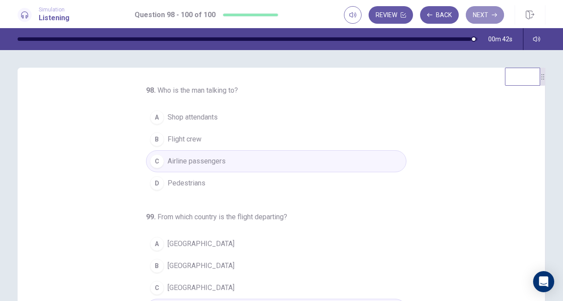
click at [483, 15] on button "Next" at bounding box center [485, 15] width 38 height 18
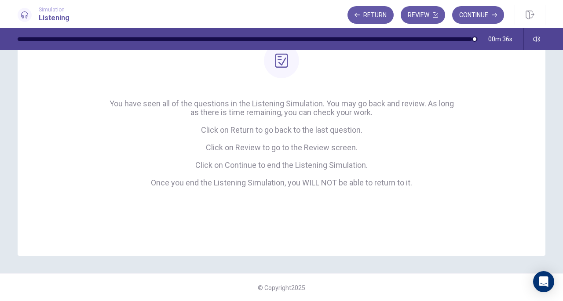
scroll to position [93, 0]
click at [480, 13] on button "Continue" at bounding box center [478, 15] width 52 height 18
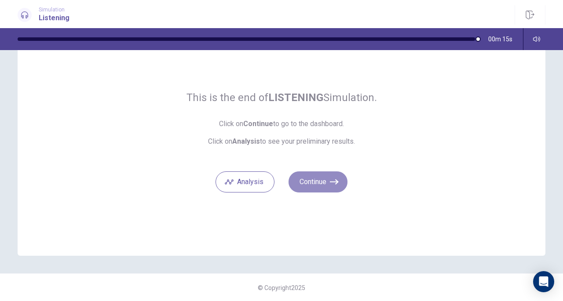
click at [324, 183] on button "Continue" at bounding box center [318, 182] width 59 height 21
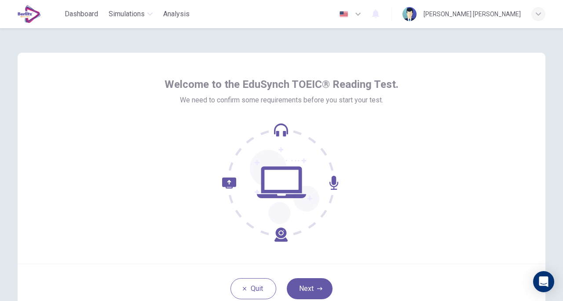
scroll to position [16, 0]
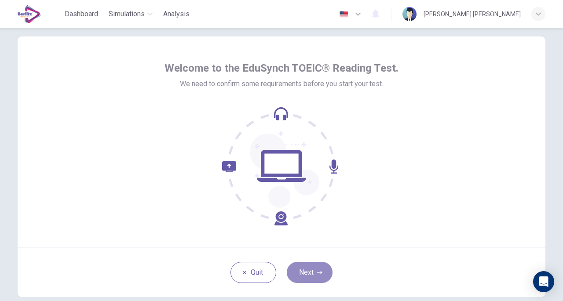
click at [311, 272] on button "Next" at bounding box center [310, 272] width 46 height 21
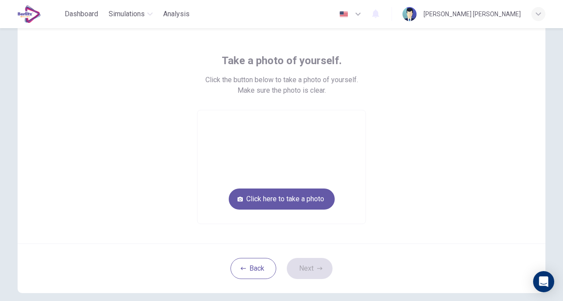
scroll to position [34, 0]
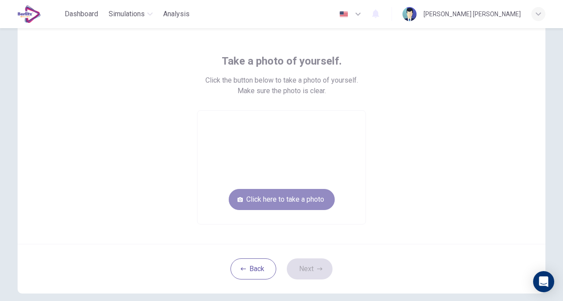
click at [285, 202] on button "Click here to take a photo" at bounding box center [282, 199] width 106 height 21
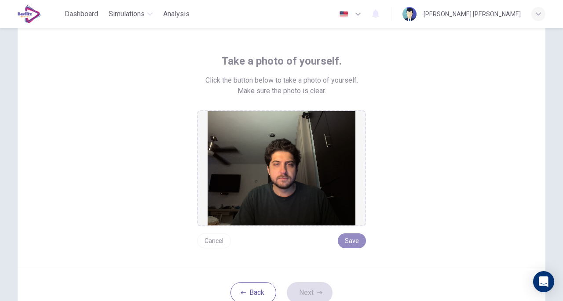
click at [350, 238] on button "Save" at bounding box center [352, 241] width 28 height 15
click at [306, 293] on button "Next" at bounding box center [310, 292] width 46 height 21
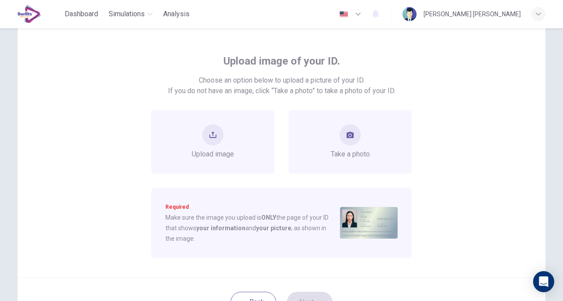
click at [343, 152] on span "Take a photo" at bounding box center [350, 154] width 39 height 11
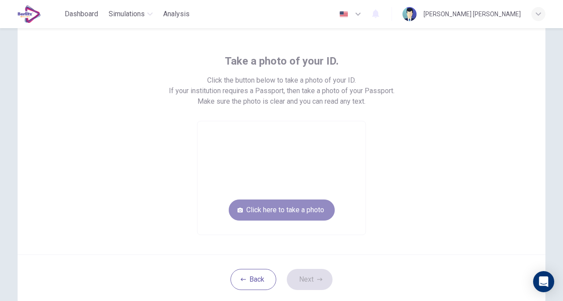
click at [302, 208] on button "Click here to take a photo" at bounding box center [282, 210] width 106 height 21
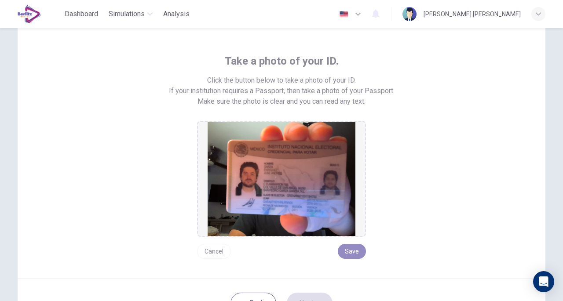
click at [357, 253] on button "Save" at bounding box center [352, 251] width 28 height 15
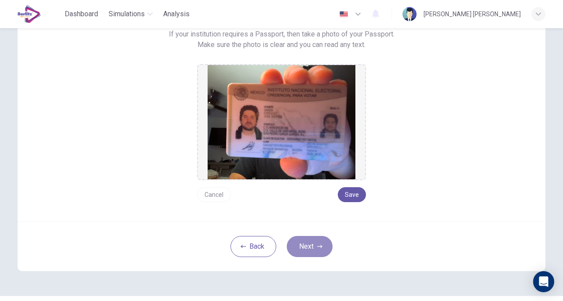
click at [318, 249] on icon "button" at bounding box center [319, 246] width 5 height 5
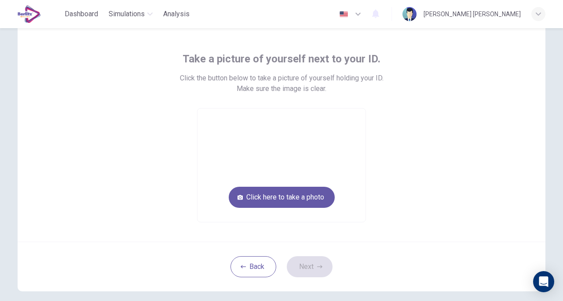
scroll to position [29, 0]
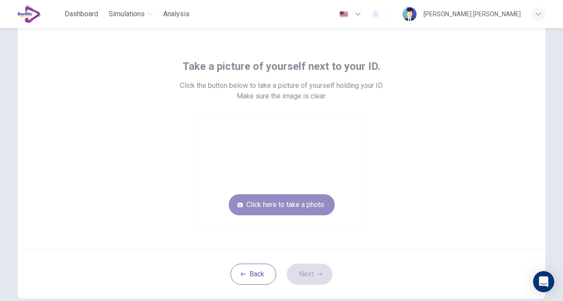
click at [299, 208] on button "Click here to take a photo" at bounding box center [282, 204] width 106 height 21
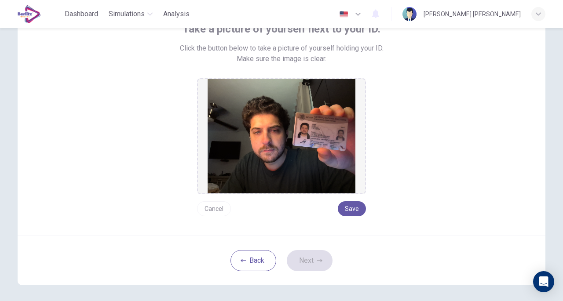
scroll to position [67, 0]
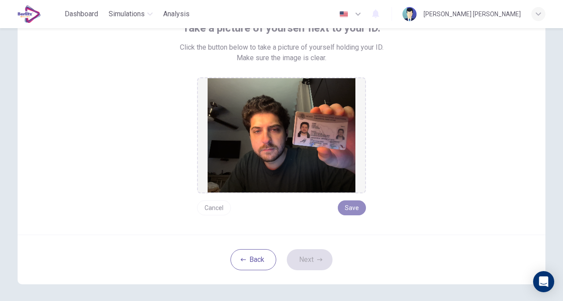
click at [351, 209] on button "Save" at bounding box center [352, 208] width 28 height 15
click at [309, 257] on button "Next" at bounding box center [310, 259] width 46 height 21
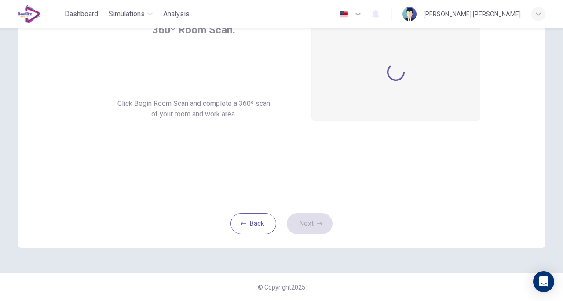
scroll to position [65, 0]
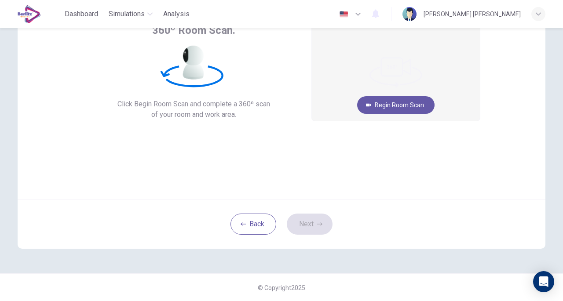
click at [397, 108] on button "Begin Room Scan" at bounding box center [395, 105] width 77 height 18
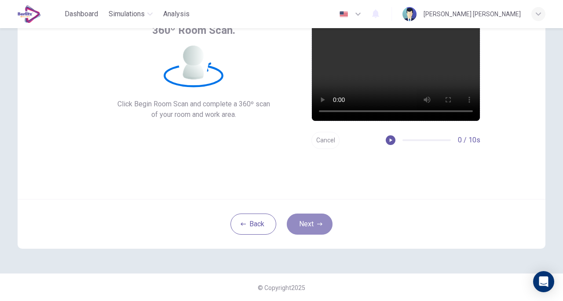
click at [302, 218] on button "Next" at bounding box center [310, 224] width 46 height 21
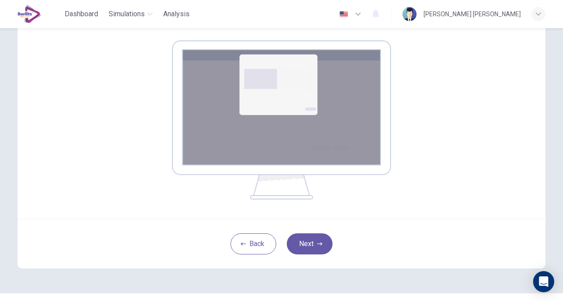
scroll to position [136, 0]
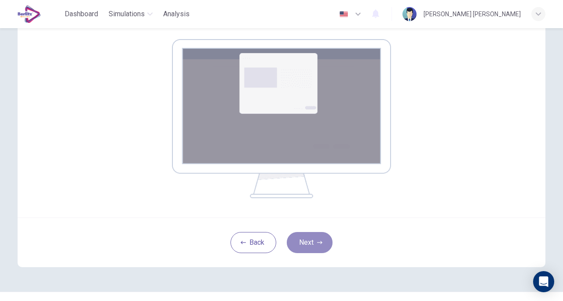
click at [303, 238] on button "Next" at bounding box center [310, 242] width 46 height 21
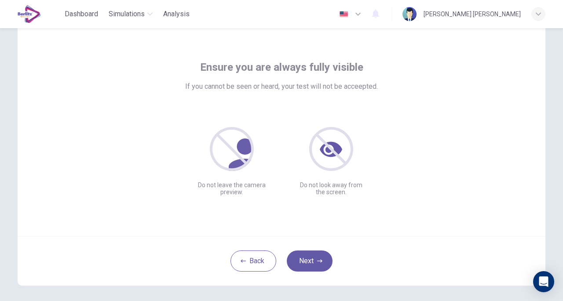
scroll to position [31, 0]
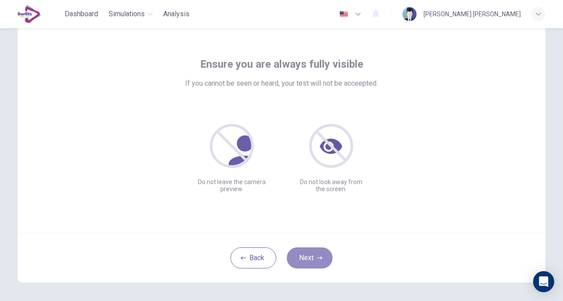
click at [306, 255] on button "Next" at bounding box center [310, 258] width 46 height 21
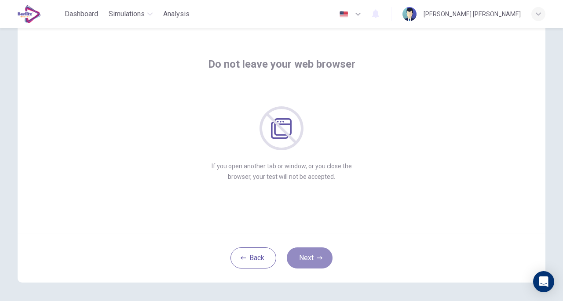
click at [308, 257] on button "Next" at bounding box center [310, 258] width 46 height 21
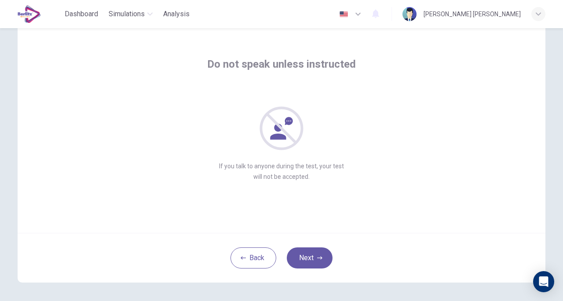
click at [308, 257] on button "Next" at bounding box center [310, 258] width 46 height 21
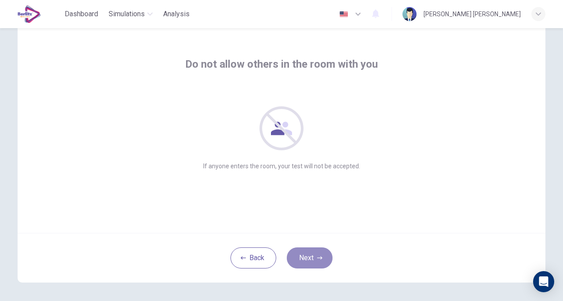
click at [308, 257] on button "Next" at bounding box center [310, 258] width 46 height 21
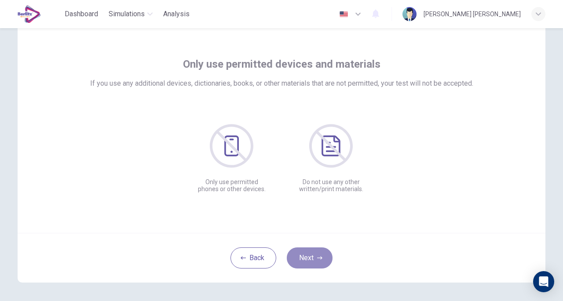
click at [308, 257] on button "Next" at bounding box center [310, 258] width 46 height 21
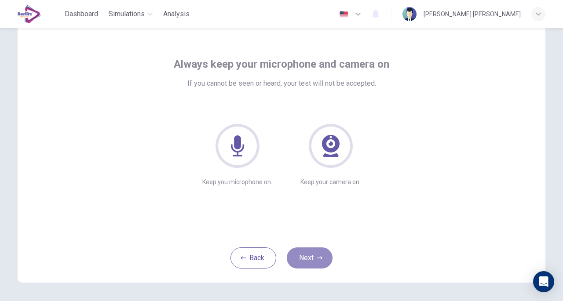
click at [308, 257] on button "Next" at bounding box center [310, 258] width 46 height 21
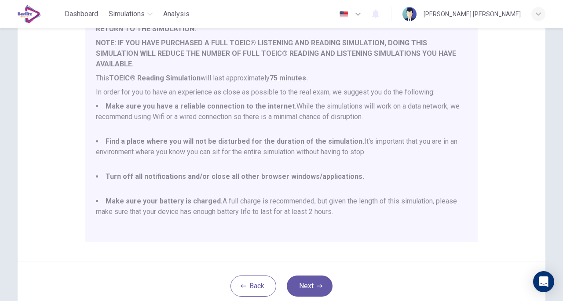
scroll to position [187, 0]
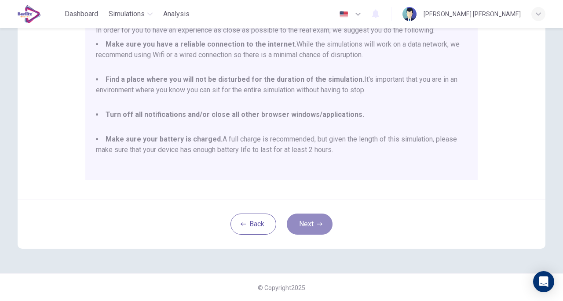
click at [317, 223] on icon "button" at bounding box center [319, 224] width 5 height 5
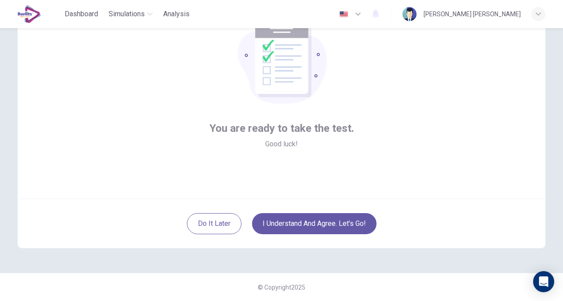
scroll to position [65, 0]
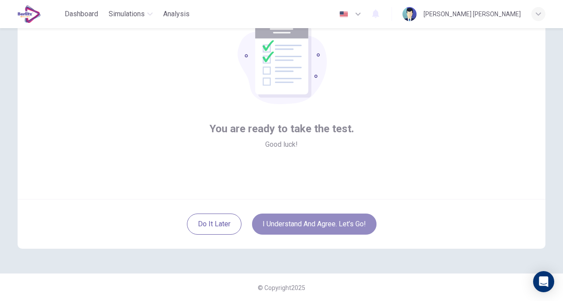
click at [297, 226] on button "I understand and agree. Let’s go!" at bounding box center [314, 224] width 124 height 21
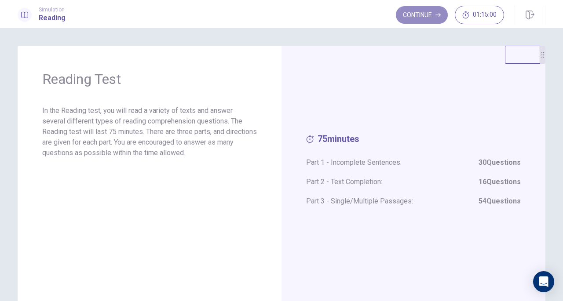
click at [421, 8] on button "Continue" at bounding box center [422, 15] width 52 height 18
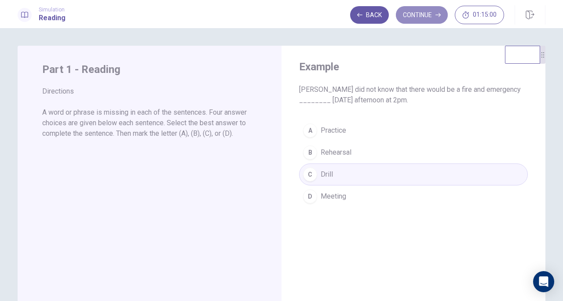
click at [429, 17] on button "Continue" at bounding box center [422, 15] width 52 height 18
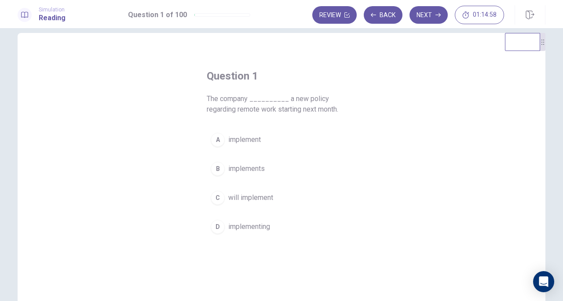
scroll to position [14, 0]
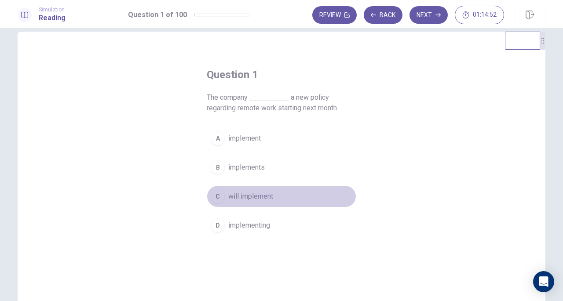
click at [244, 195] on span "will implement" at bounding box center [250, 196] width 45 height 11
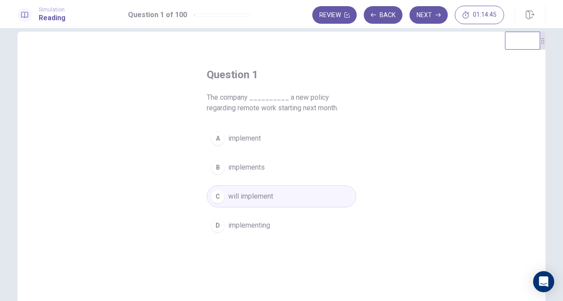
click at [433, 14] on button "Next" at bounding box center [429, 15] width 38 height 18
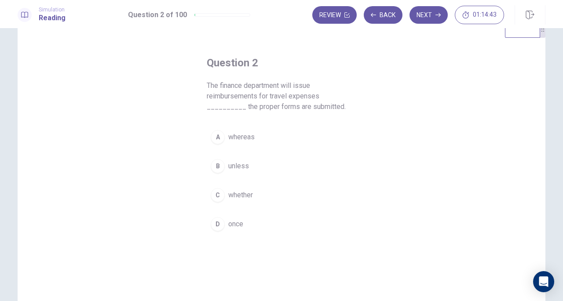
scroll to position [26, 0]
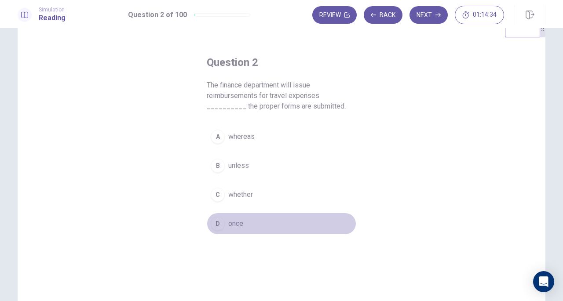
click at [236, 227] on span "once" at bounding box center [235, 224] width 15 height 11
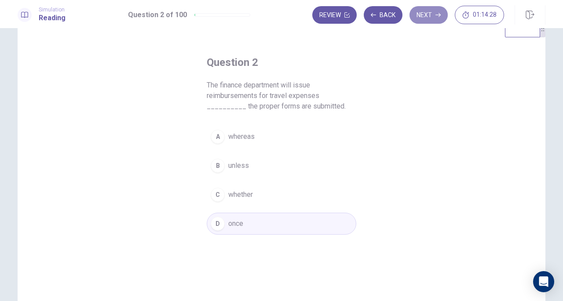
click at [433, 13] on button "Next" at bounding box center [429, 15] width 38 height 18
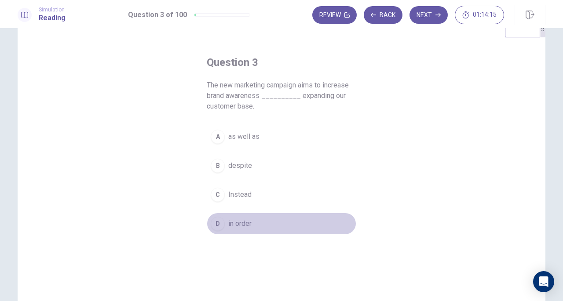
click at [230, 217] on button "D in order" at bounding box center [282, 224] width 150 height 22
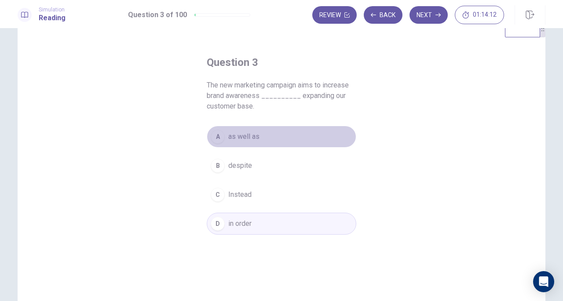
click at [271, 139] on button "A as well as" at bounding box center [282, 137] width 150 height 22
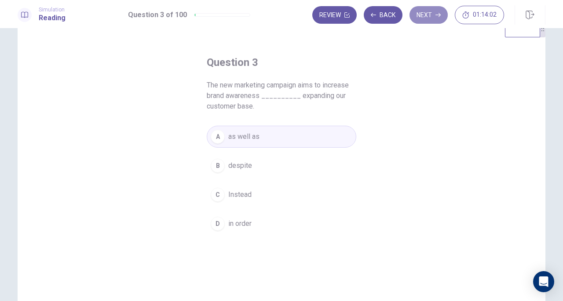
click at [436, 17] on icon "button" at bounding box center [437, 14] width 5 height 5
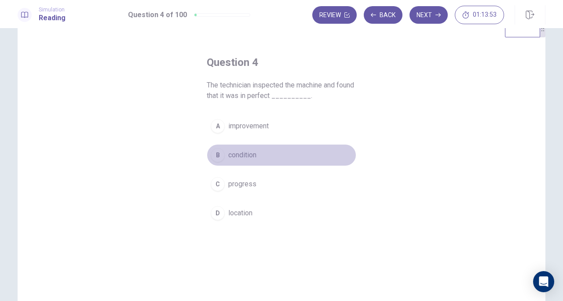
click at [247, 150] on span "condition" at bounding box center [242, 155] width 28 height 11
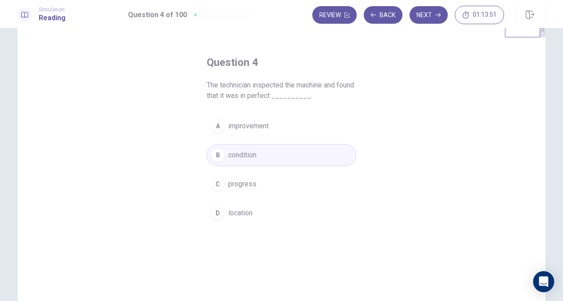
click at [432, 17] on button "Next" at bounding box center [429, 15] width 38 height 18
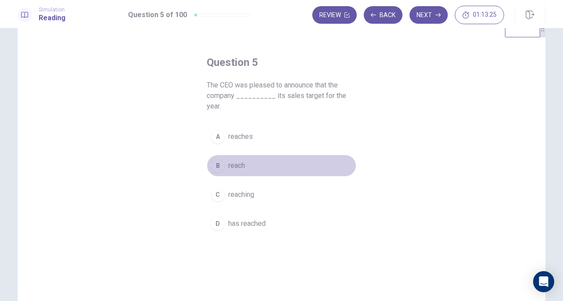
click at [241, 161] on span "reach" at bounding box center [236, 166] width 17 height 11
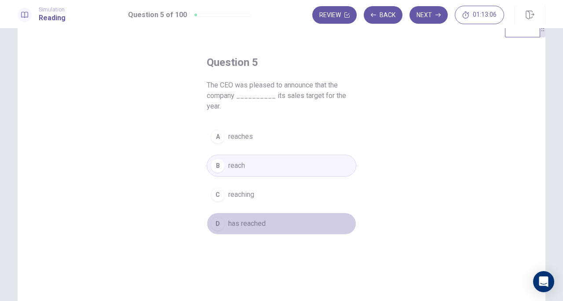
click at [258, 219] on span "has reached" at bounding box center [246, 224] width 37 height 11
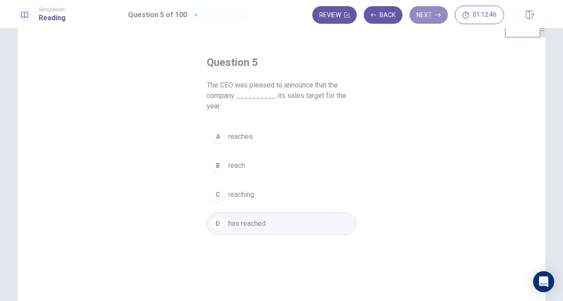
click at [432, 15] on button "Next" at bounding box center [429, 15] width 38 height 18
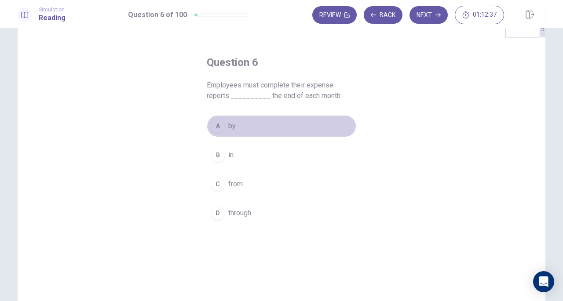
click at [237, 127] on button "A by" at bounding box center [282, 126] width 150 height 22
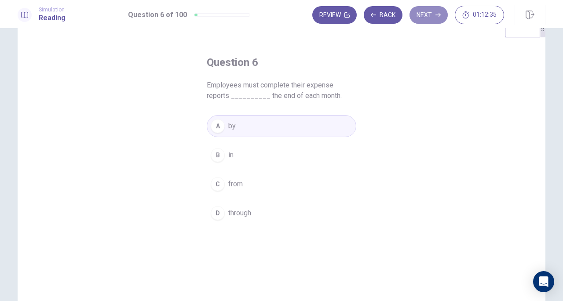
click at [432, 12] on button "Next" at bounding box center [429, 15] width 38 height 18
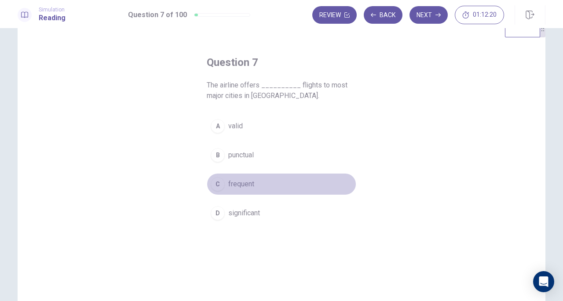
click at [241, 182] on span "frequent" at bounding box center [241, 184] width 26 height 11
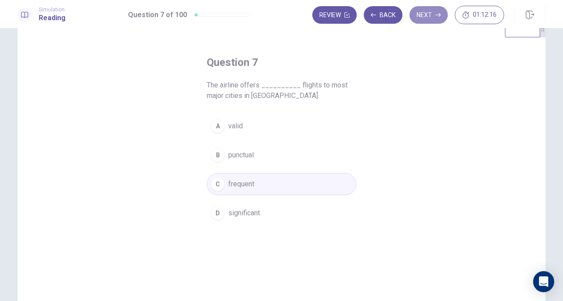
click at [434, 16] on button "Next" at bounding box center [429, 15] width 38 height 18
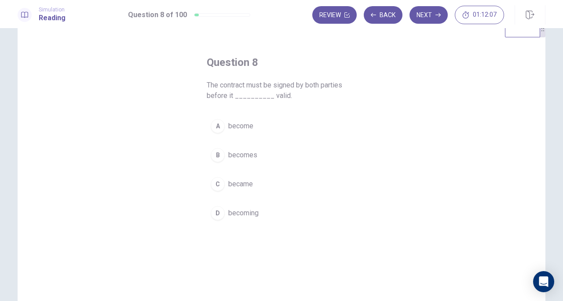
click at [246, 152] on span "becomes" at bounding box center [242, 155] width 29 height 11
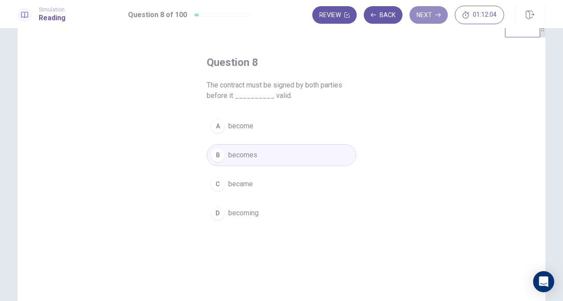
click at [436, 21] on button "Next" at bounding box center [429, 15] width 38 height 18
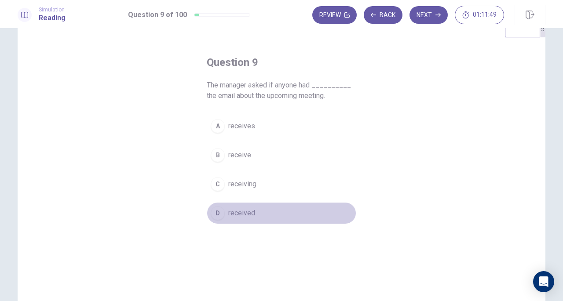
click at [245, 212] on span "received" at bounding box center [241, 213] width 27 height 11
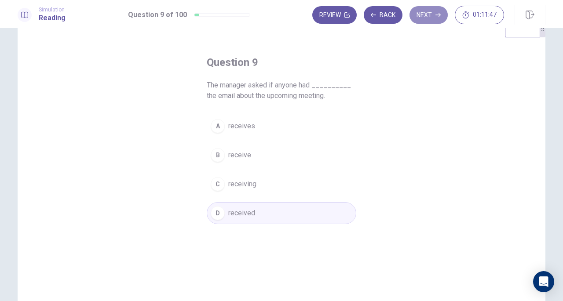
click at [433, 11] on button "Next" at bounding box center [429, 15] width 38 height 18
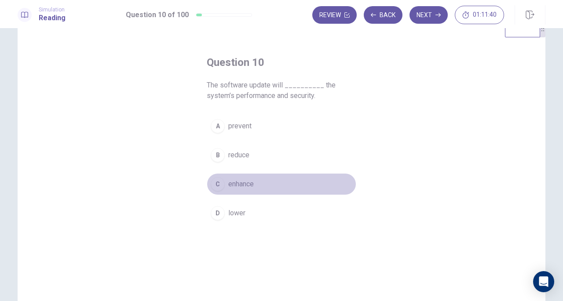
click at [237, 182] on span "enhance" at bounding box center [241, 184] width 26 height 11
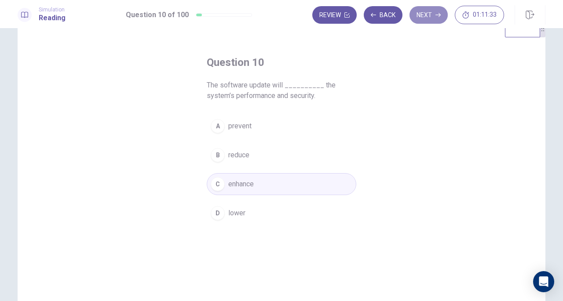
click at [437, 13] on icon "button" at bounding box center [437, 14] width 5 height 5
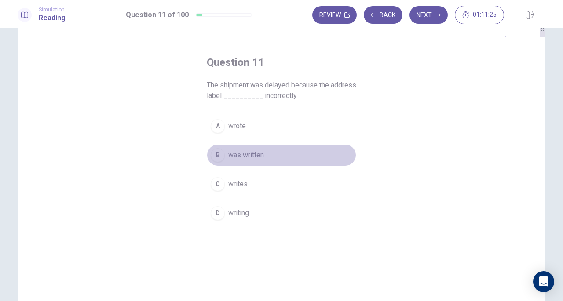
click at [235, 158] on span "was written" at bounding box center [246, 155] width 36 height 11
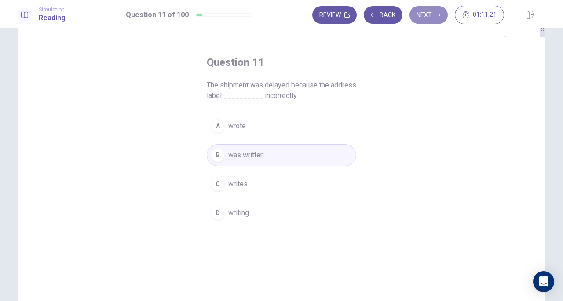
click at [433, 13] on button "Next" at bounding box center [429, 15] width 38 height 18
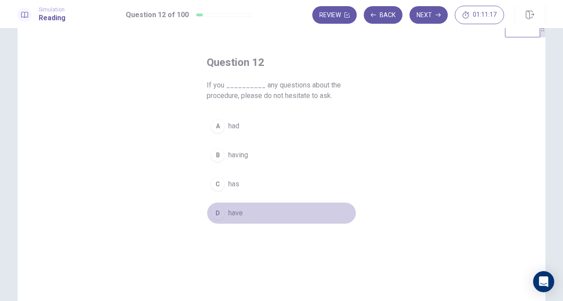
click at [240, 208] on span "have" at bounding box center [235, 213] width 15 height 11
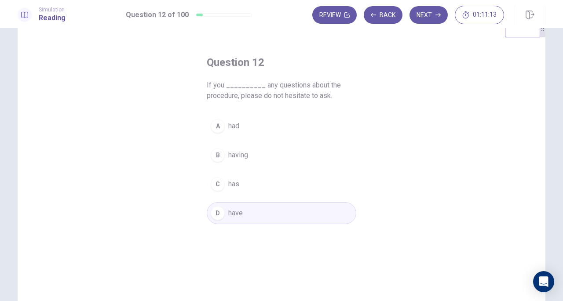
click at [435, 13] on button "Next" at bounding box center [429, 15] width 38 height 18
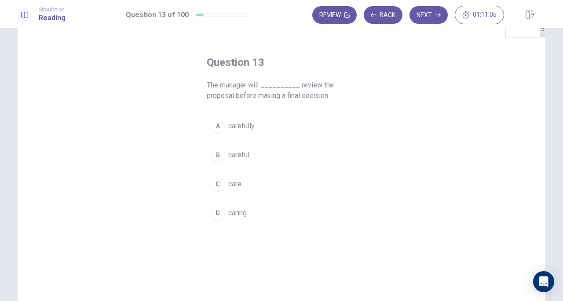
click at [272, 126] on button "A carefully" at bounding box center [282, 126] width 150 height 22
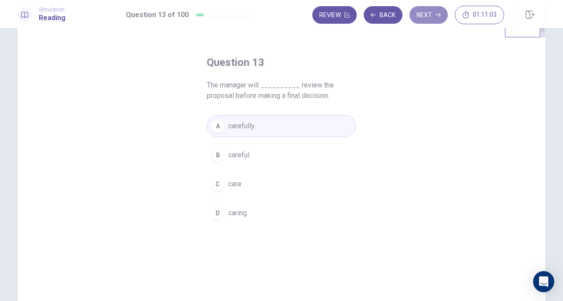
click at [437, 18] on button "Next" at bounding box center [429, 15] width 38 height 18
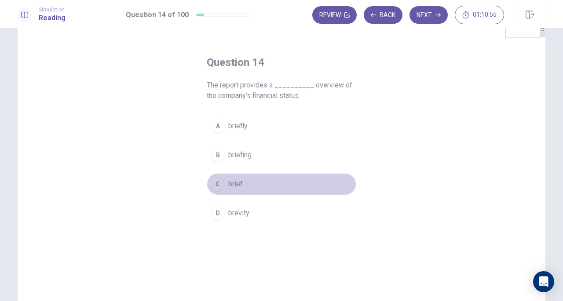
click at [243, 180] on button "C brief" at bounding box center [282, 184] width 150 height 22
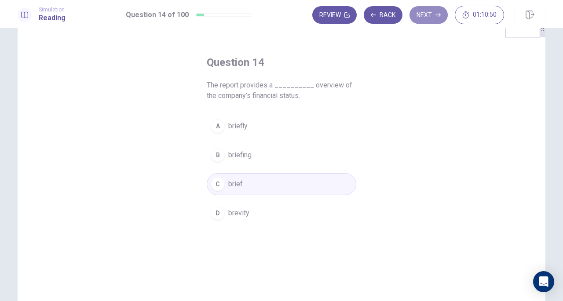
click at [427, 15] on button "Next" at bounding box center [429, 15] width 38 height 18
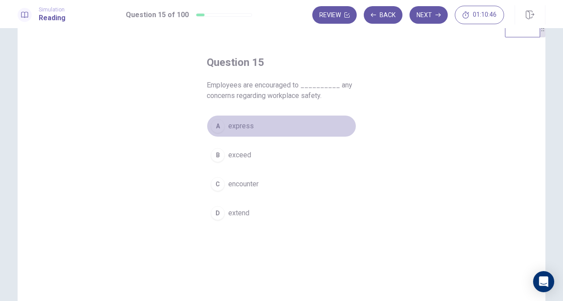
click at [256, 128] on button "A express" at bounding box center [282, 126] width 150 height 22
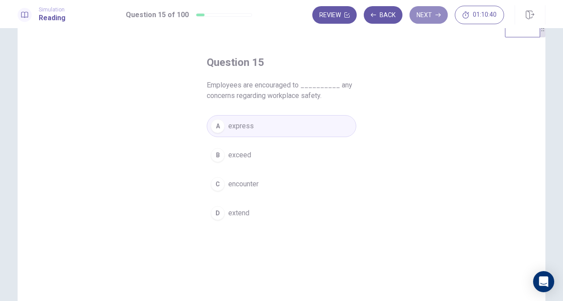
click at [438, 18] on button "Next" at bounding box center [429, 15] width 38 height 18
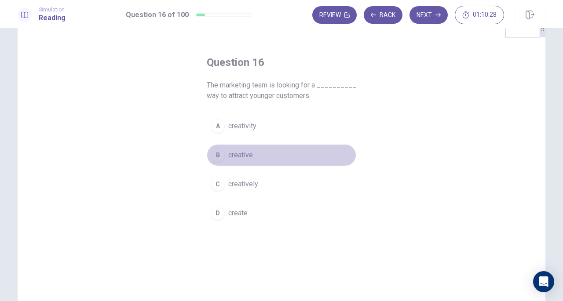
click at [241, 155] on span "creative" at bounding box center [240, 155] width 25 height 11
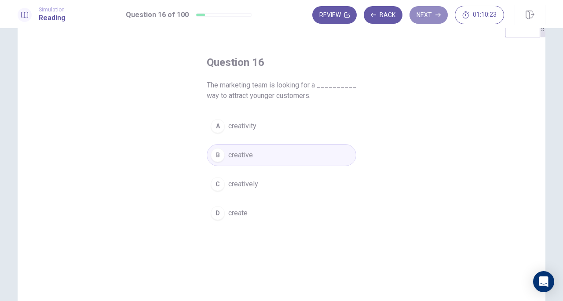
click at [434, 15] on button "Next" at bounding box center [429, 15] width 38 height 18
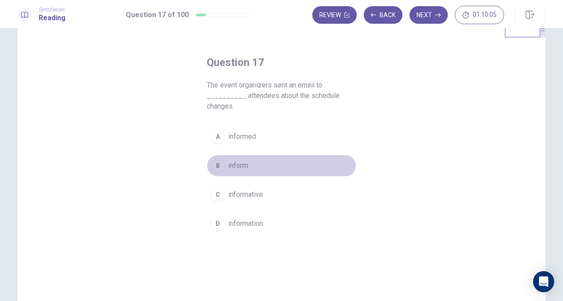
click at [255, 166] on button "B inform" at bounding box center [282, 166] width 150 height 22
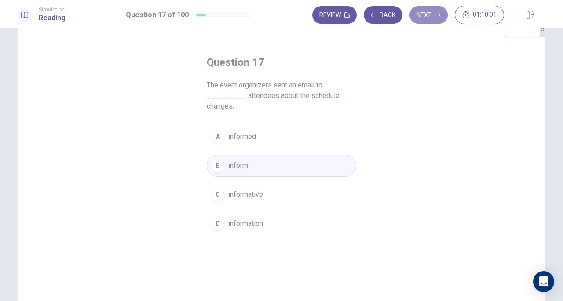
click at [439, 12] on icon "button" at bounding box center [437, 14] width 5 height 5
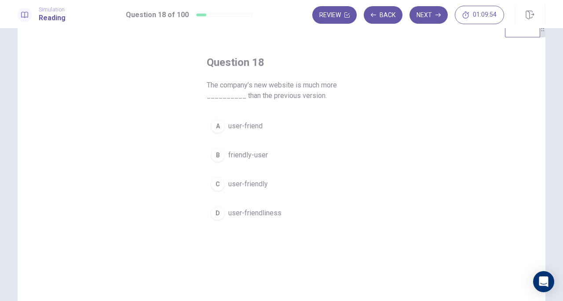
click at [267, 189] on button "C user-friendly" at bounding box center [282, 184] width 150 height 22
click at [433, 12] on button "Next" at bounding box center [429, 15] width 38 height 18
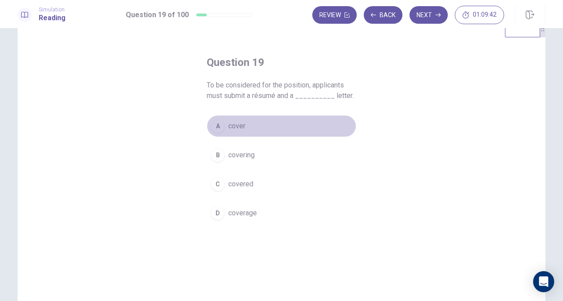
click at [252, 128] on button "A cover" at bounding box center [282, 126] width 150 height 22
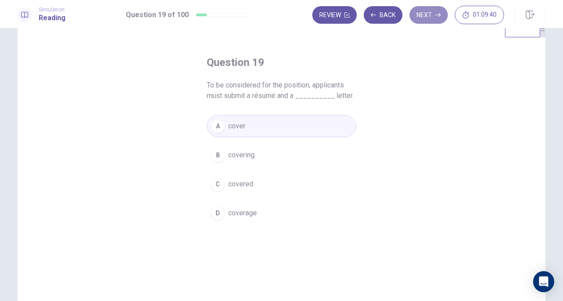
click at [433, 19] on button "Next" at bounding box center [429, 15] width 38 height 18
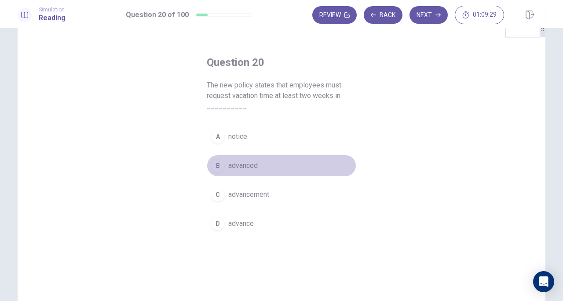
click at [251, 167] on span "advanced" at bounding box center [242, 166] width 29 height 11
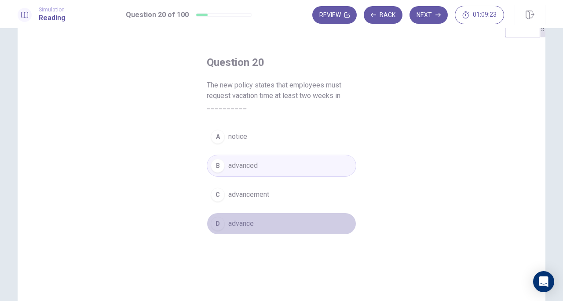
click at [253, 223] on button "D advance" at bounding box center [282, 224] width 150 height 22
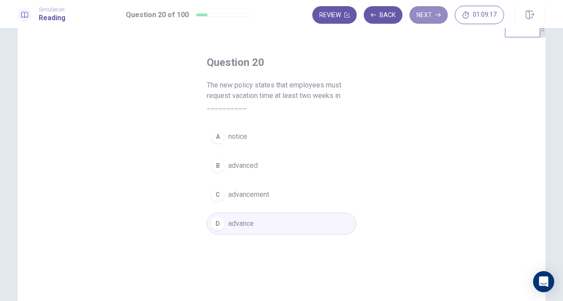
click at [434, 14] on button "Next" at bounding box center [429, 15] width 38 height 18
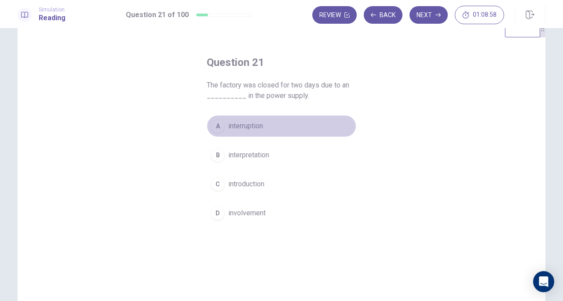
click at [280, 126] on button "A interruption" at bounding box center [282, 126] width 150 height 22
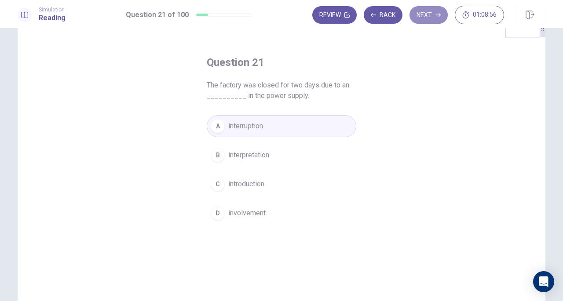
click at [432, 17] on button "Next" at bounding box center [429, 15] width 38 height 18
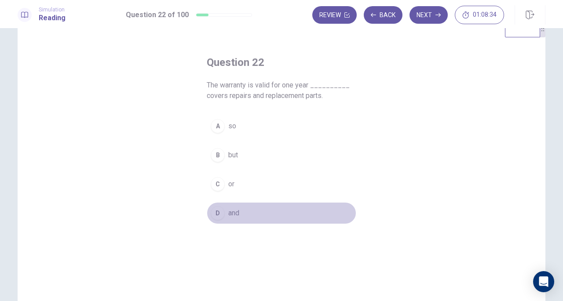
click at [247, 212] on button "D and" at bounding box center [282, 213] width 150 height 22
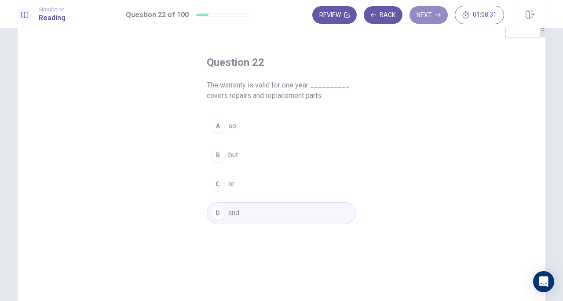
click at [434, 19] on button "Next" at bounding box center [429, 15] width 38 height 18
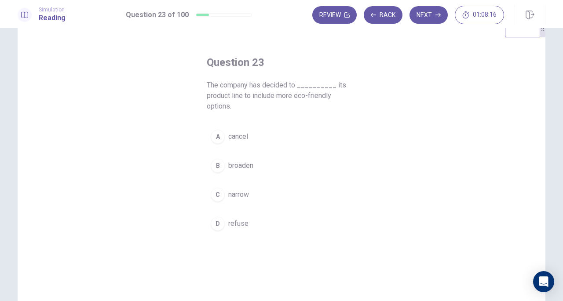
click at [263, 163] on button "B broaden" at bounding box center [282, 166] width 150 height 22
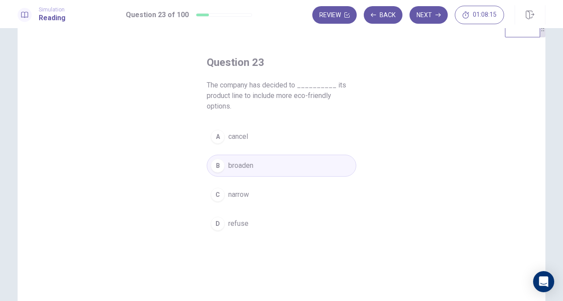
click at [406, 102] on div "Question 23 The company has decided to __________ its product line to include m…" at bounding box center [282, 172] width 528 height 306
click at [435, 12] on button "Next" at bounding box center [429, 15] width 38 height 18
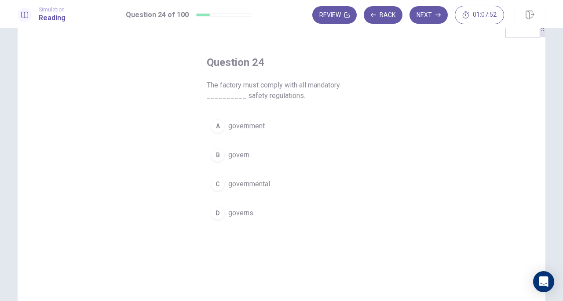
click at [249, 184] on span "governmental" at bounding box center [249, 184] width 42 height 11
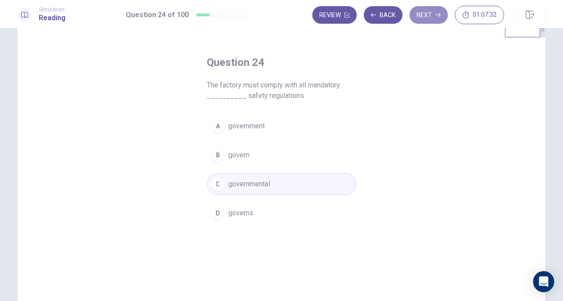
click at [431, 18] on button "Next" at bounding box center [429, 15] width 38 height 18
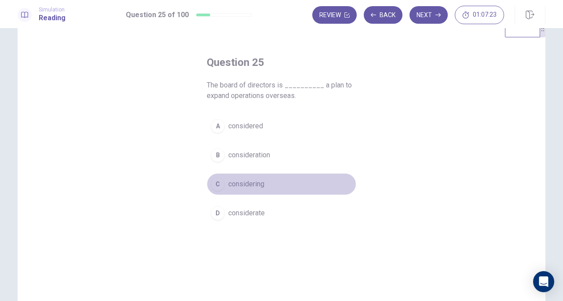
click at [256, 183] on span "considering" at bounding box center [246, 184] width 36 height 11
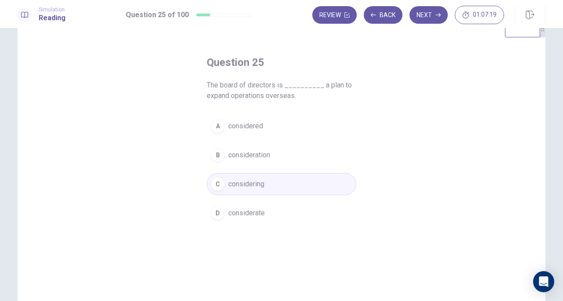
click at [435, 18] on button "Next" at bounding box center [429, 15] width 38 height 18
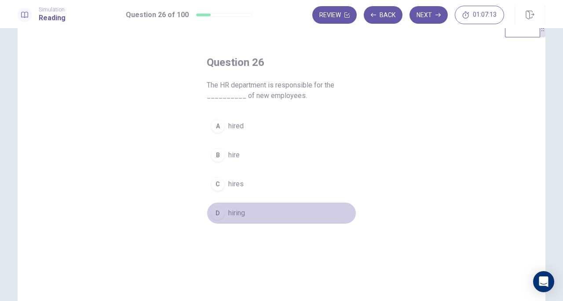
click at [247, 217] on button "D hiring" at bounding box center [282, 213] width 150 height 22
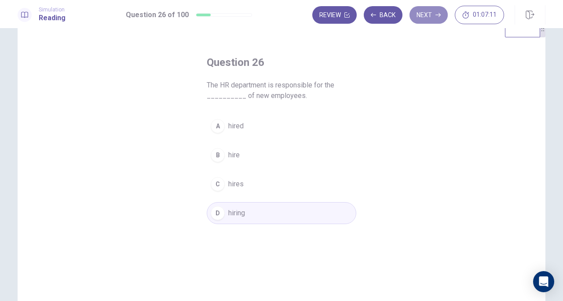
click at [427, 17] on button "Next" at bounding box center [429, 15] width 38 height 18
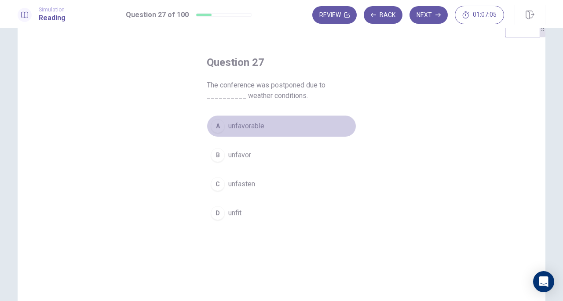
click at [241, 126] on span "unfavorable" at bounding box center [246, 126] width 36 height 11
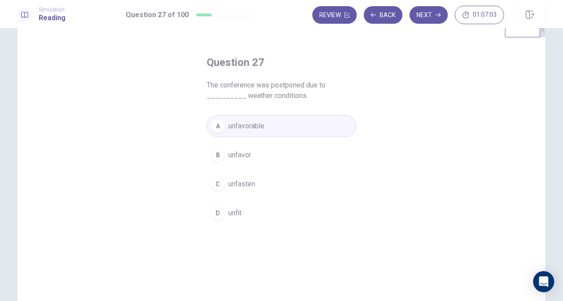
click at [425, 16] on button "Next" at bounding box center [429, 15] width 38 height 18
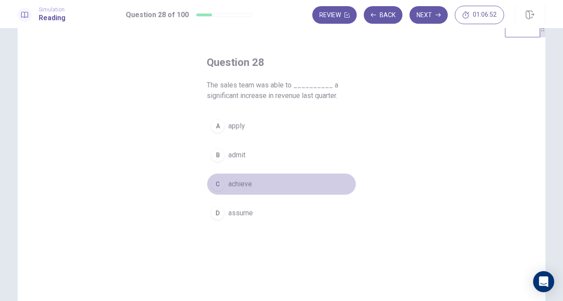
click at [249, 181] on span "achieve" at bounding box center [240, 184] width 24 height 11
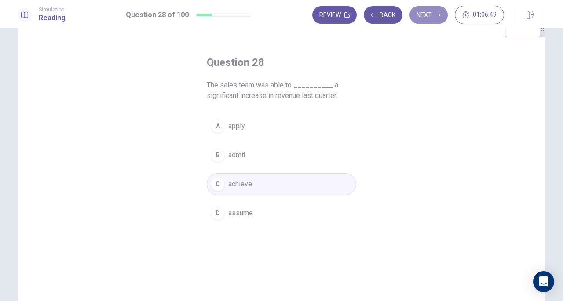
click at [432, 16] on button "Next" at bounding box center [429, 15] width 38 height 18
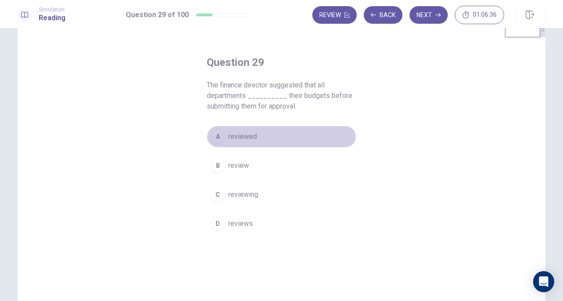
click at [235, 140] on span "reviewed" at bounding box center [242, 137] width 29 height 11
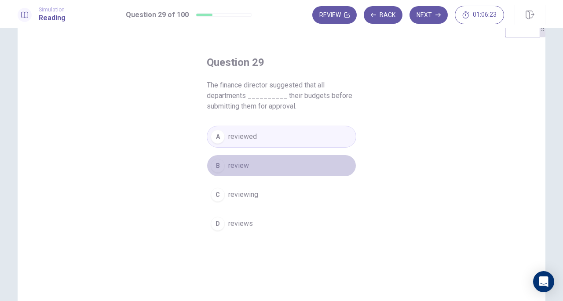
click at [262, 171] on button "B review" at bounding box center [282, 166] width 150 height 22
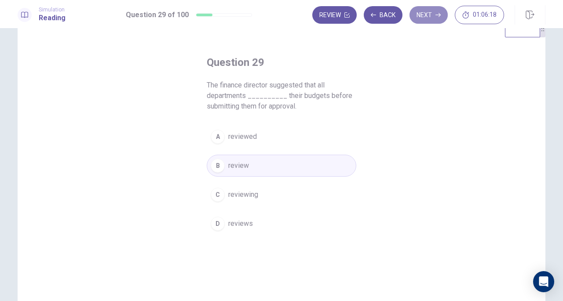
click at [435, 13] on button "Next" at bounding box center [429, 15] width 38 height 18
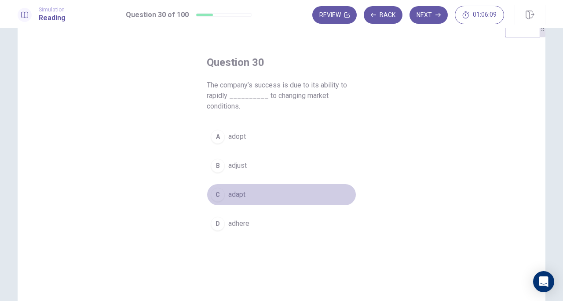
click at [237, 186] on button "C adapt" at bounding box center [282, 195] width 150 height 22
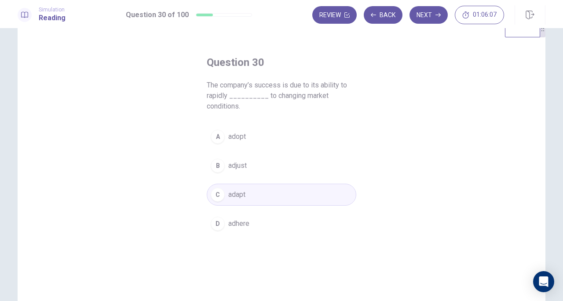
click at [378, 85] on div "Question 30 The company’s success is due to its ability to rapidly __________ t…" at bounding box center [282, 172] width 528 height 306
click at [436, 16] on icon "button" at bounding box center [437, 14] width 5 height 5
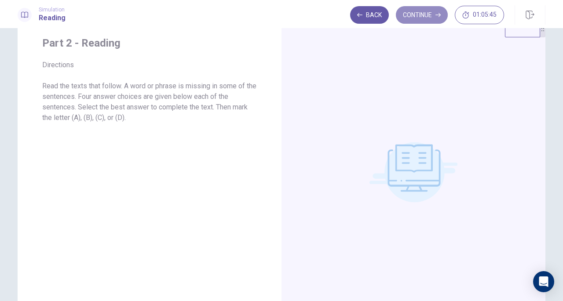
click at [431, 11] on button "Continue" at bounding box center [422, 15] width 52 height 18
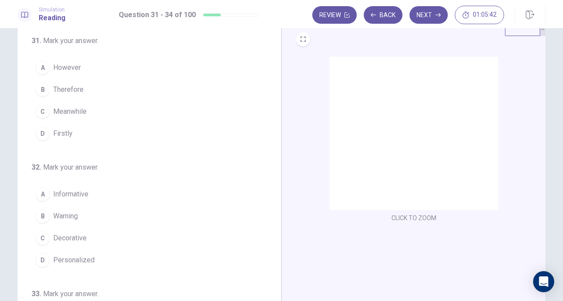
scroll to position [28, 0]
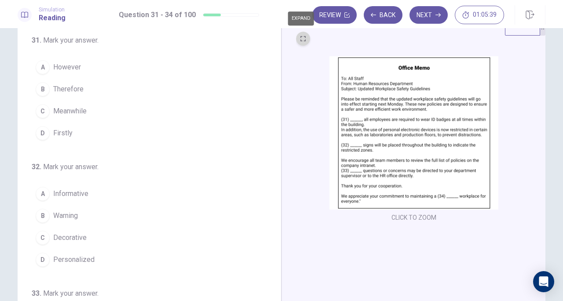
click at [303, 38] on icon "EXPAND" at bounding box center [302, 38] width 5 height 5
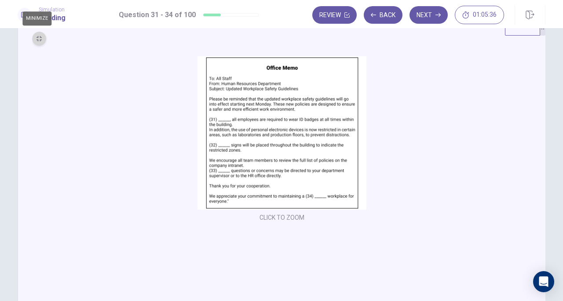
click at [34, 44] on button "MINIMIZE" at bounding box center [39, 39] width 14 height 14
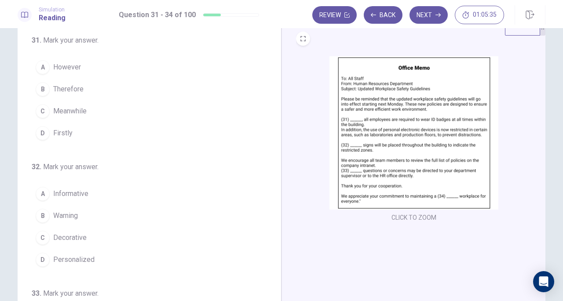
click at [369, 151] on img at bounding box center [413, 133] width 169 height 154
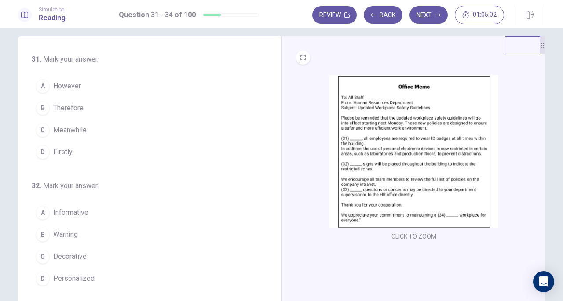
scroll to position [7, 0]
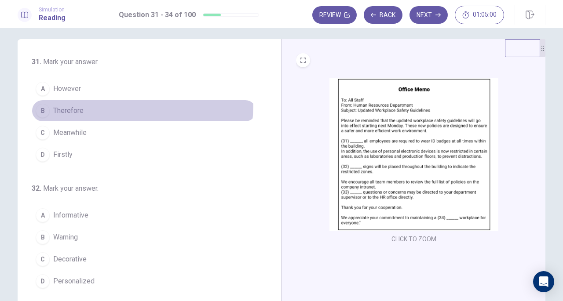
click at [77, 102] on button "B Therefore" at bounding box center [144, 111] width 225 height 22
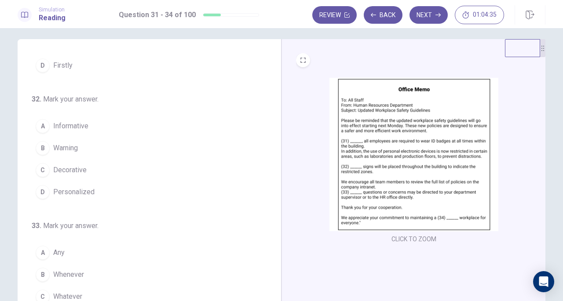
scroll to position [89, 0]
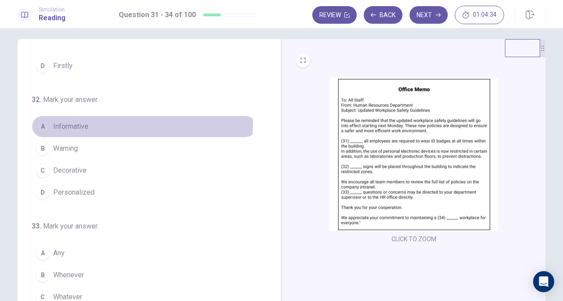
click at [76, 123] on span "Informative" at bounding box center [70, 126] width 35 height 11
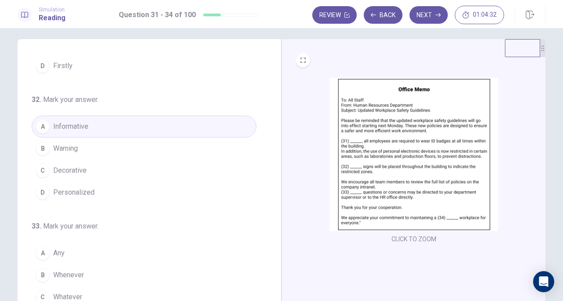
click at [75, 217] on div "31 . Mark your answer. A However B Therefore C Meanwhile D Firstly 32 . Mark yo…" at bounding box center [144, 121] width 225 height 306
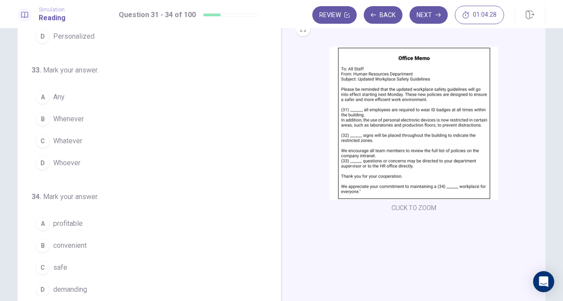
scroll to position [38, 0]
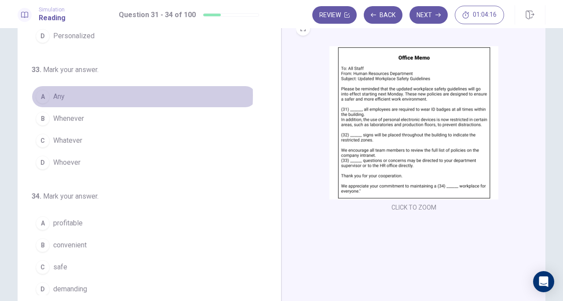
click at [64, 93] on button "A Any" at bounding box center [144, 97] width 225 height 22
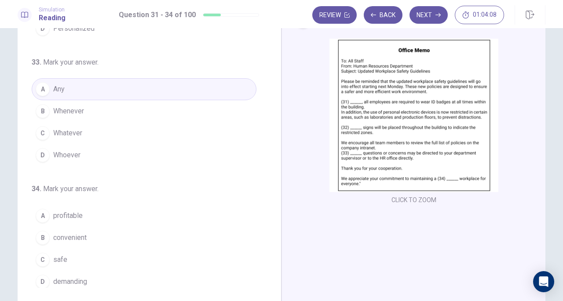
scroll to position [96, 0]
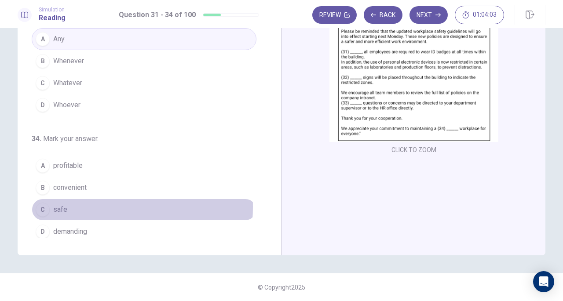
click at [66, 203] on button "C safe" at bounding box center [144, 210] width 225 height 22
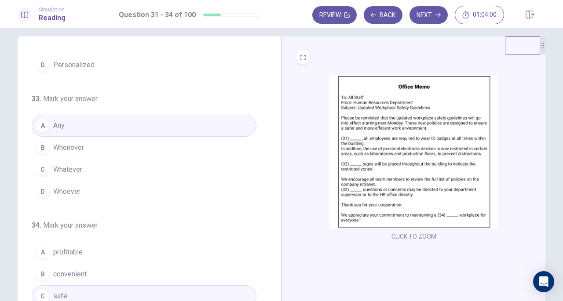
scroll to position [0, 0]
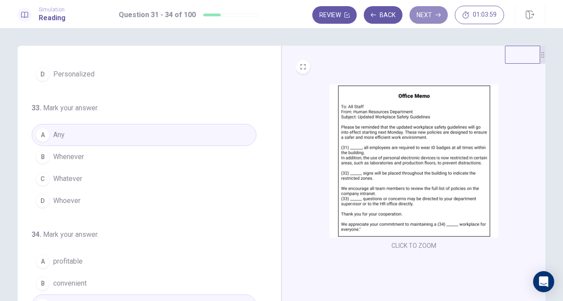
click at [424, 14] on button "Next" at bounding box center [429, 15] width 38 height 18
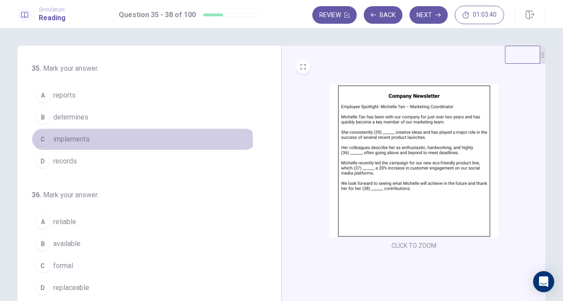
click at [69, 143] on span "implements" at bounding box center [71, 139] width 37 height 11
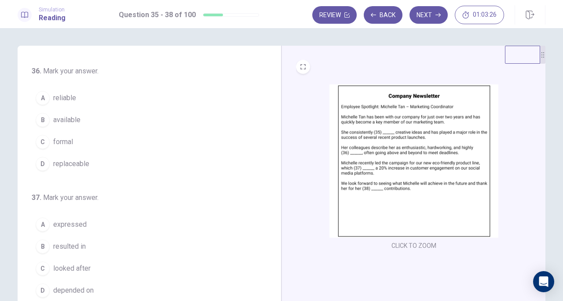
scroll to position [124, 0]
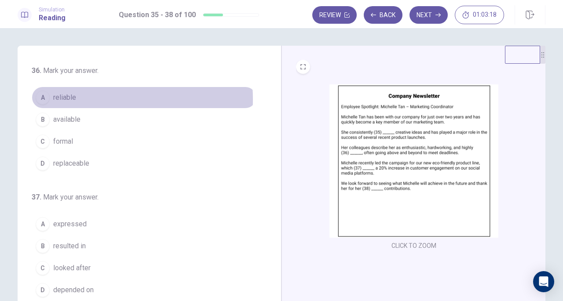
click at [79, 98] on button "A reliable" at bounding box center [144, 98] width 225 height 22
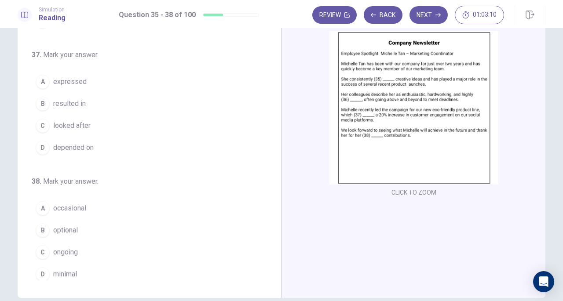
scroll to position [54, 0]
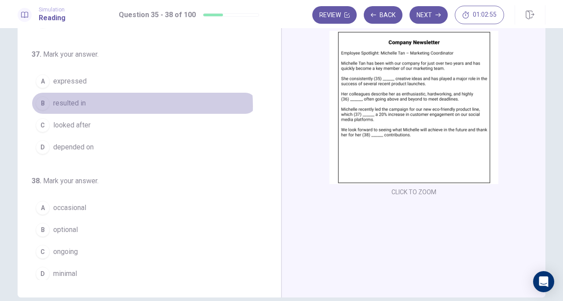
click at [100, 103] on button "B resulted in" at bounding box center [144, 103] width 225 height 22
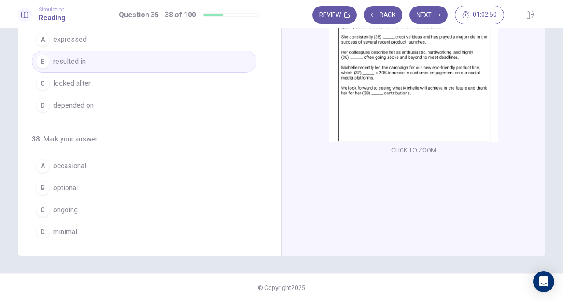
scroll to position [96, 0]
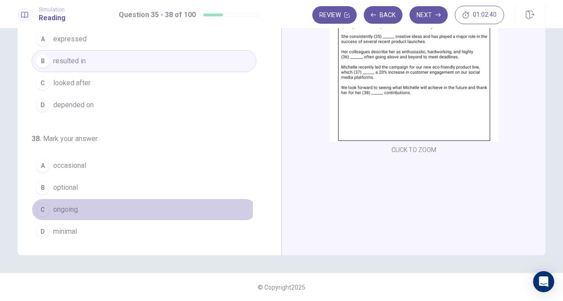
click at [80, 203] on button "C ongoing" at bounding box center [144, 210] width 225 height 22
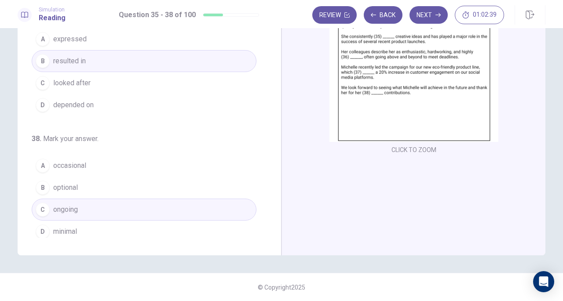
click at [121, 250] on div "35 . Mark your answer. A reports B determines C implements D records 36 . Mark …" at bounding box center [150, 103] width 264 height 306
click at [433, 12] on button "Next" at bounding box center [429, 15] width 38 height 18
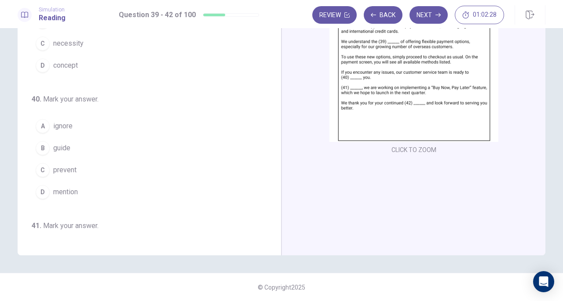
scroll to position [0, 0]
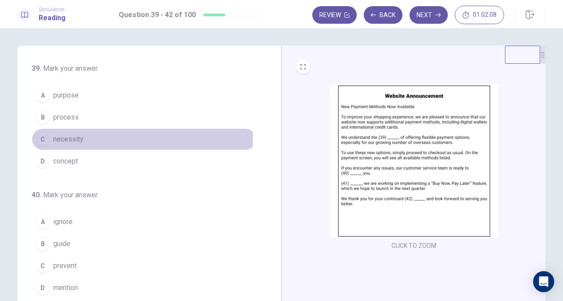
click at [92, 136] on button "C necessity" at bounding box center [144, 139] width 225 height 22
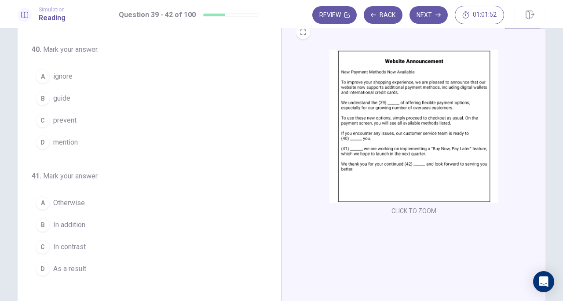
scroll to position [35, 0]
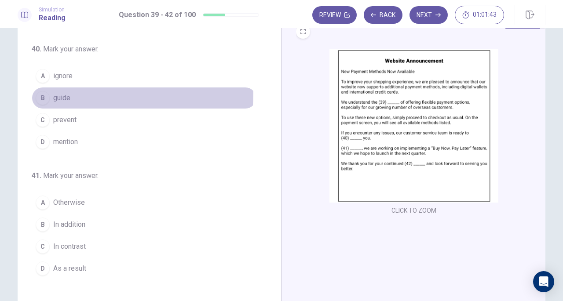
click at [78, 92] on button "B guide" at bounding box center [144, 98] width 225 height 22
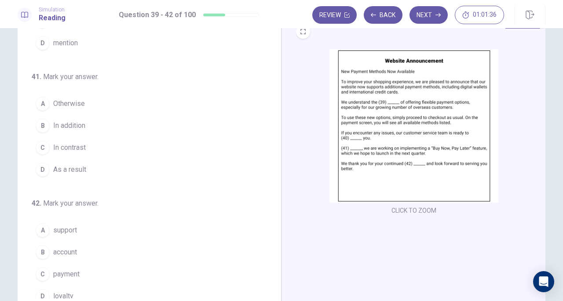
scroll to position [214, 0]
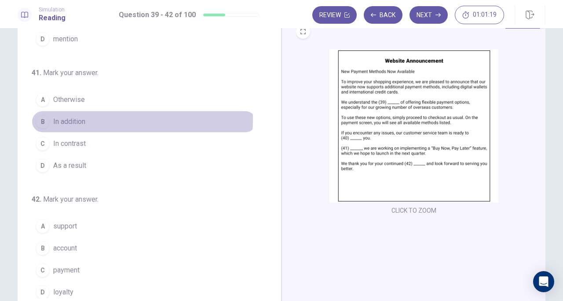
click at [90, 117] on button "B In addition" at bounding box center [144, 122] width 225 height 22
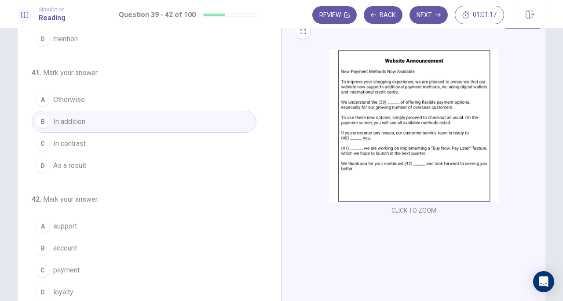
click at [86, 183] on div "39 . Mark your answer. A purpose B process C necessity D concept 40 . Mark your…" at bounding box center [153, 163] width 242 height 271
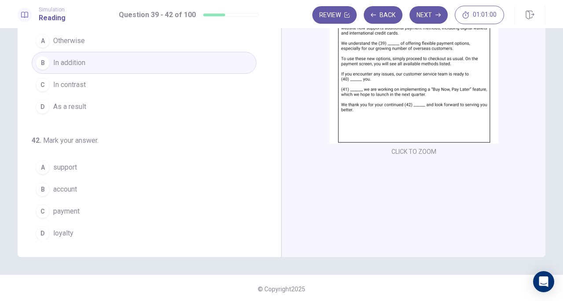
scroll to position [95, 0]
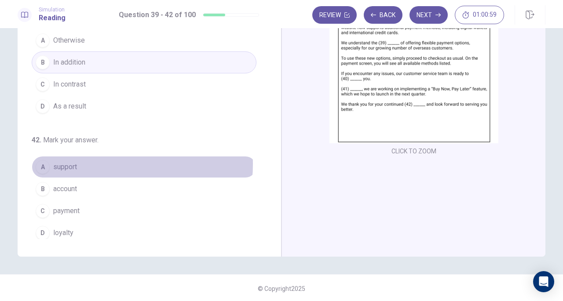
click at [86, 160] on button "A support" at bounding box center [144, 167] width 225 height 22
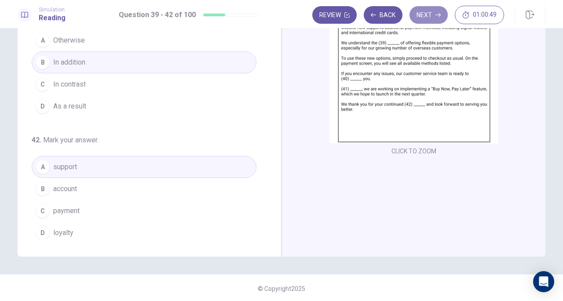
click at [432, 15] on button "Next" at bounding box center [429, 15] width 38 height 18
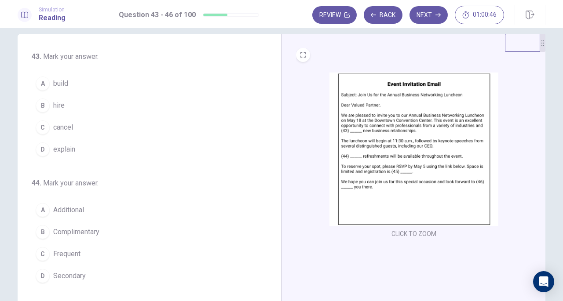
scroll to position [0, 0]
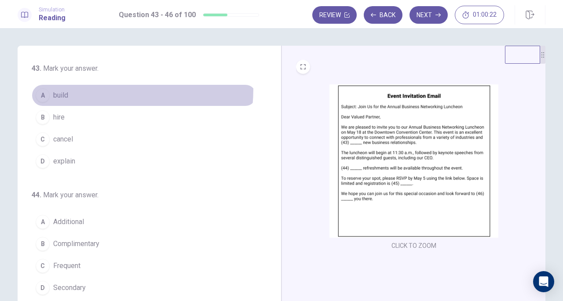
click at [77, 89] on button "A build" at bounding box center [144, 95] width 225 height 22
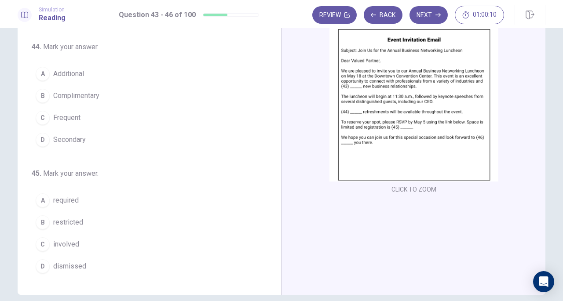
scroll to position [92, 0]
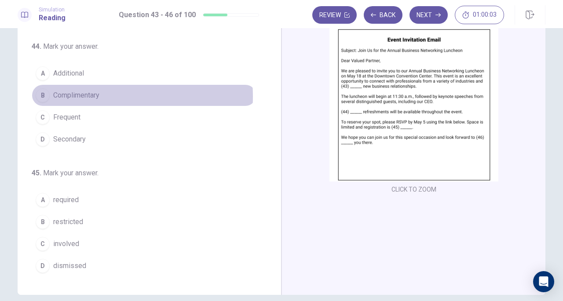
click at [93, 95] on span "Complimentary" at bounding box center [76, 95] width 46 height 11
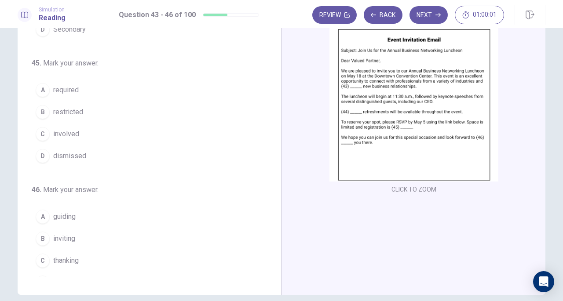
scroll to position [214, 0]
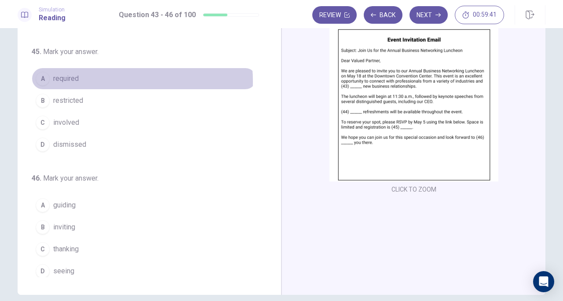
click at [99, 79] on button "A required" at bounding box center [144, 79] width 225 height 22
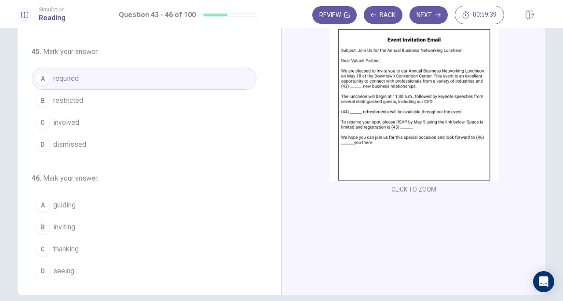
click at [98, 160] on div "43 . Mark your answer. A build B hire C cancel D explain 44 . Mark your answer.…" at bounding box center [153, 142] width 242 height 271
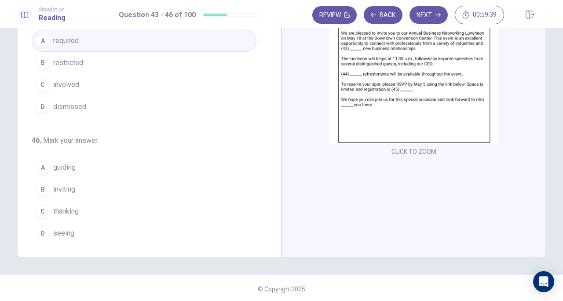
scroll to position [96, 0]
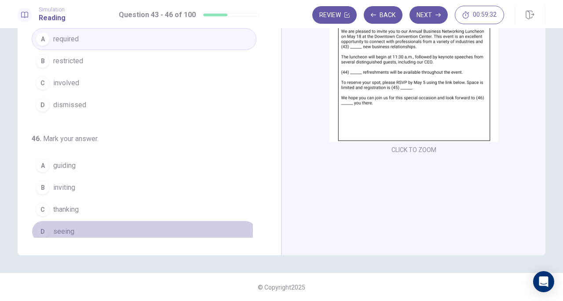
click at [66, 227] on span "seeing" at bounding box center [63, 232] width 21 height 11
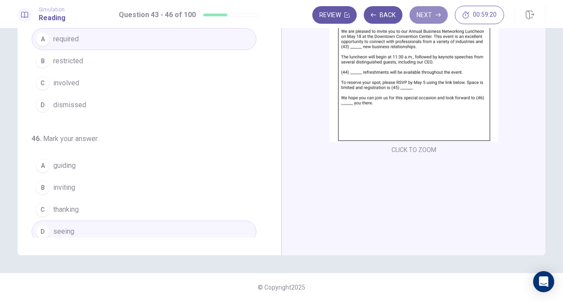
click at [434, 13] on button "Next" at bounding box center [429, 15] width 38 height 18
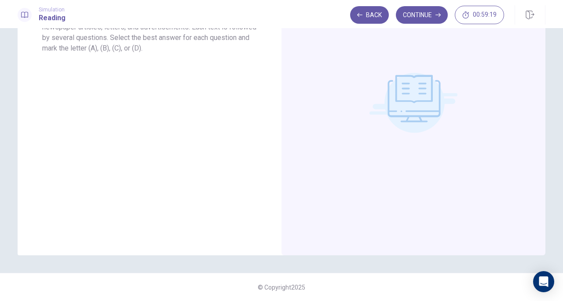
scroll to position [0, 0]
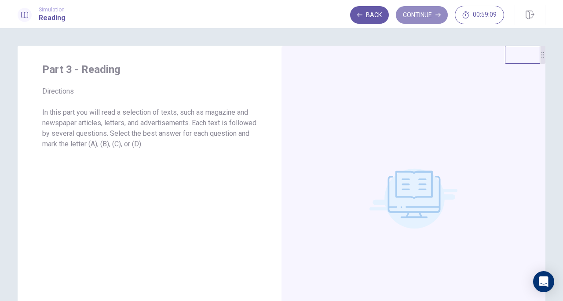
click at [426, 7] on button "Continue" at bounding box center [422, 15] width 52 height 18
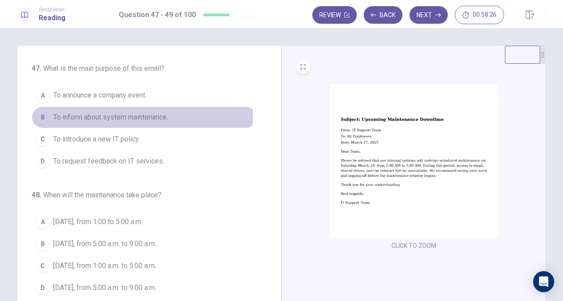
click at [74, 116] on span "To inform about system maintenance." at bounding box center [110, 117] width 115 height 11
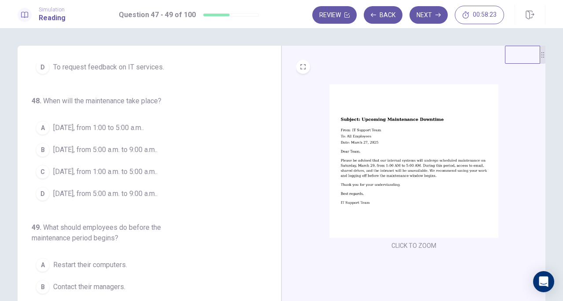
scroll to position [99, 0]
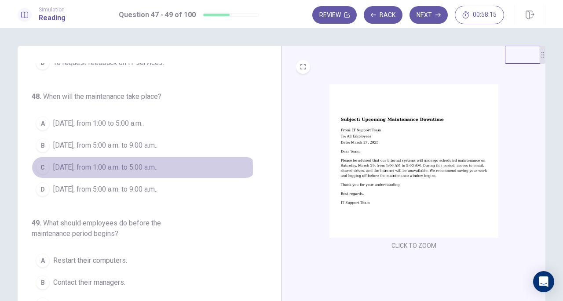
click at [74, 166] on span "March 29, from 1:00 a.m. to 5:00 a.m.." at bounding box center [105, 167] width 104 height 11
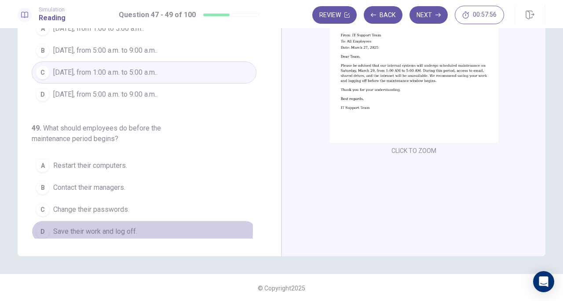
click at [89, 227] on span "Save their work and log off." at bounding box center [95, 232] width 84 height 11
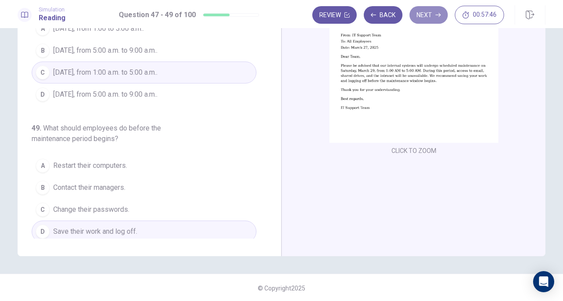
click at [428, 14] on button "Next" at bounding box center [429, 15] width 38 height 18
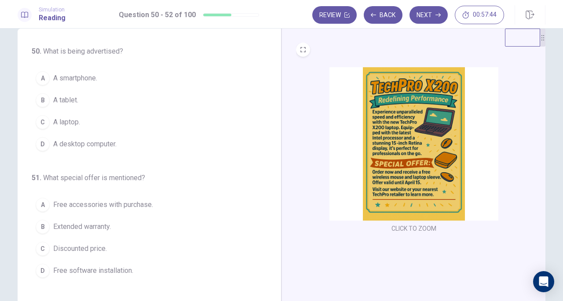
scroll to position [16, 0]
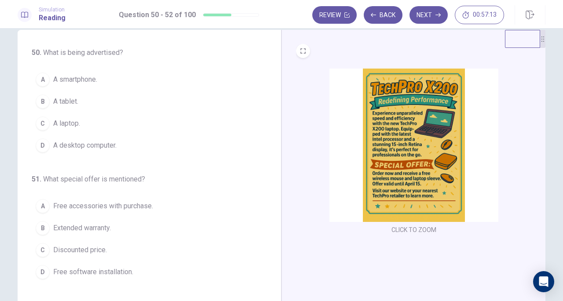
click at [62, 124] on span "A laptop." at bounding box center [66, 123] width 27 height 11
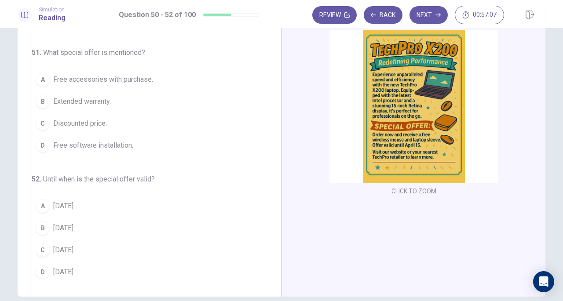
scroll to position [77, 0]
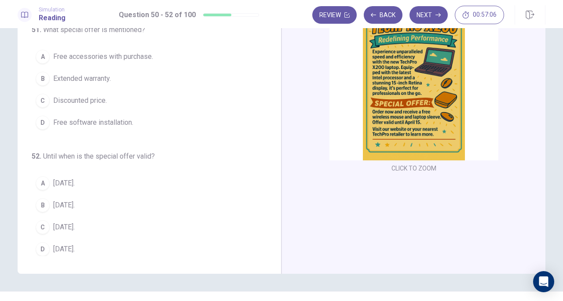
click at [84, 51] on span "Free accessories with purchase." at bounding box center [103, 56] width 100 height 11
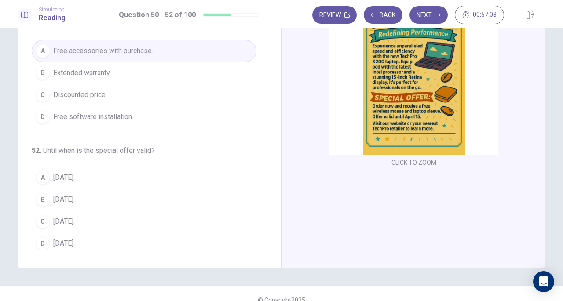
scroll to position [86, 0]
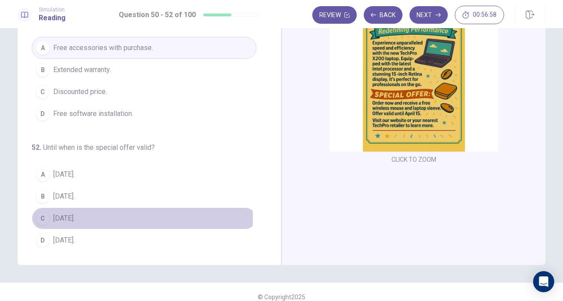
click at [62, 215] on span "April 15." at bounding box center [64, 218] width 22 height 11
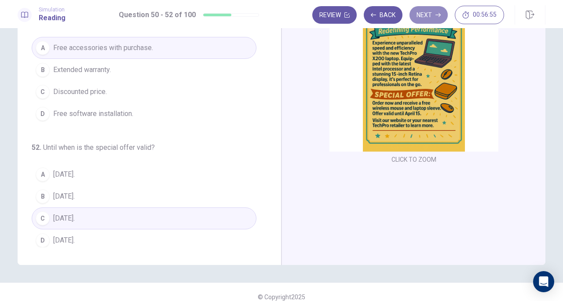
click at [432, 15] on button "Next" at bounding box center [429, 15] width 38 height 18
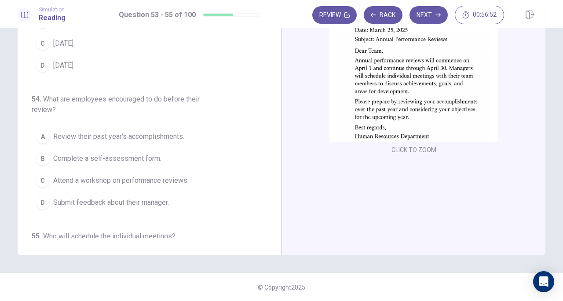
scroll to position [0, 0]
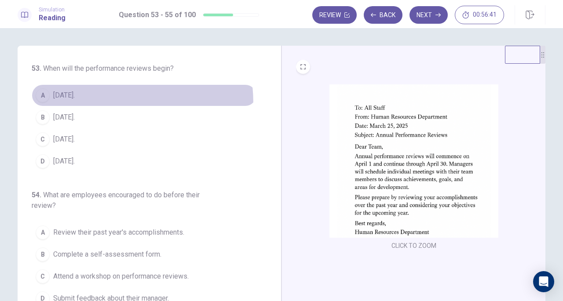
click at [66, 104] on button "A April 1." at bounding box center [144, 95] width 225 height 22
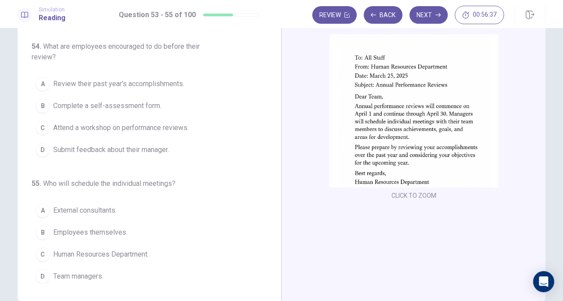
scroll to position [52, 0]
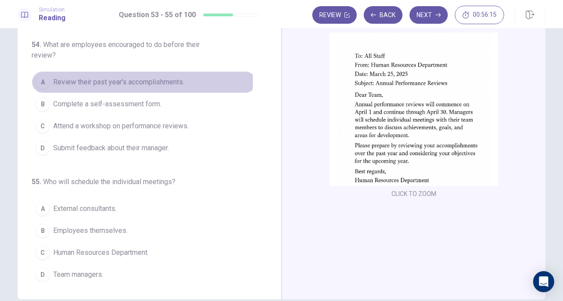
click at [73, 78] on span "Review their past year's accomplishments." at bounding box center [118, 82] width 131 height 11
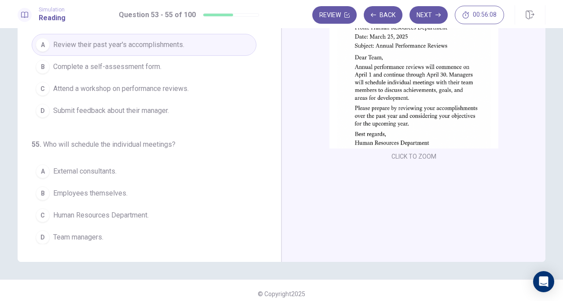
scroll to position [90, 0]
click at [73, 232] on span "Team managers." at bounding box center [78, 237] width 50 height 11
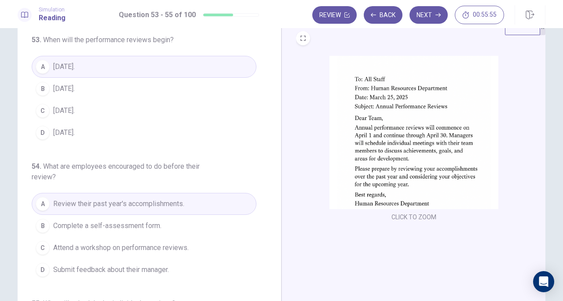
scroll to position [7, 0]
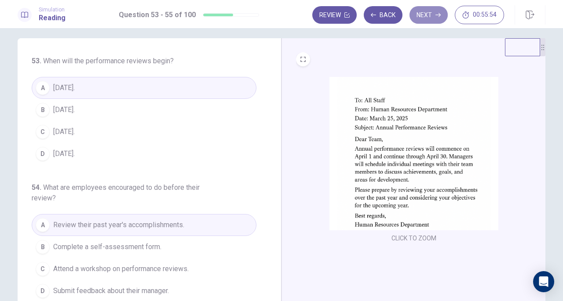
click at [432, 17] on button "Next" at bounding box center [429, 15] width 38 height 18
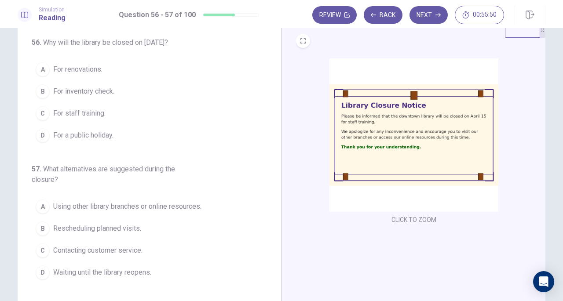
scroll to position [27, 0]
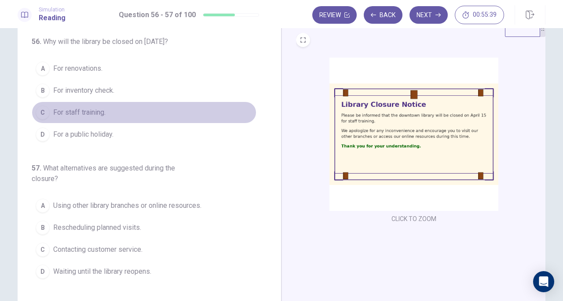
click at [82, 116] on span "For staff training." at bounding box center [79, 112] width 52 height 11
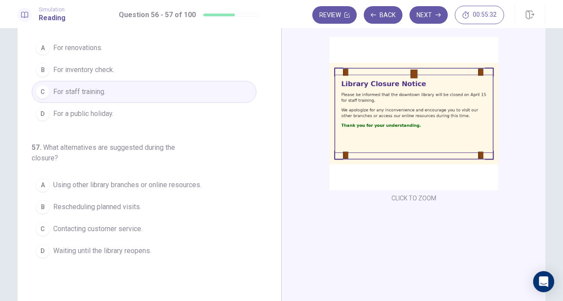
scroll to position [47, 0]
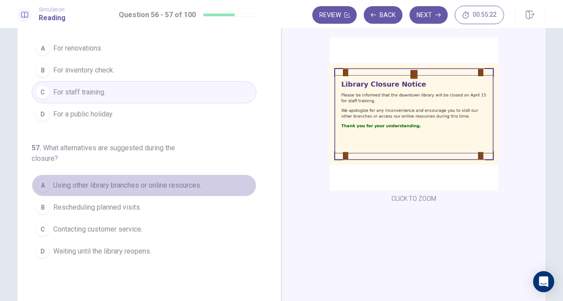
click at [98, 184] on span "Using other library branches or online resources." at bounding box center [127, 185] width 148 height 11
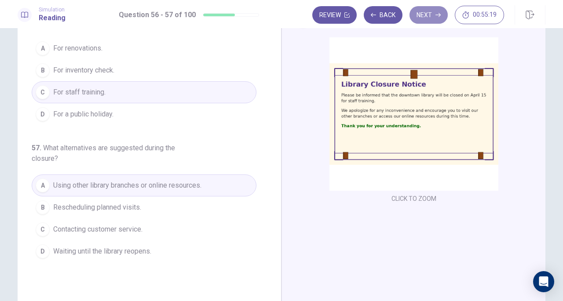
click at [428, 15] on button "Next" at bounding box center [429, 15] width 38 height 18
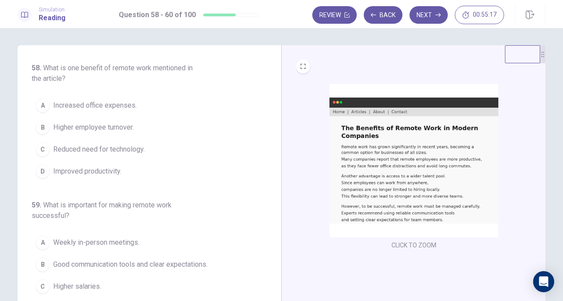
scroll to position [0, 0]
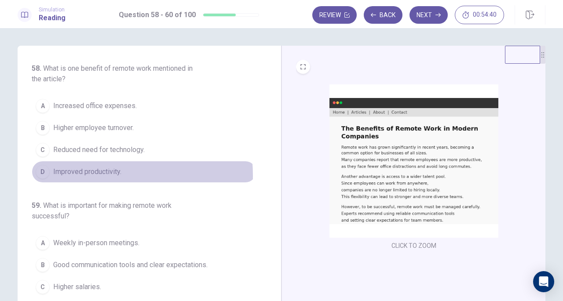
click at [72, 175] on span "Improved productivity." at bounding box center [87, 172] width 68 height 11
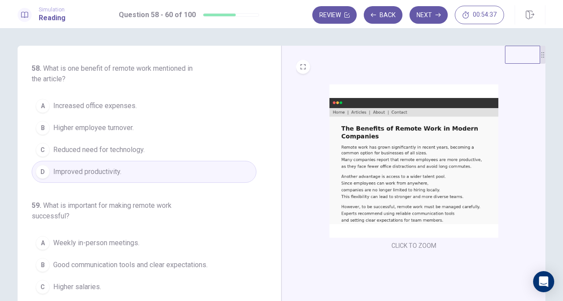
click at [130, 187] on div "58 . What is one benefit of remote work mentioned in the article? A Increased o…" at bounding box center [144, 216] width 225 height 306
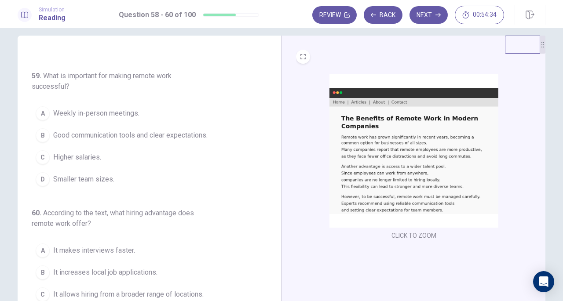
scroll to position [11, 0]
click at [89, 135] on span "Good communication tools and clear expectations." at bounding box center [130, 135] width 154 height 11
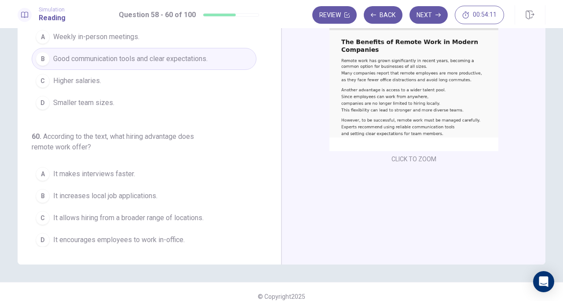
scroll to position [96, 0]
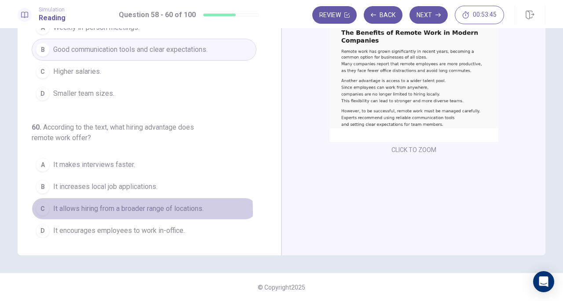
click at [89, 208] on span "It allows hiring from a broader range of locations." at bounding box center [128, 209] width 150 height 11
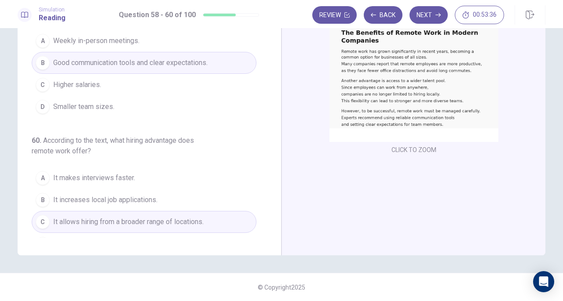
scroll to position [0, 0]
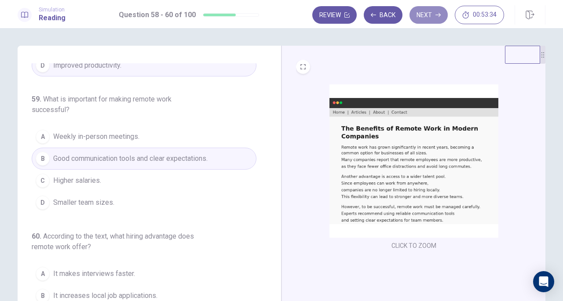
click at [432, 15] on button "Next" at bounding box center [429, 15] width 38 height 18
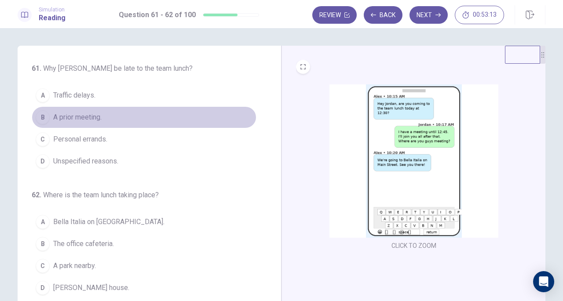
click at [72, 120] on span "A prior meeting." at bounding box center [77, 117] width 48 height 11
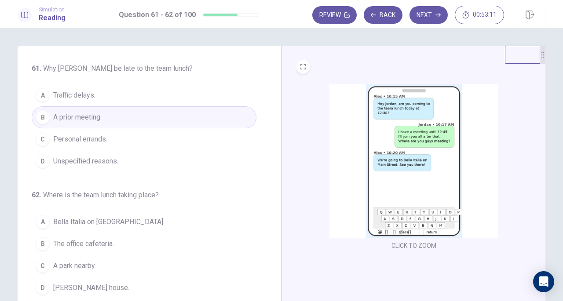
click at [125, 183] on div "61 . Why will Jordan be late to the team lunch? A Traffic delays. B A prior mee…" at bounding box center [144, 181] width 225 height 236
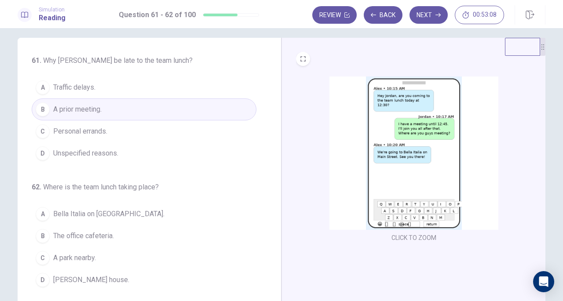
scroll to position [96, 0]
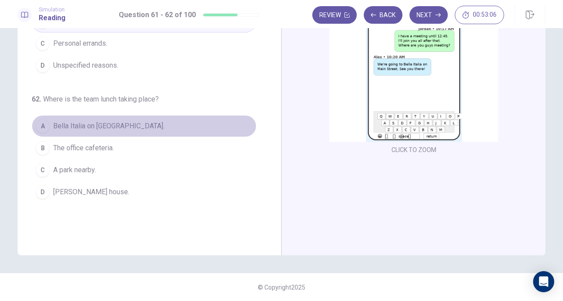
click at [72, 127] on span "Bella Italia on Main Street." at bounding box center [108, 126] width 111 height 11
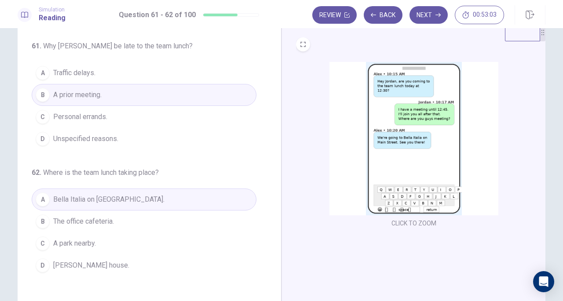
scroll to position [0, 0]
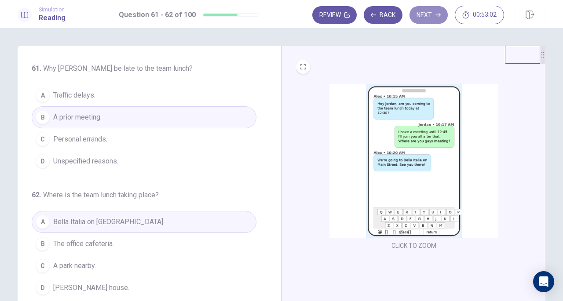
click at [423, 20] on button "Next" at bounding box center [429, 15] width 38 height 18
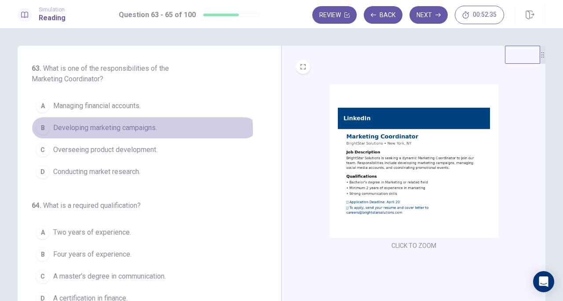
click at [97, 130] on span "Developing marketing campaigns." at bounding box center [105, 128] width 104 height 11
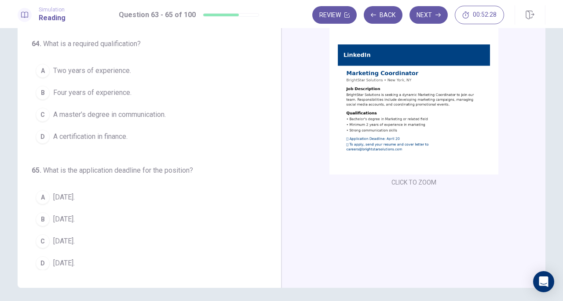
scroll to position [99, 0]
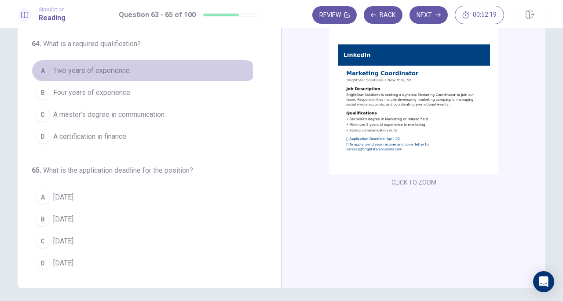
click at [69, 72] on span "Two years of experience." at bounding box center [92, 71] width 78 height 11
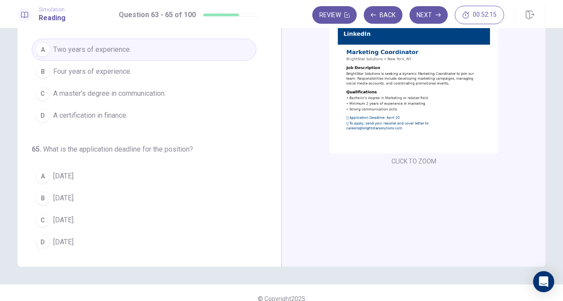
scroll to position [85, 0]
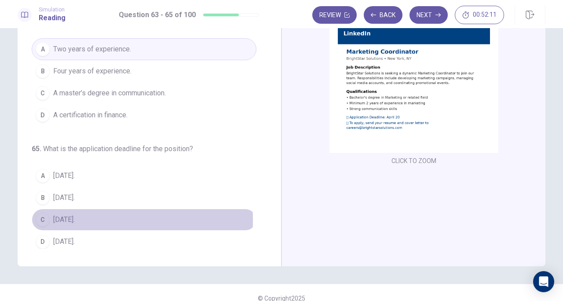
click at [47, 216] on div "C" at bounding box center [43, 220] width 14 height 14
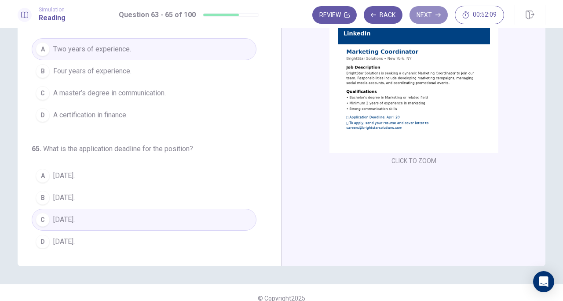
click at [429, 9] on button "Next" at bounding box center [429, 15] width 38 height 18
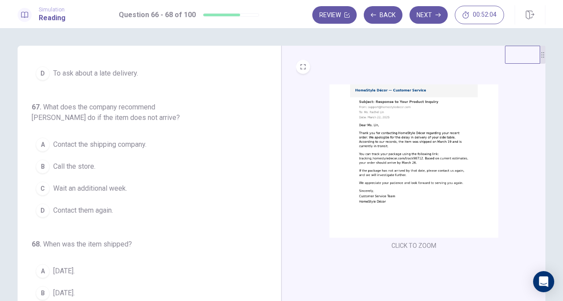
scroll to position [0, 0]
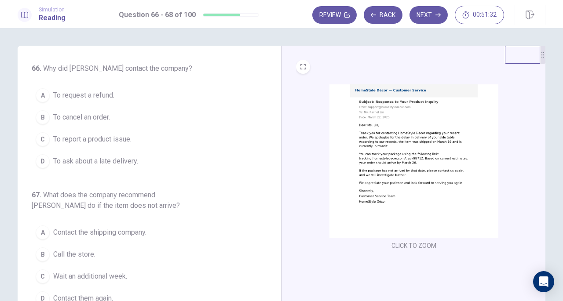
click at [63, 165] on span "To ask about a late delivery." at bounding box center [95, 161] width 85 height 11
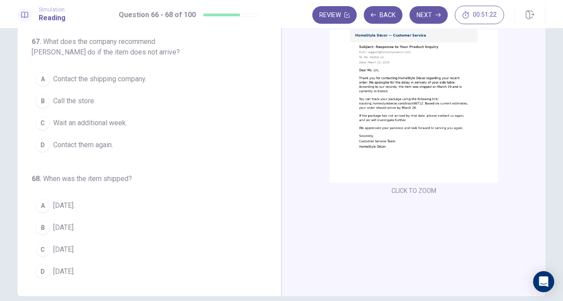
scroll to position [55, 0]
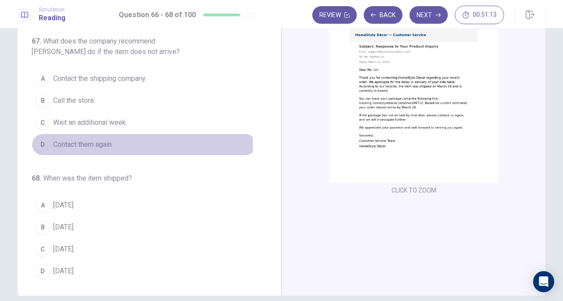
click at [74, 145] on span "Contact them again." at bounding box center [83, 144] width 60 height 11
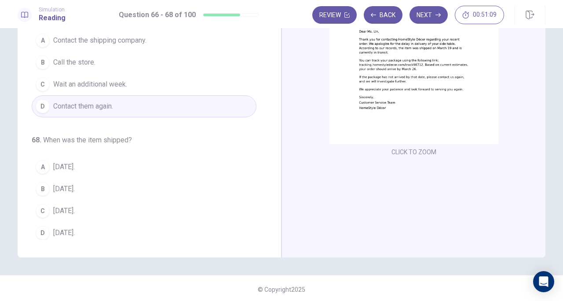
scroll to position [94, 0]
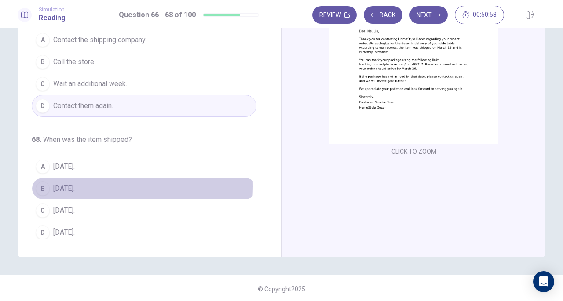
click at [83, 183] on button "B March 19." at bounding box center [144, 189] width 225 height 22
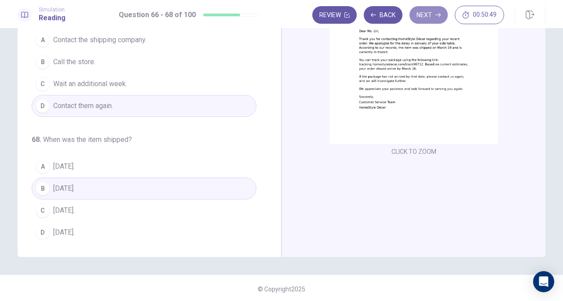
click at [428, 13] on button "Next" at bounding box center [429, 15] width 38 height 18
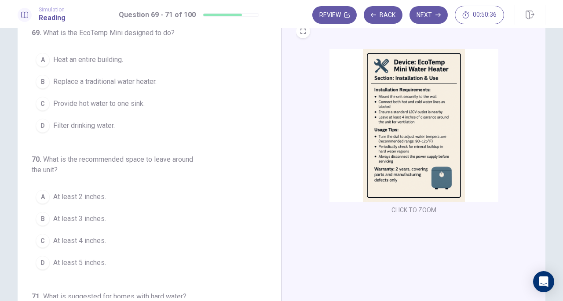
scroll to position [35, 0]
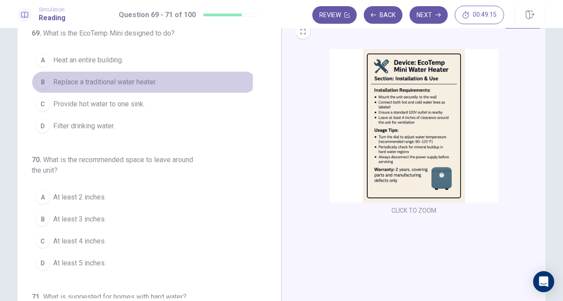
click at [107, 80] on span "Replace a traditional water heater." at bounding box center [104, 82] width 103 height 11
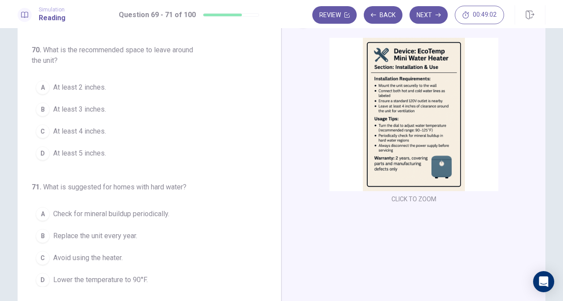
scroll to position [47, 0]
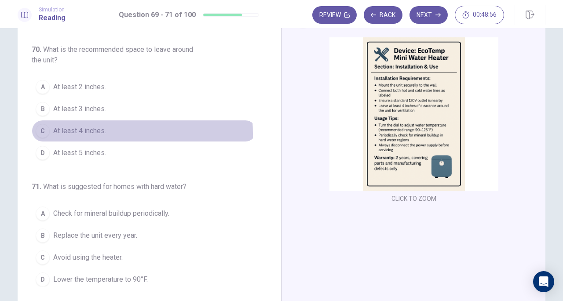
click at [67, 132] on span "At least 4 inches." at bounding box center [79, 131] width 53 height 11
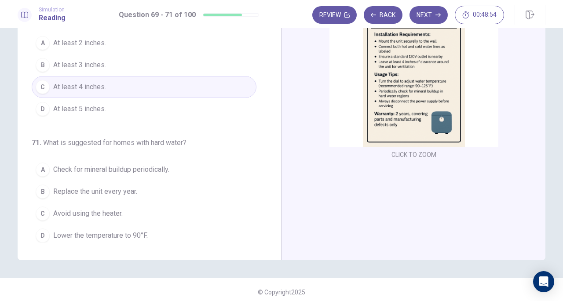
scroll to position [91, 0]
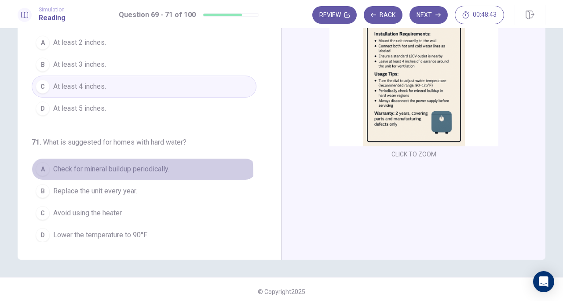
click at [96, 173] on button "A Check for mineral buildup periodically." at bounding box center [144, 169] width 225 height 22
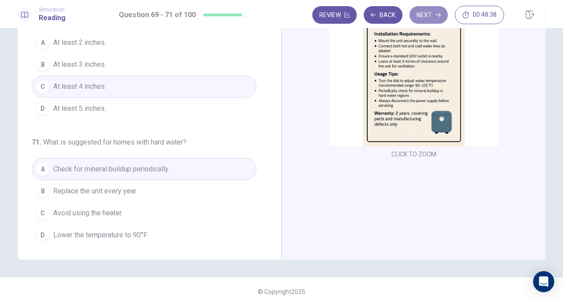
click at [435, 13] on button "Next" at bounding box center [429, 15] width 38 height 18
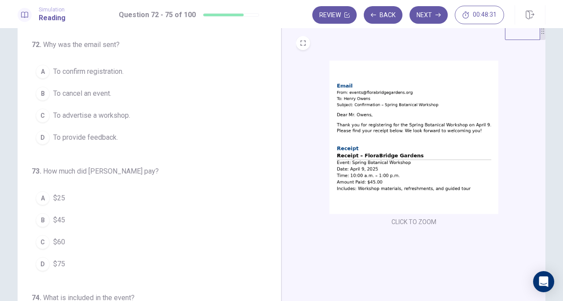
scroll to position [25, 0]
click at [109, 61] on button "A To confirm registration." at bounding box center [144, 70] width 225 height 22
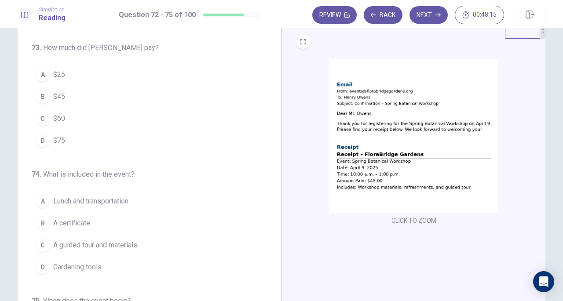
scroll to position [123, 0]
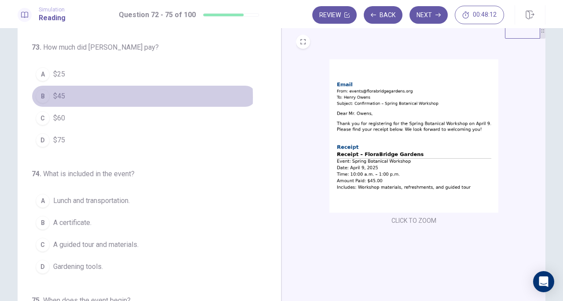
click at [66, 95] on button "B $45" at bounding box center [144, 96] width 225 height 22
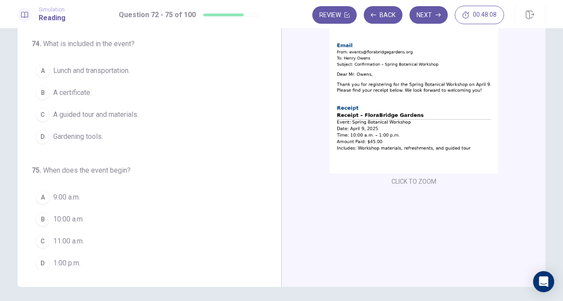
scroll to position [65, 0]
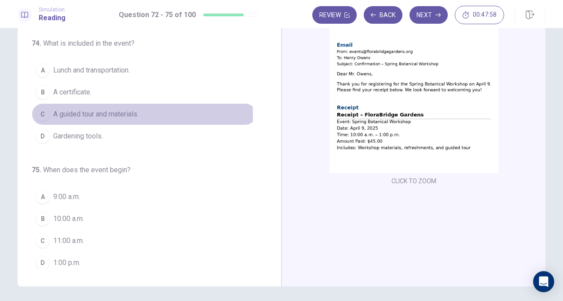
click at [71, 112] on span "A guided tour and materials." at bounding box center [95, 114] width 85 height 11
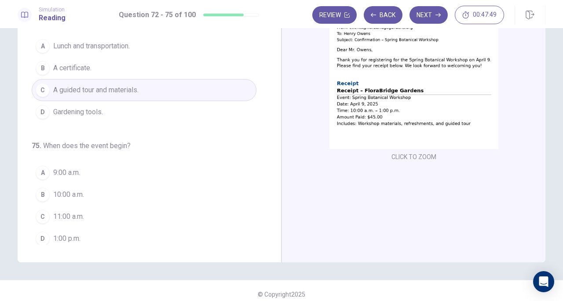
scroll to position [96, 0]
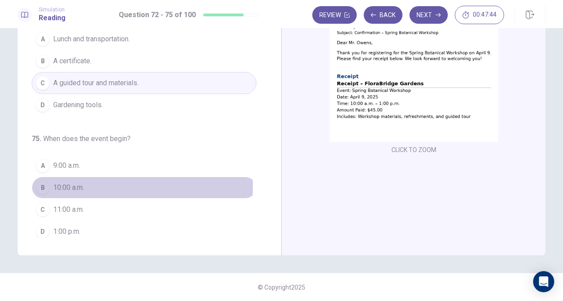
click at [90, 183] on button "B 10:00 a.m." at bounding box center [144, 188] width 225 height 22
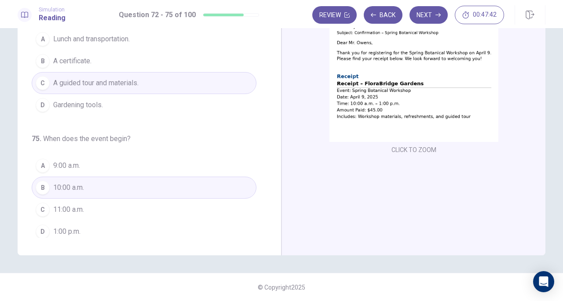
click at [305, 134] on div "CLICK TO ZOOM" at bounding box center [414, 73] width 236 height 168
click at [433, 15] on button "Next" at bounding box center [429, 15] width 38 height 18
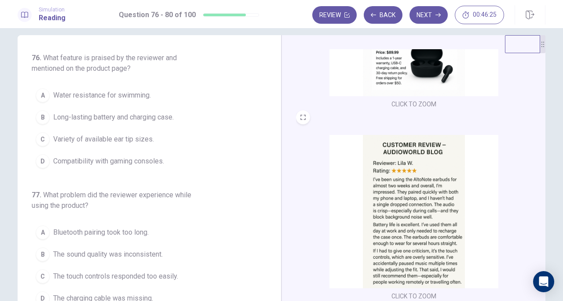
scroll to position [6, 0]
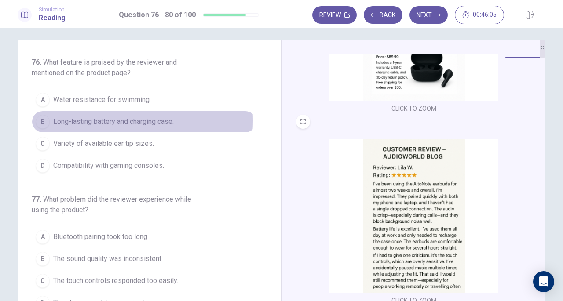
click at [78, 121] on span "Long-lasting battery and charging case." at bounding box center [113, 122] width 121 height 11
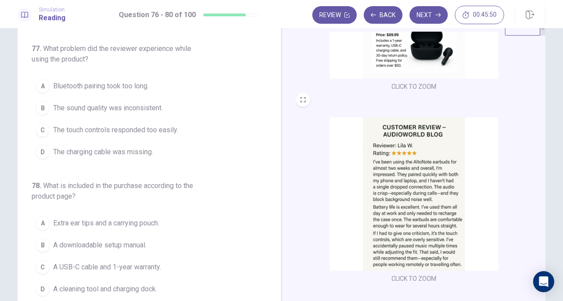
scroll to position [130, 0]
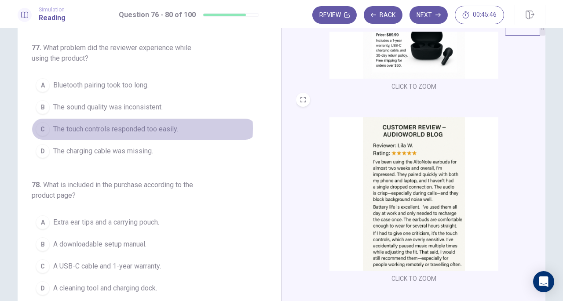
click at [131, 126] on span "The touch controls responded too easily." at bounding box center [115, 129] width 125 height 11
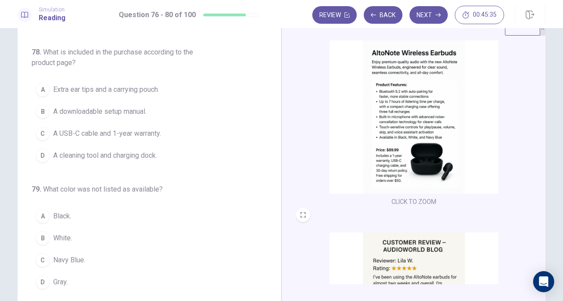
scroll to position [0, 0]
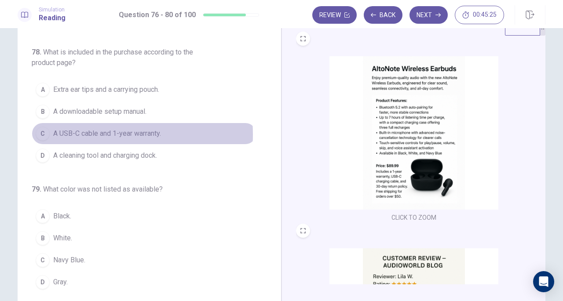
click at [89, 132] on span "A USB-C cable and 1-year warranty." at bounding box center [107, 133] width 108 height 11
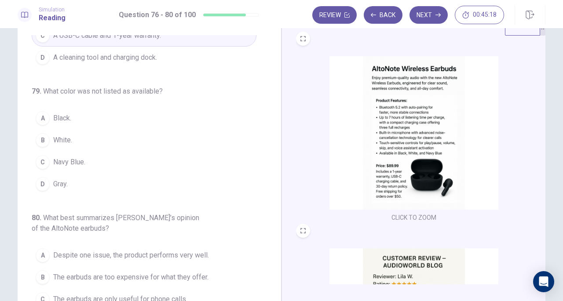
scroll to position [366, 0]
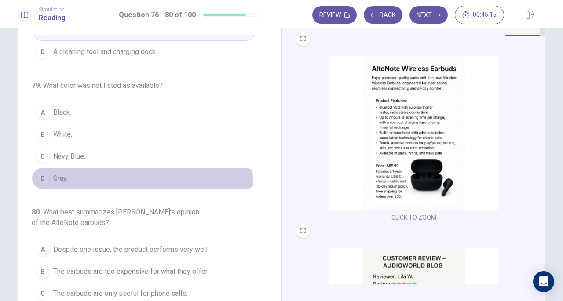
click at [62, 178] on span "Gray." at bounding box center [60, 178] width 15 height 11
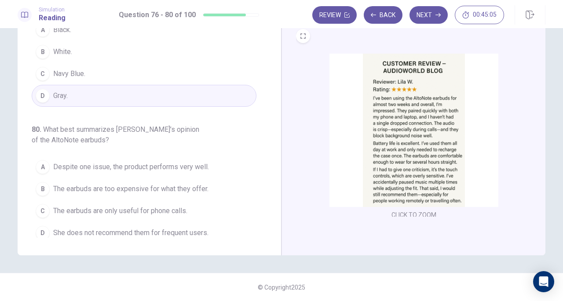
scroll to position [131, 0]
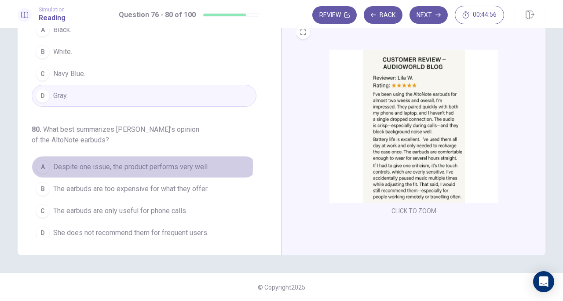
click at [111, 162] on span "Despite one issue, the product performs very well." at bounding box center [131, 167] width 156 height 11
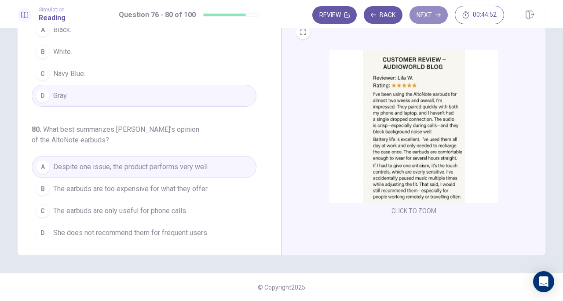
click at [422, 19] on button "Next" at bounding box center [429, 15] width 38 height 18
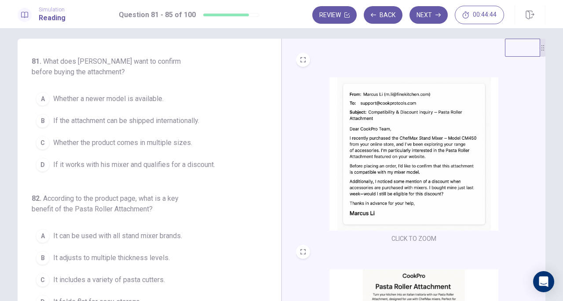
scroll to position [7, 0]
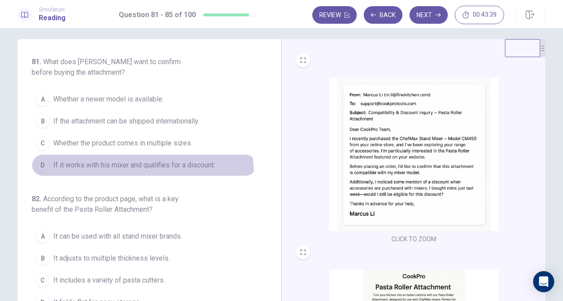
click at [120, 172] on button "D If it works with his mixer and qualifies for a discount." at bounding box center [144, 165] width 225 height 22
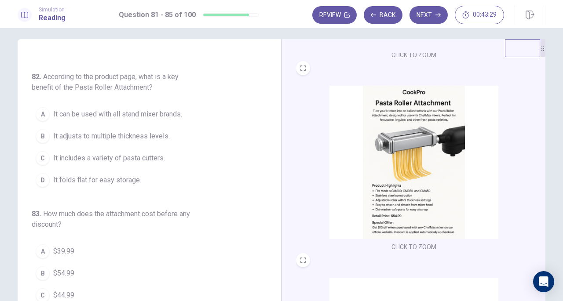
scroll to position [191, 0]
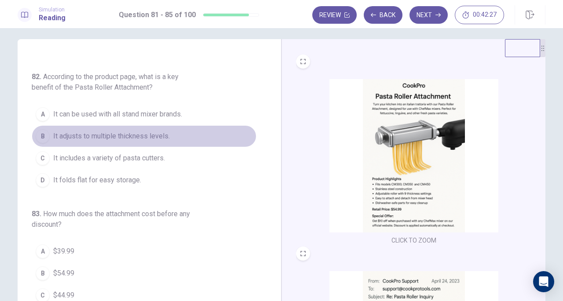
click at [151, 135] on span "It adjusts to multiple thickness levels." at bounding box center [111, 136] width 117 height 11
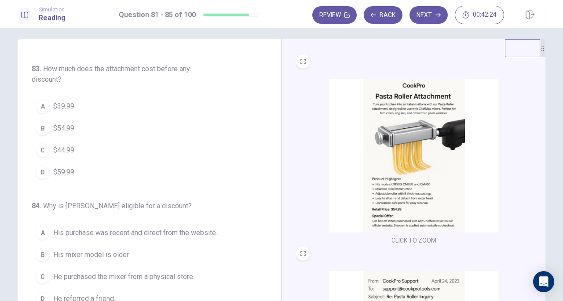
scroll to position [266, 0]
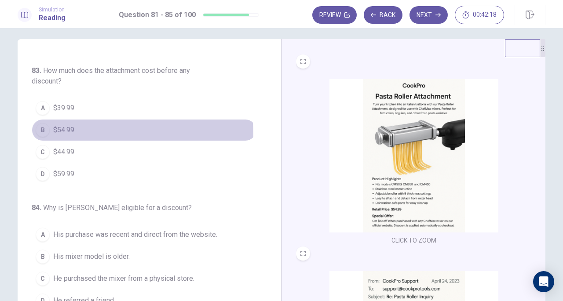
click at [62, 132] on span "$54.99" at bounding box center [63, 130] width 21 height 11
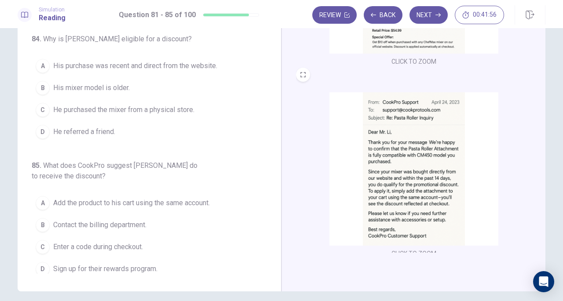
scroll to position [324, 0]
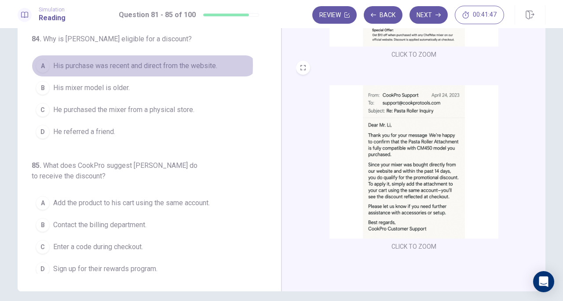
click at [110, 61] on span "His purchase was recent and direct from the website." at bounding box center [135, 66] width 164 height 11
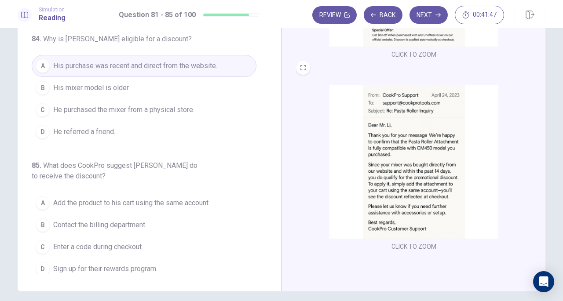
scroll to position [96, 0]
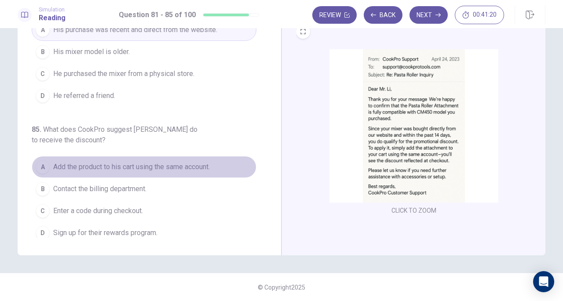
click at [165, 162] on span "Add the product to his cart using the same account." at bounding box center [131, 167] width 157 height 11
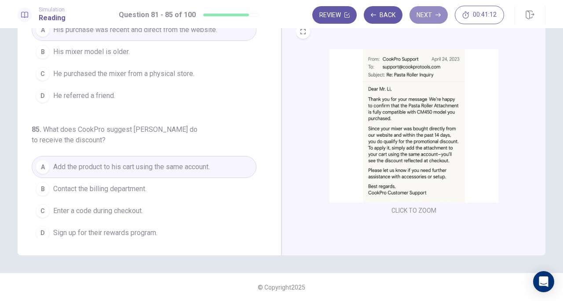
click at [434, 11] on button "Next" at bounding box center [429, 15] width 38 height 18
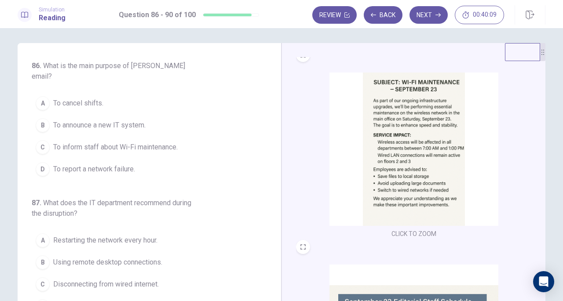
scroll to position [0, 0]
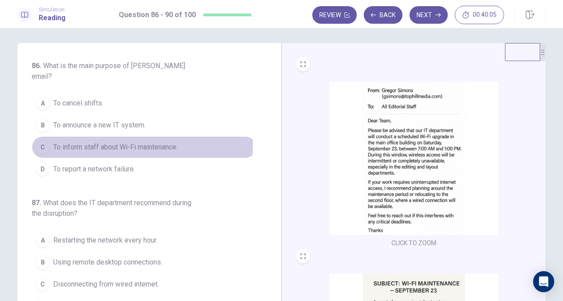
click at [77, 142] on span "To inform staff about Wi-Fi maintenance." at bounding box center [115, 147] width 124 height 11
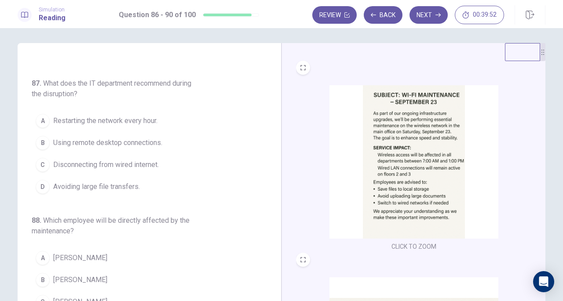
scroll to position [190, 0]
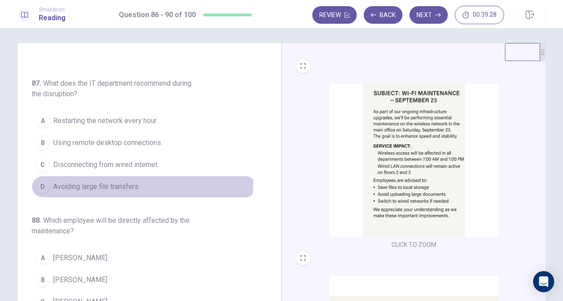
click at [113, 182] on span "Avoiding large file transfers." at bounding box center [96, 187] width 87 height 11
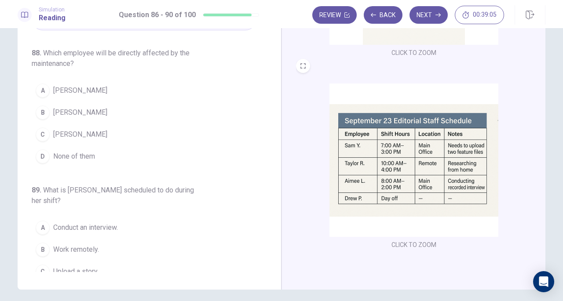
scroll to position [228, 0]
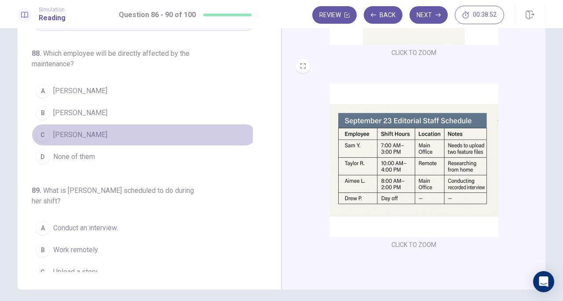
click at [60, 130] on span "Sam Y." at bounding box center [80, 135] width 54 height 11
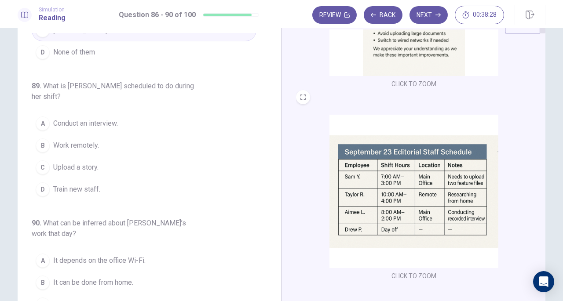
scroll to position [371, 0]
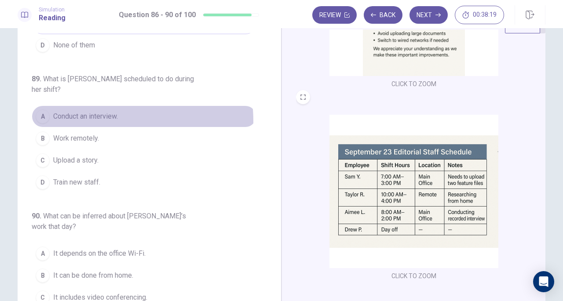
click at [89, 111] on span "Conduct an interview." at bounding box center [85, 116] width 65 height 11
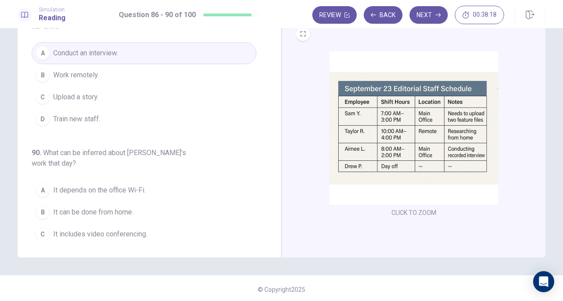
scroll to position [96, 0]
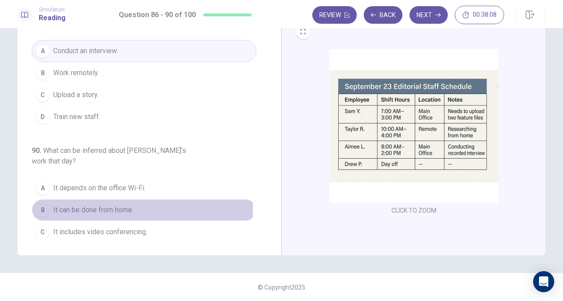
click at [74, 205] on span "It can be done from home." at bounding box center [93, 210] width 80 height 11
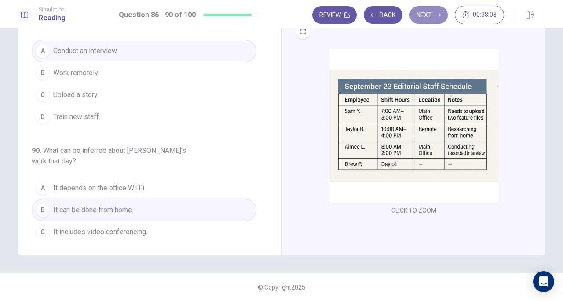
click at [430, 18] on button "Next" at bounding box center [429, 15] width 38 height 18
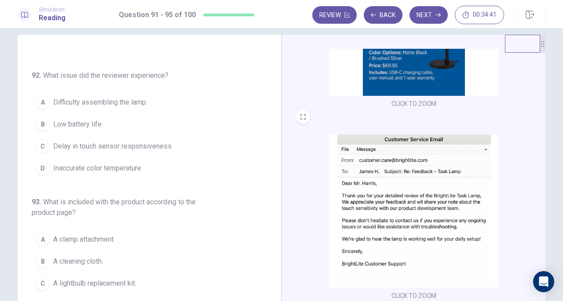
scroll to position [124, 0]
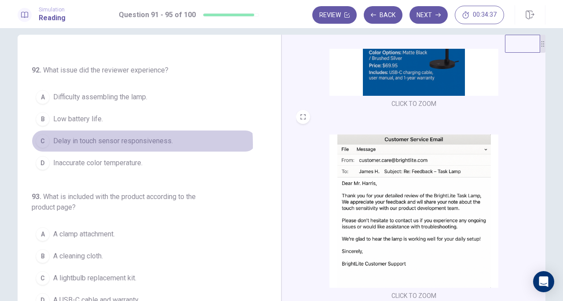
click at [96, 142] on span "Delay in touch sensor responsiveness." at bounding box center [113, 141] width 120 height 11
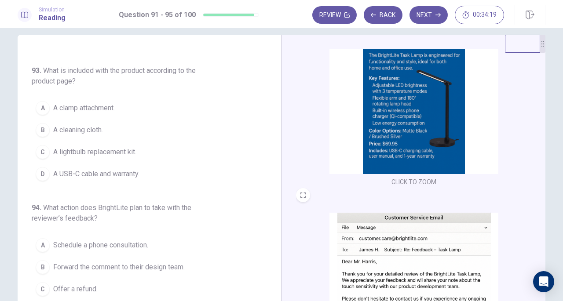
scroll to position [52, 0]
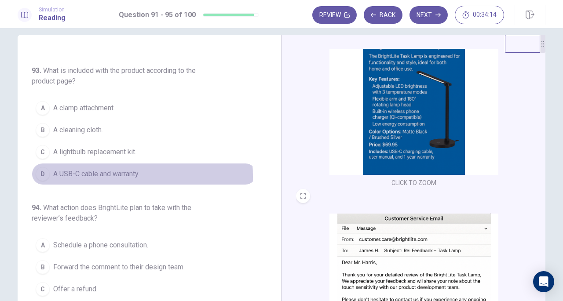
click at [67, 173] on span "A USB-C cable and warranty." at bounding box center [96, 174] width 86 height 11
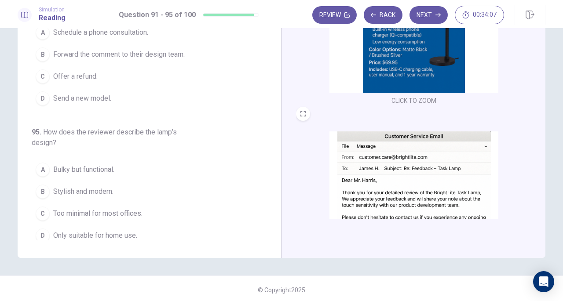
scroll to position [94, 0]
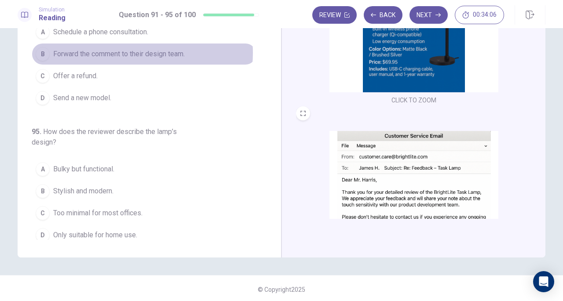
click at [128, 49] on span "Forward the comment to their design team." at bounding box center [119, 54] width 132 height 11
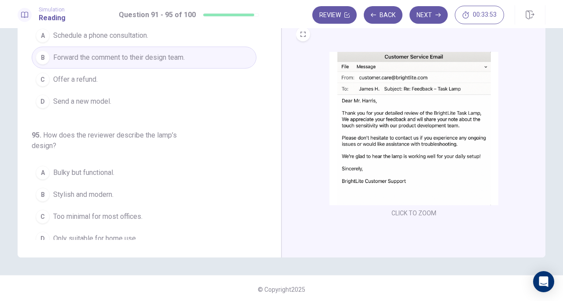
scroll to position [381, 0]
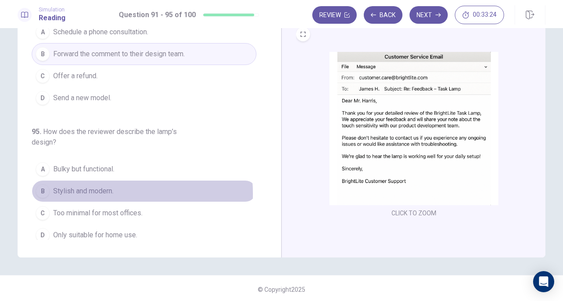
click at [84, 189] on span "Stylish and modern." at bounding box center [83, 191] width 60 height 11
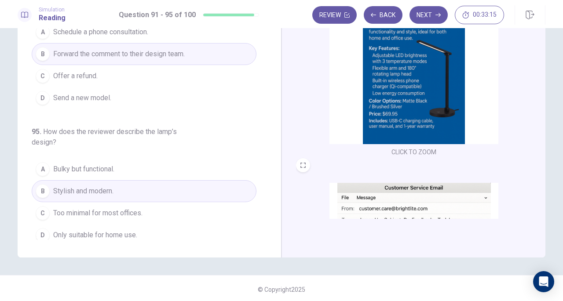
scroll to position [0, 0]
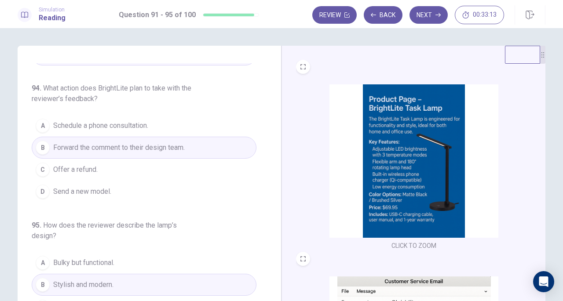
click at [413, 143] on img at bounding box center [413, 161] width 169 height 154
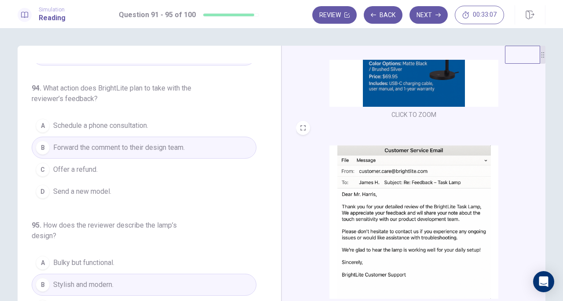
click at [399, 190] on img at bounding box center [413, 223] width 169 height 154
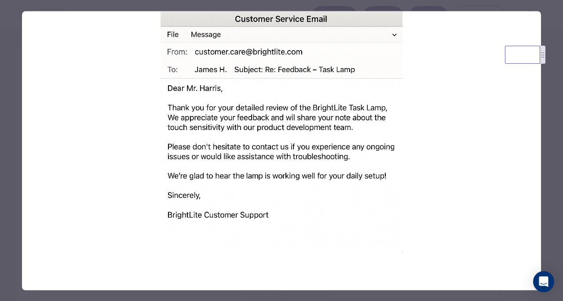
click at [390, 37] on img at bounding box center [281, 132] width 519 height 242
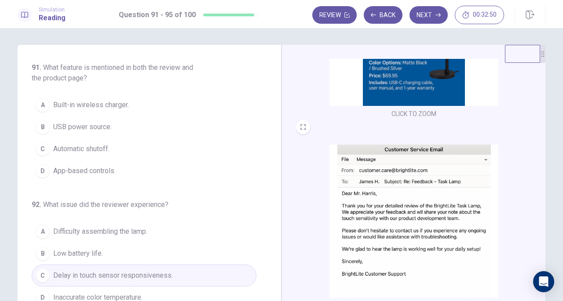
scroll to position [0, 0]
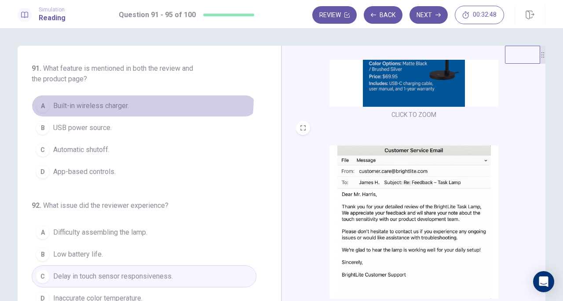
click at [90, 97] on button "A Built-in wireless charger." at bounding box center [144, 106] width 225 height 22
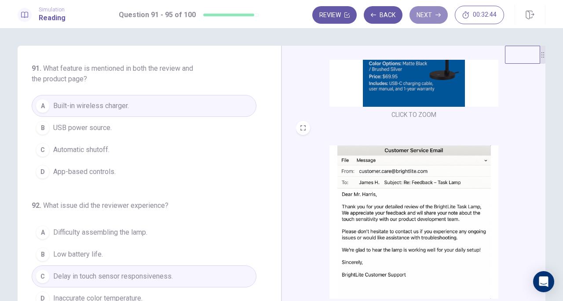
click at [435, 17] on button "Next" at bounding box center [429, 15] width 38 height 18
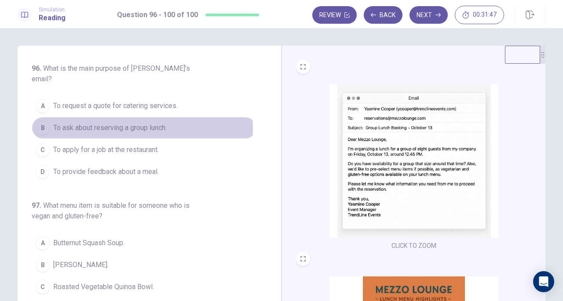
click at [113, 123] on span "To ask about reserving a group lunch." at bounding box center [109, 128] width 113 height 11
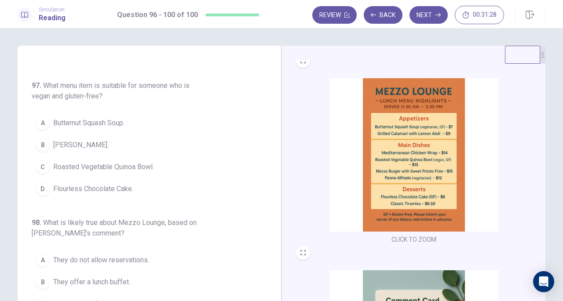
scroll to position [199, 0]
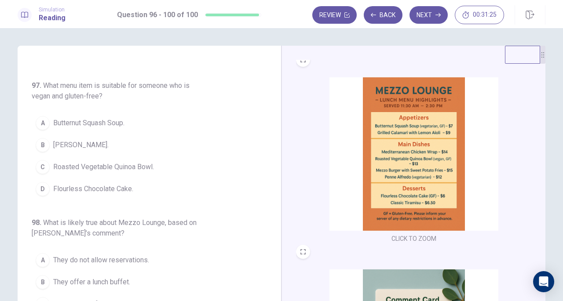
click at [309, 176] on div "CLICK TO ZOOM" at bounding box center [414, 161] width 236 height 168
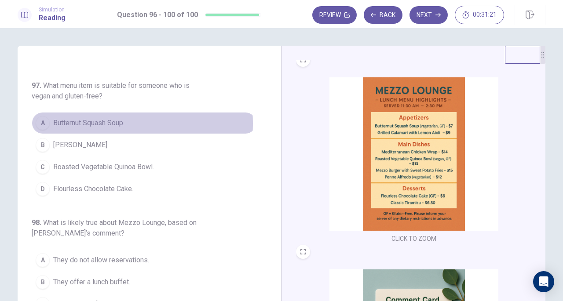
click at [99, 118] on span "Butternut Squash Soup." at bounding box center [88, 123] width 71 height 11
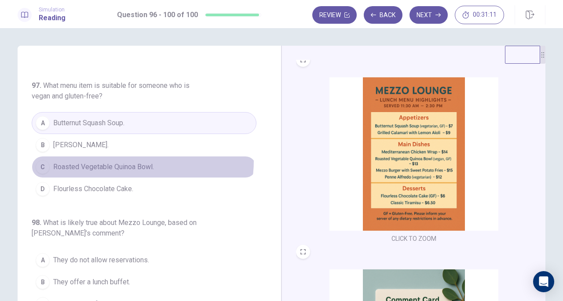
click at [132, 156] on button "C Roasted Vegetable Quinoa Bowl." at bounding box center [144, 167] width 225 height 22
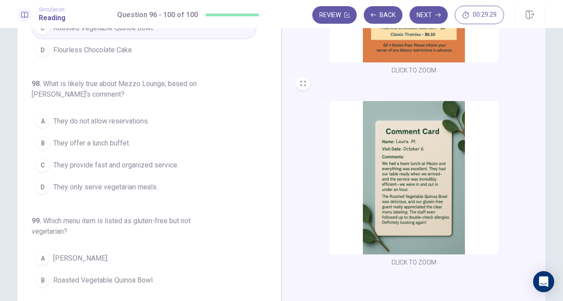
scroll to position [215, 0]
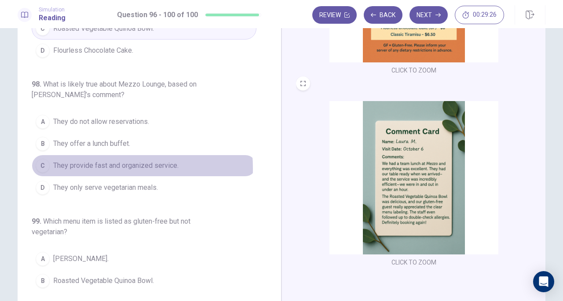
click at [92, 161] on span "They provide fast and organized service." at bounding box center [115, 166] width 125 height 11
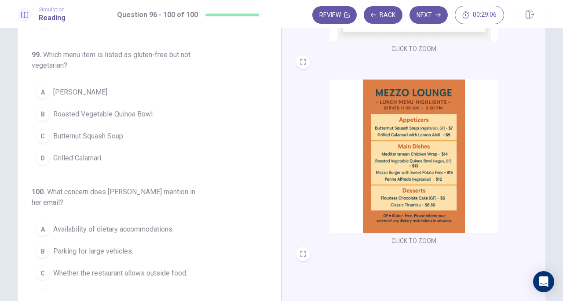
scroll to position [153, 0]
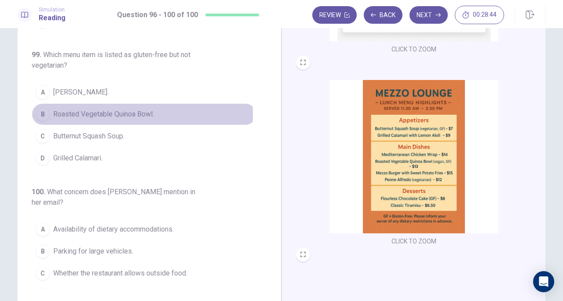
click at [66, 109] on span "Roasted Vegetable Quinoa Bowl." at bounding box center [103, 114] width 101 height 11
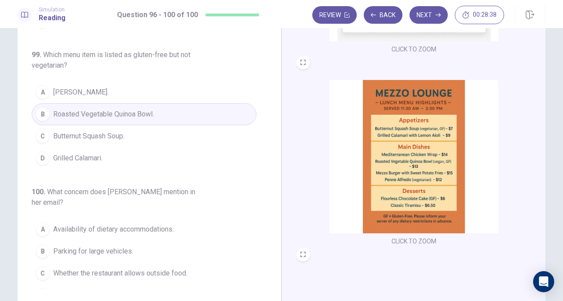
click at [154, 187] on h6 "100 . What concern does Yasmine mention in her email?" at bounding box center [116, 197] width 169 height 21
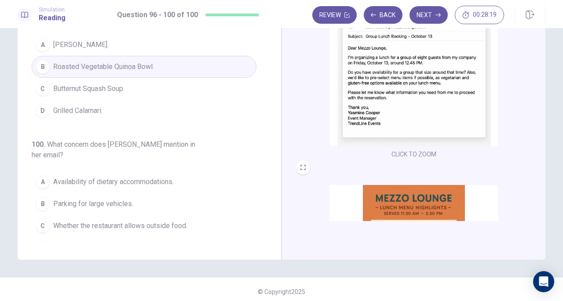
scroll to position [92, 0]
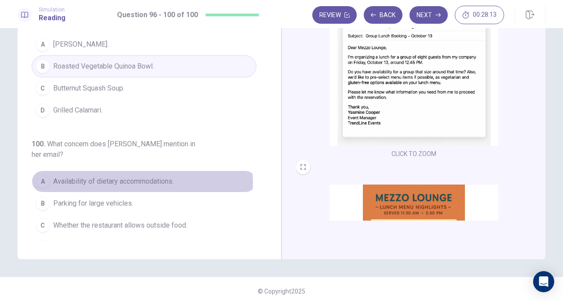
click at [111, 176] on span "Availability of dietary accommodations." at bounding box center [113, 181] width 121 height 11
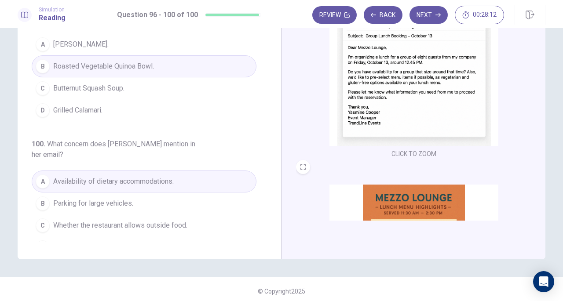
scroll to position [96, 0]
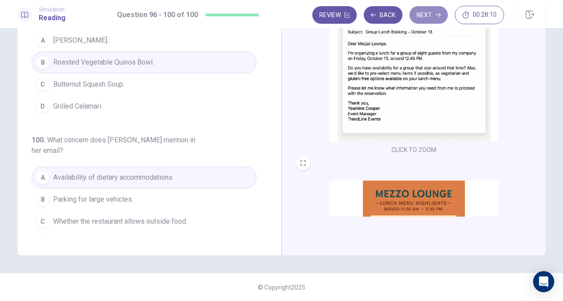
click at [426, 14] on button "Next" at bounding box center [429, 15] width 38 height 18
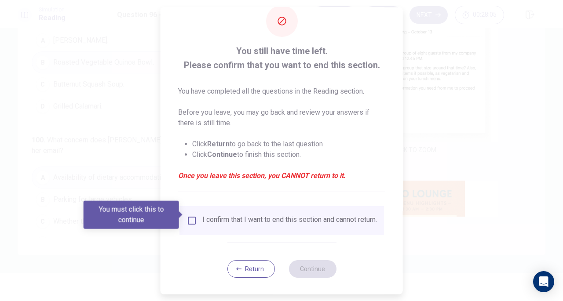
scroll to position [26, 0]
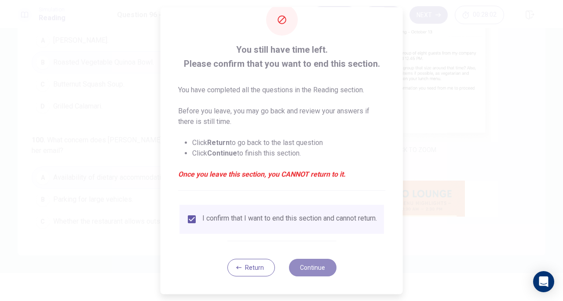
click at [313, 265] on button "Continue" at bounding box center [313, 268] width 48 height 18
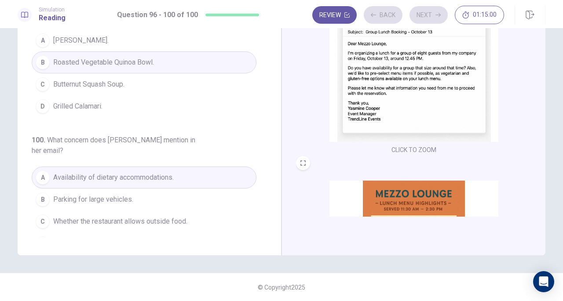
scroll to position [18, 0]
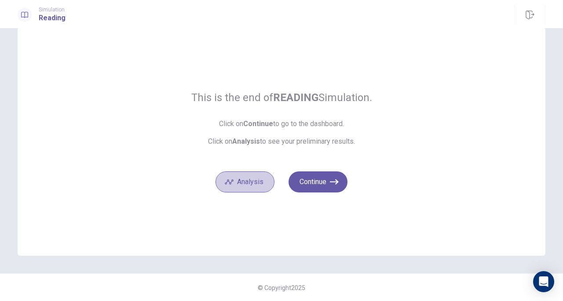
click at [247, 182] on button "Analysis" at bounding box center [245, 182] width 59 height 21
